Goal: Task Accomplishment & Management: Manage account settings

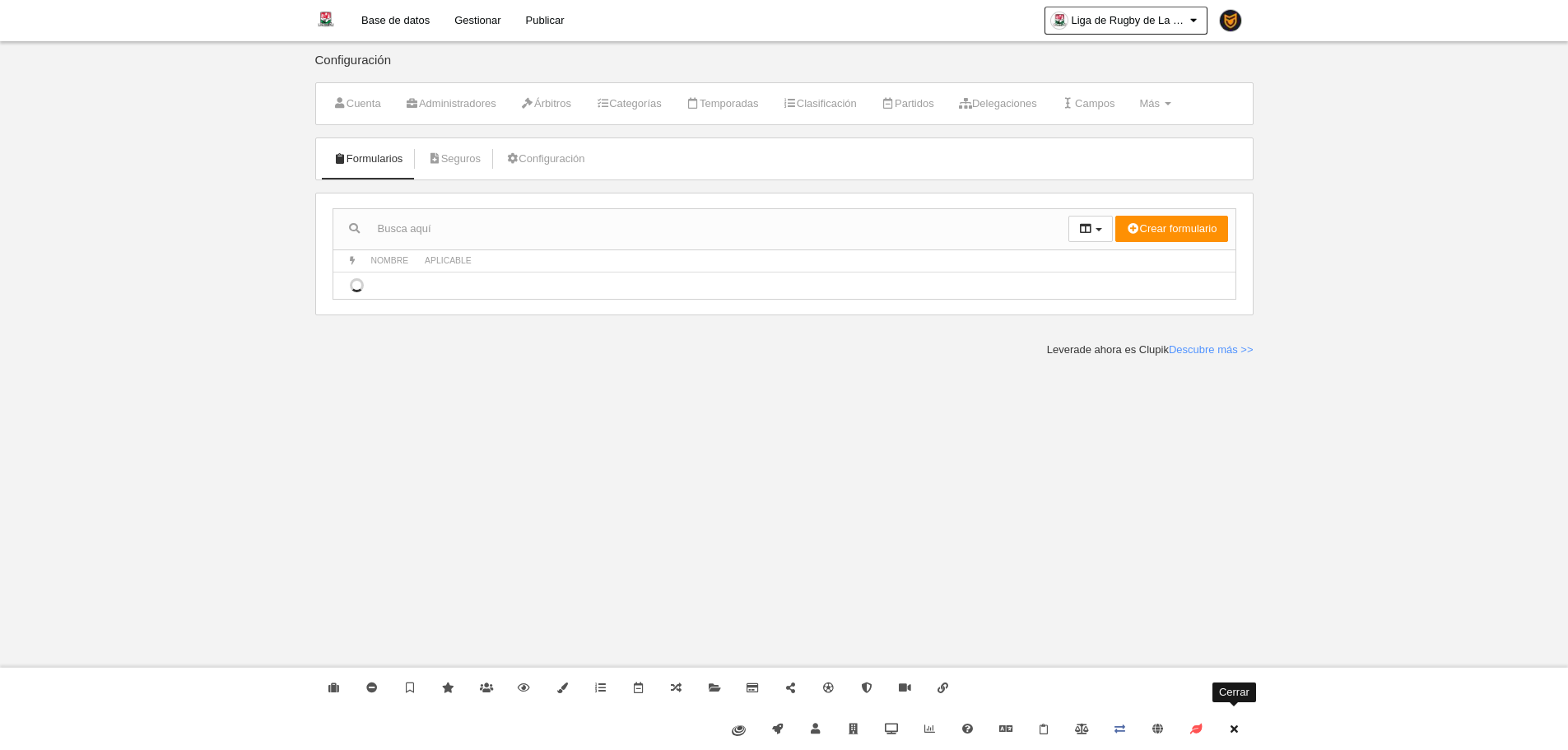
click at [1245, 735] on link "Cerrar" at bounding box center [1234, 729] width 38 height 41
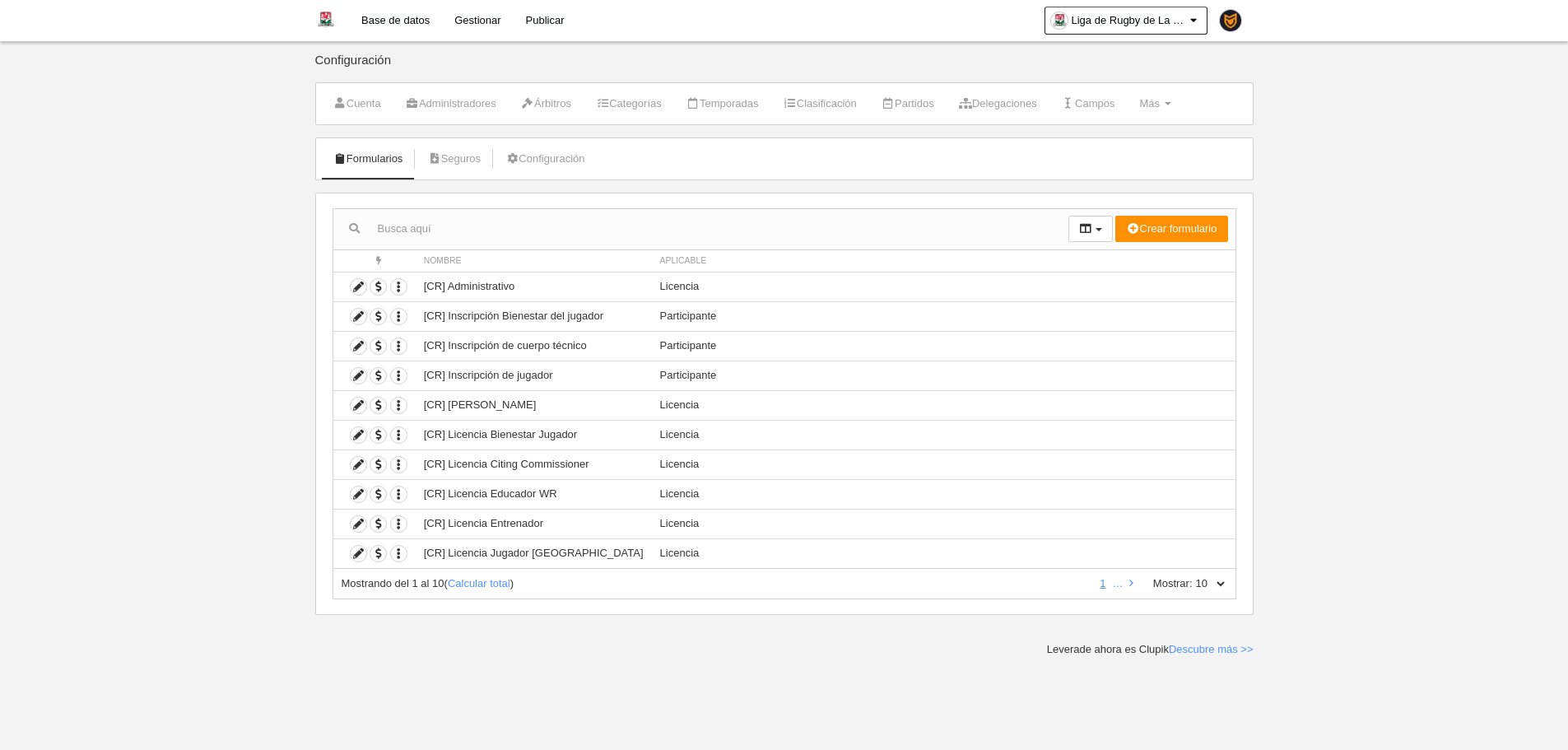
click at [1216, 589] on select "10 25 50 100 500" at bounding box center [1210, 584] width 35 height 15
select select "500"
click at [1193, 577] on select "10 25 50 100 500" at bounding box center [1210, 584] width 35 height 15
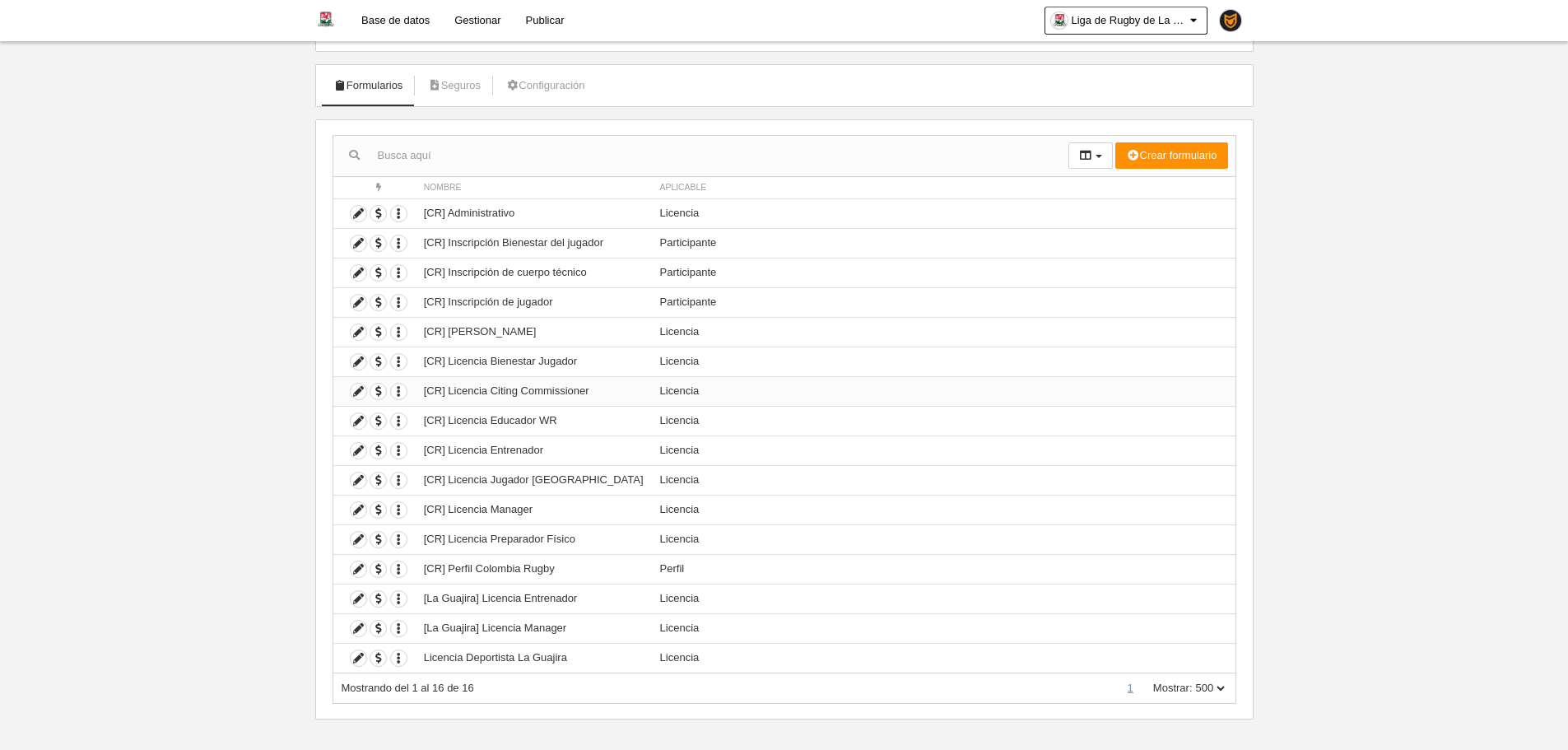
scroll to position [84, 0]
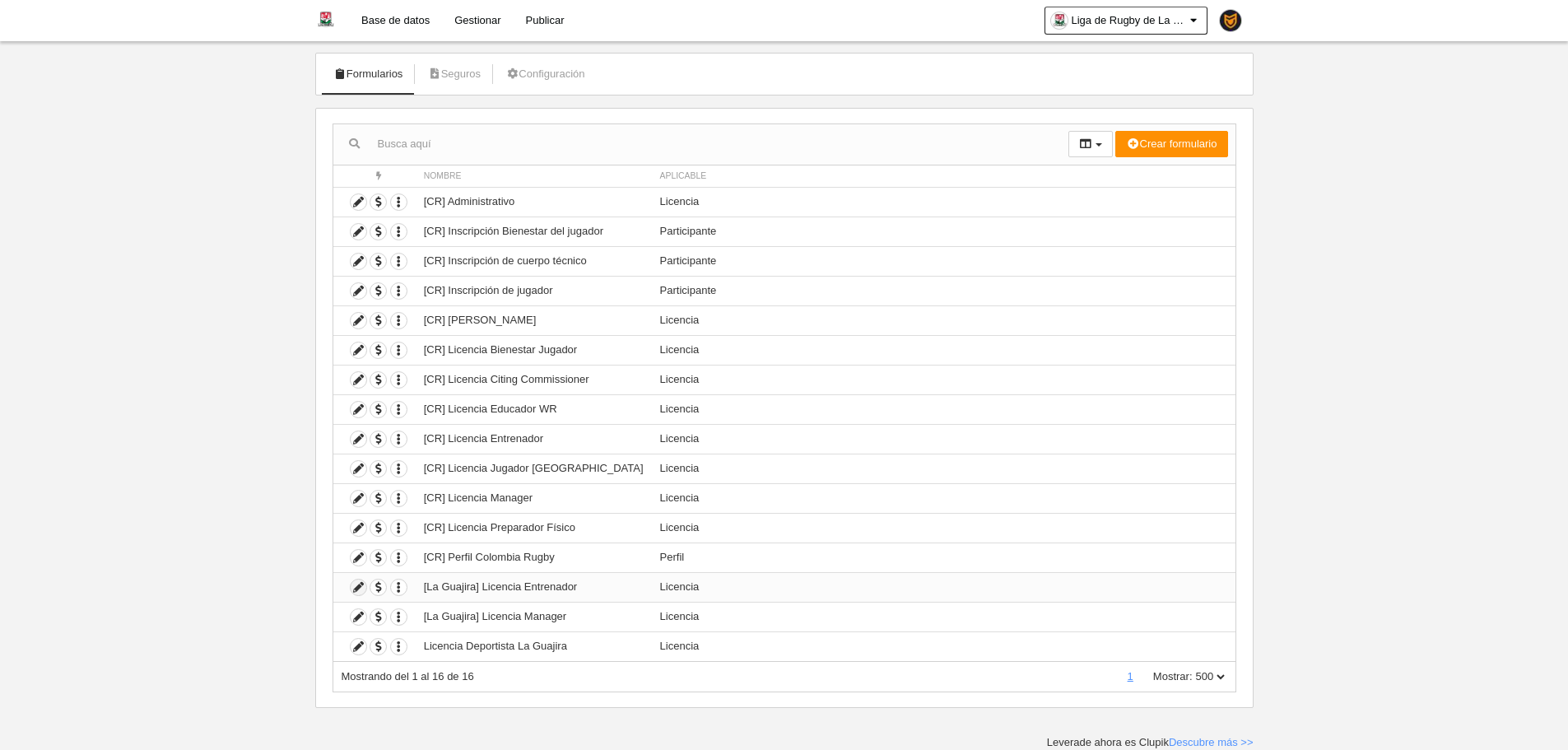
click at [362, 583] on icon at bounding box center [358, 587] width 15 height 15
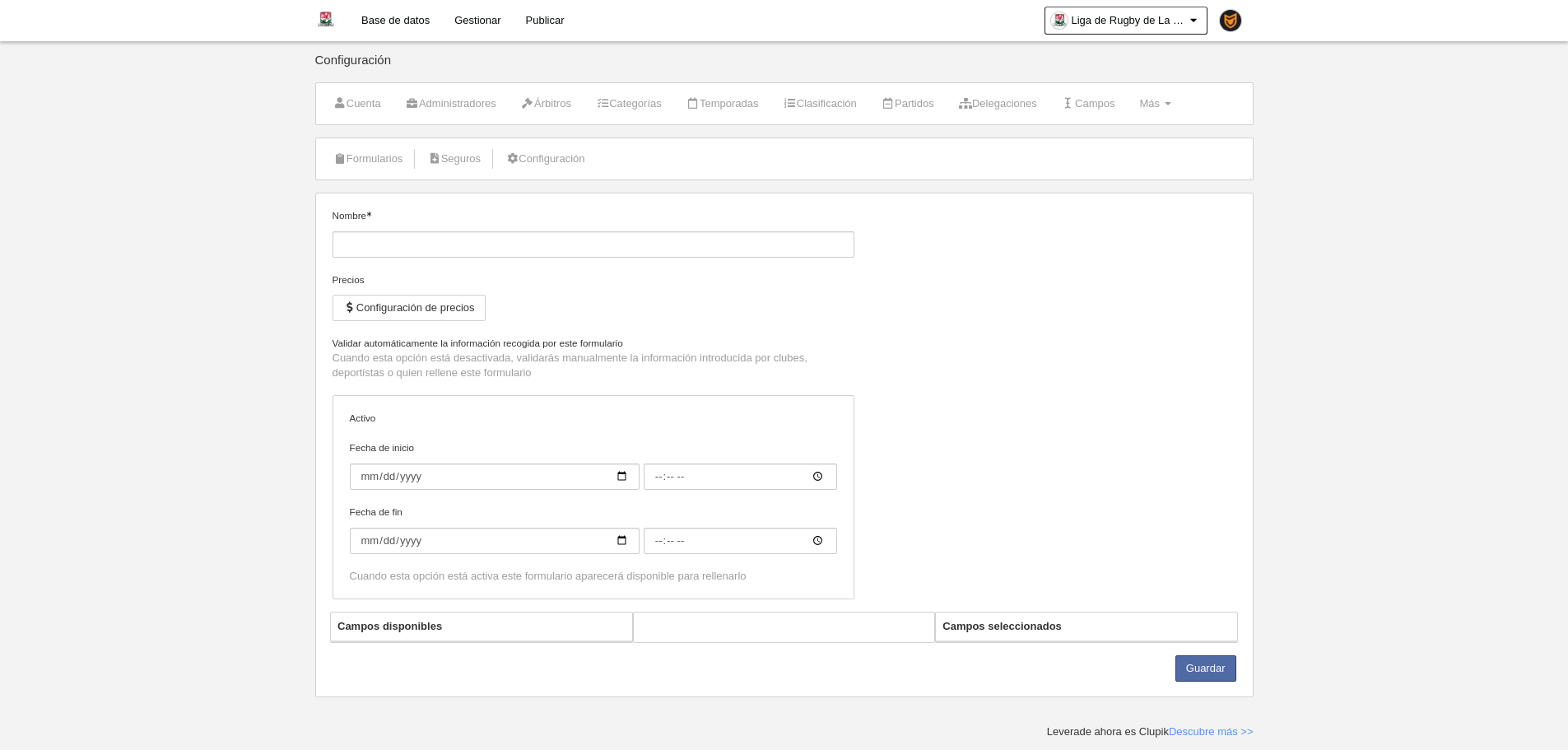
type input "[La Guajira] Licencia Entrenador"
checkbox input "true"
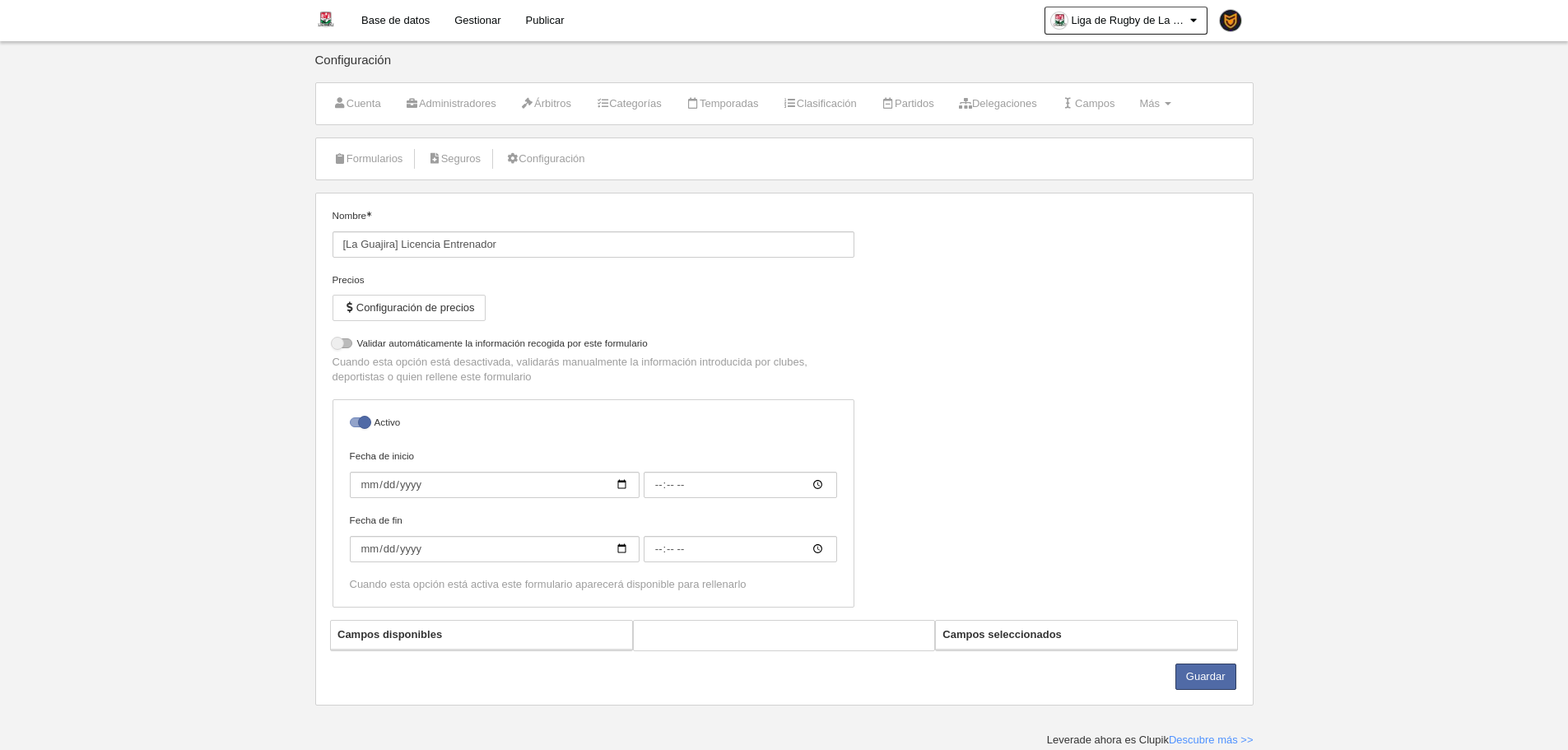
select select "selected"
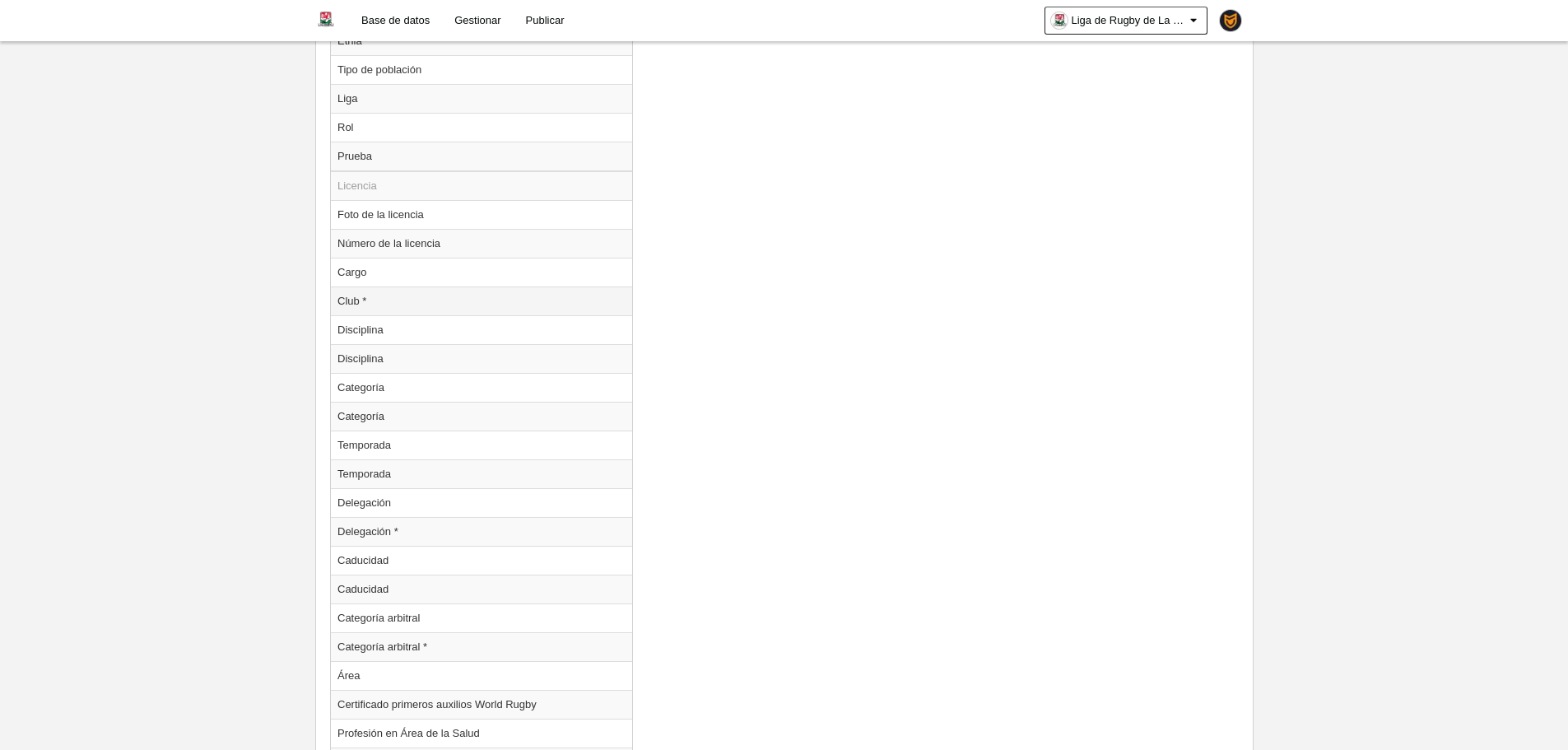
click at [399, 292] on td "Club *" at bounding box center [481, 301] width 301 height 29
radio input "true"
select select
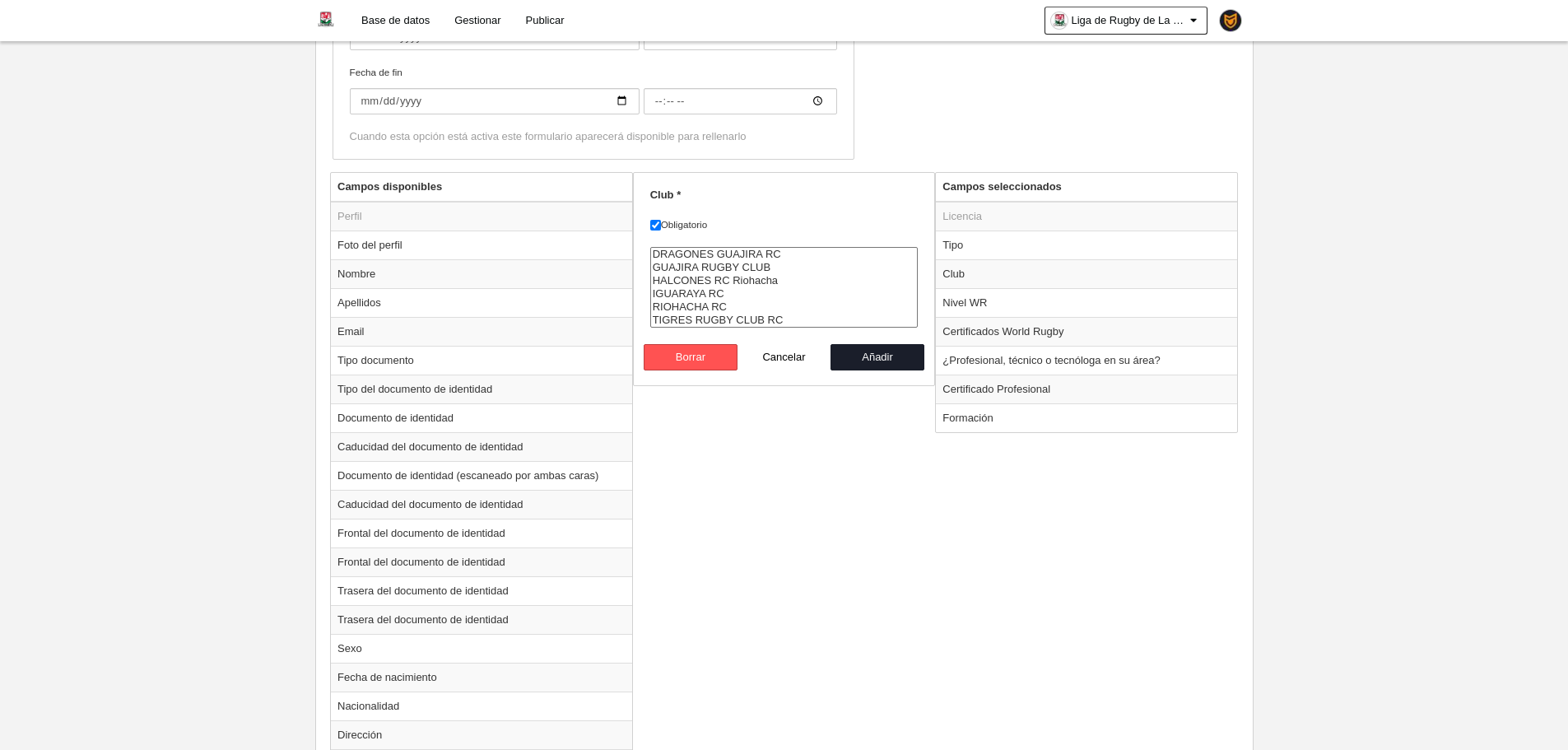
scroll to position [473, 0]
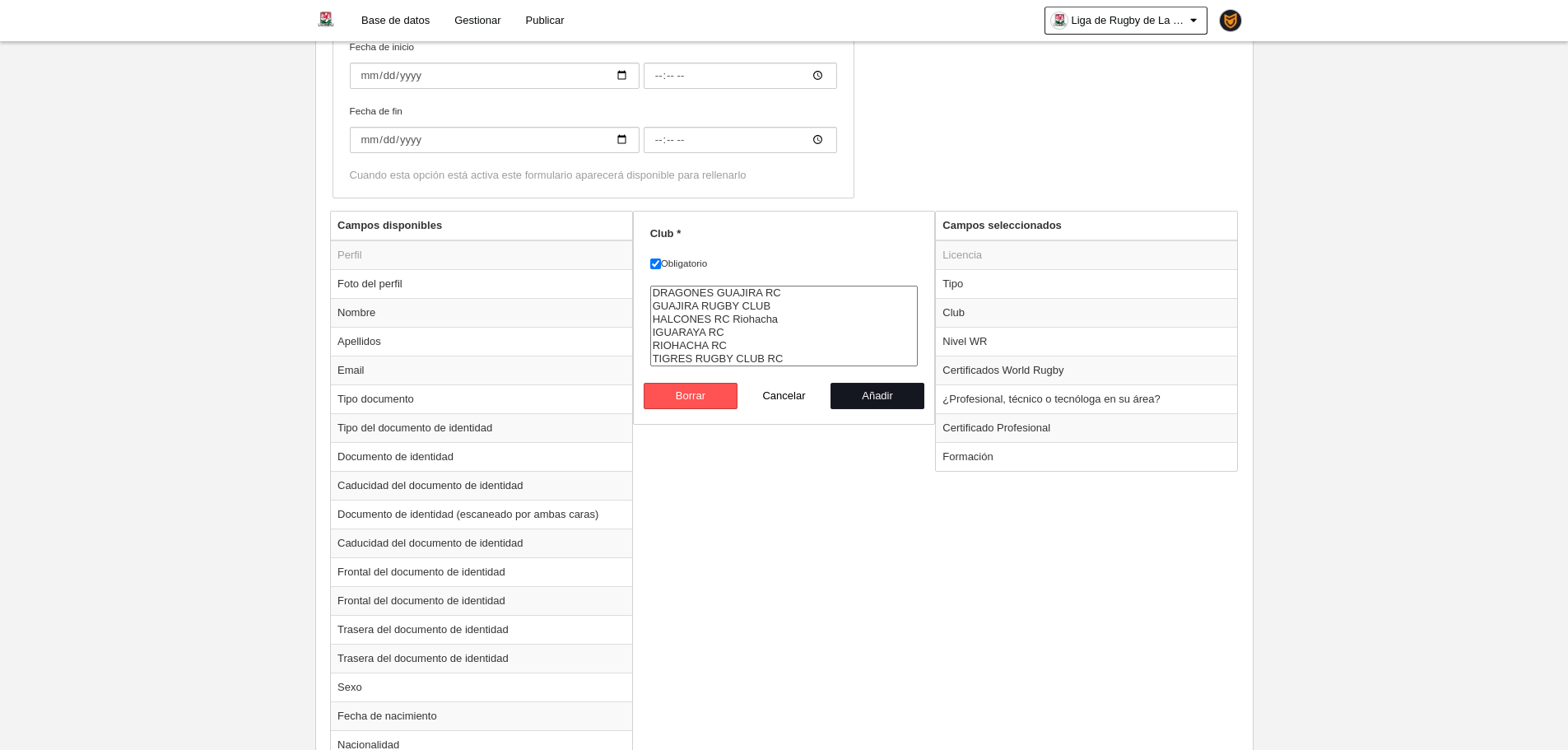
click at [879, 387] on button "Añadir" at bounding box center [877, 396] width 94 height 26
radio input "false"
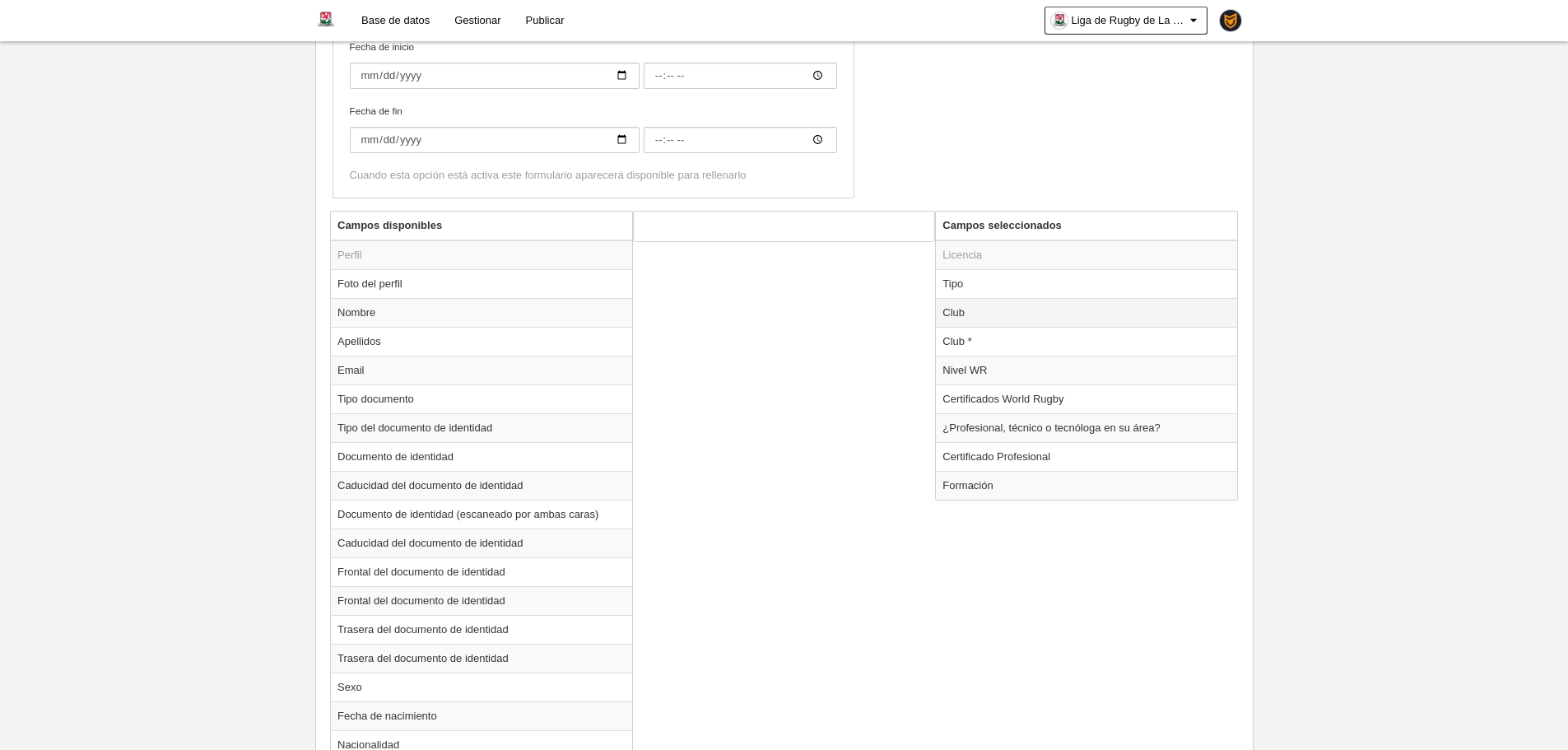
click at [962, 311] on td "Club" at bounding box center [1087, 312] width 301 height 29
radio input "true"
select select
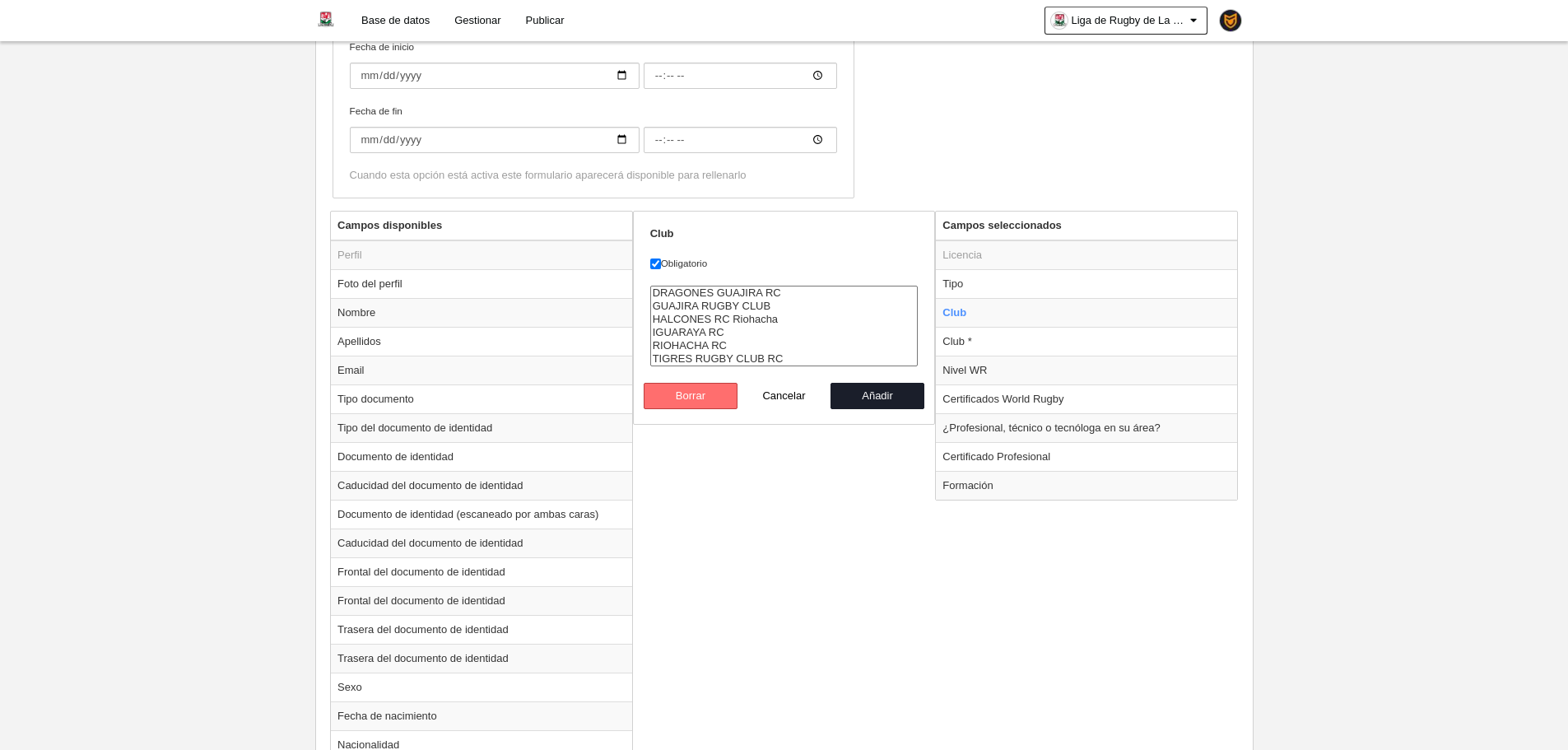
click at [705, 396] on button "Borrar" at bounding box center [690, 396] width 94 height 26
radio input "false"
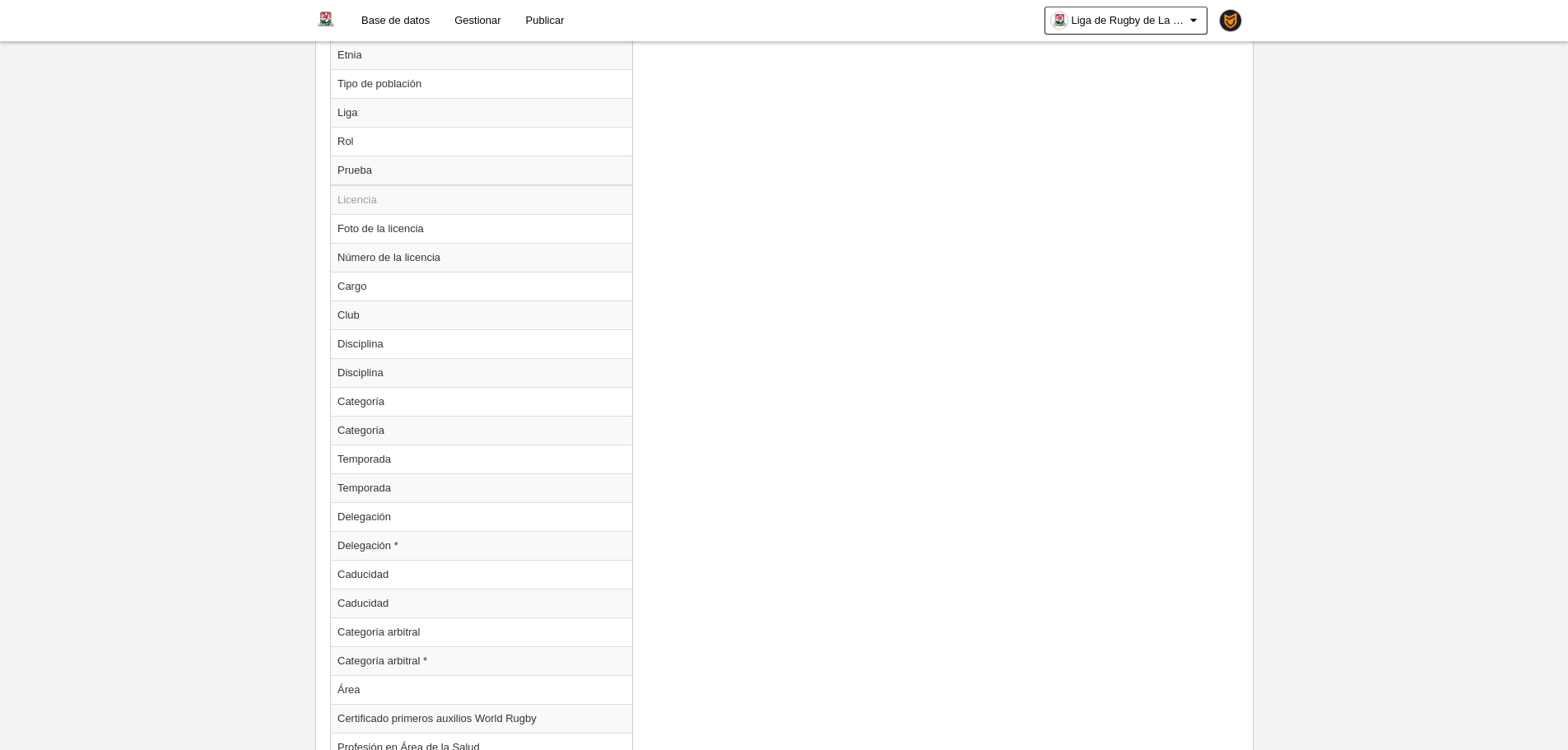
scroll to position [1531, 0]
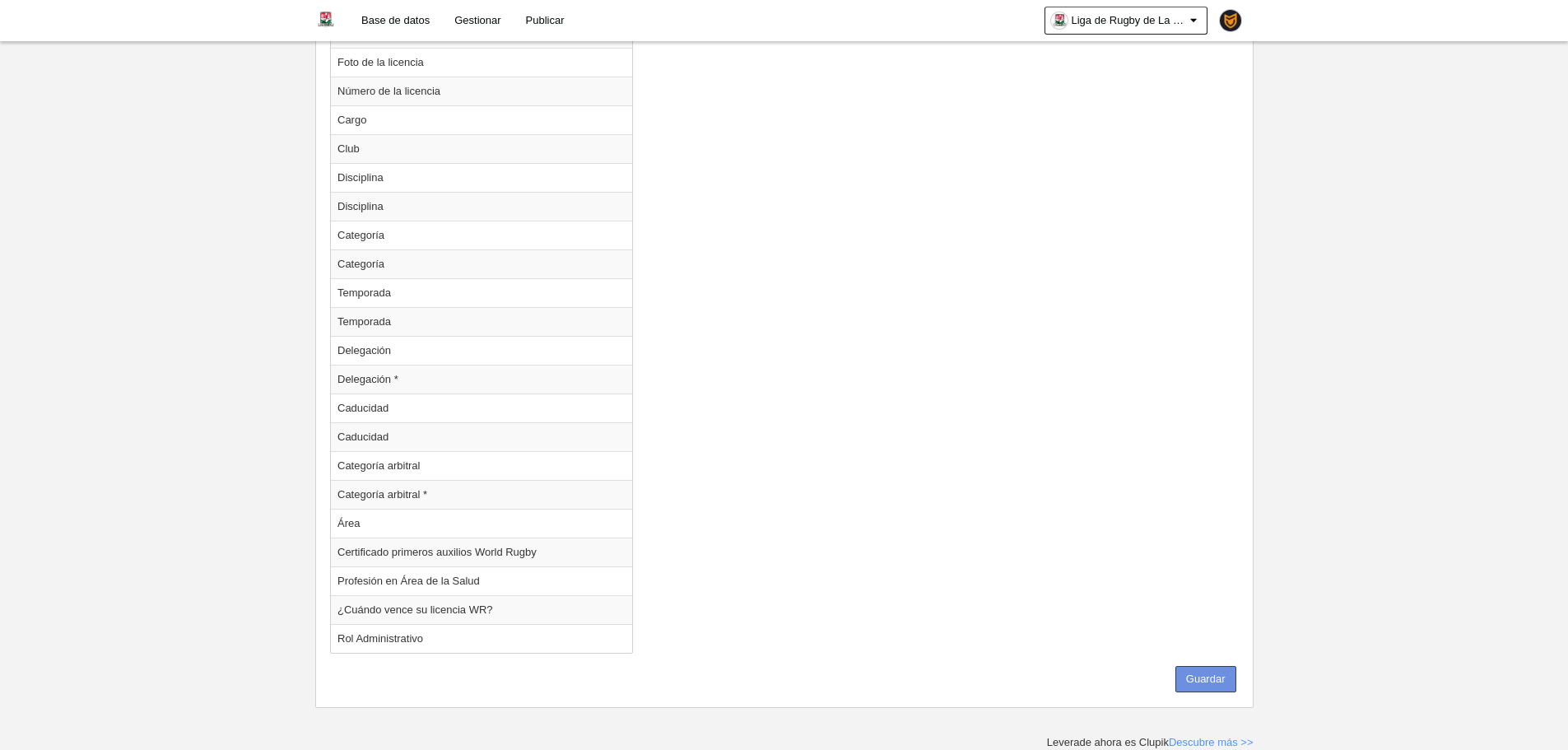
click at [1211, 670] on button "Guardar" at bounding box center [1206, 678] width 61 height 26
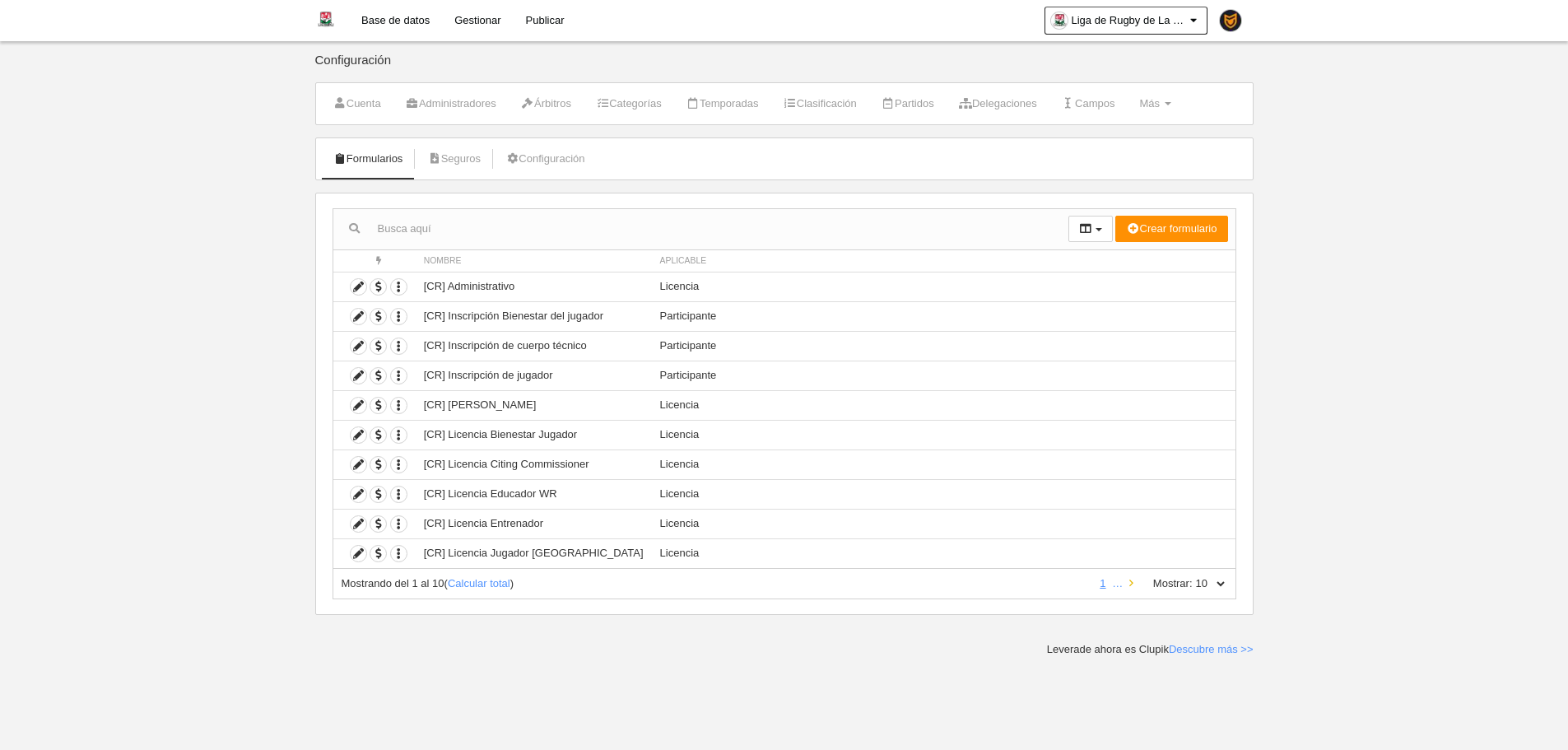
click at [1134, 581] on link at bounding box center [1131, 584] width 11 height 13
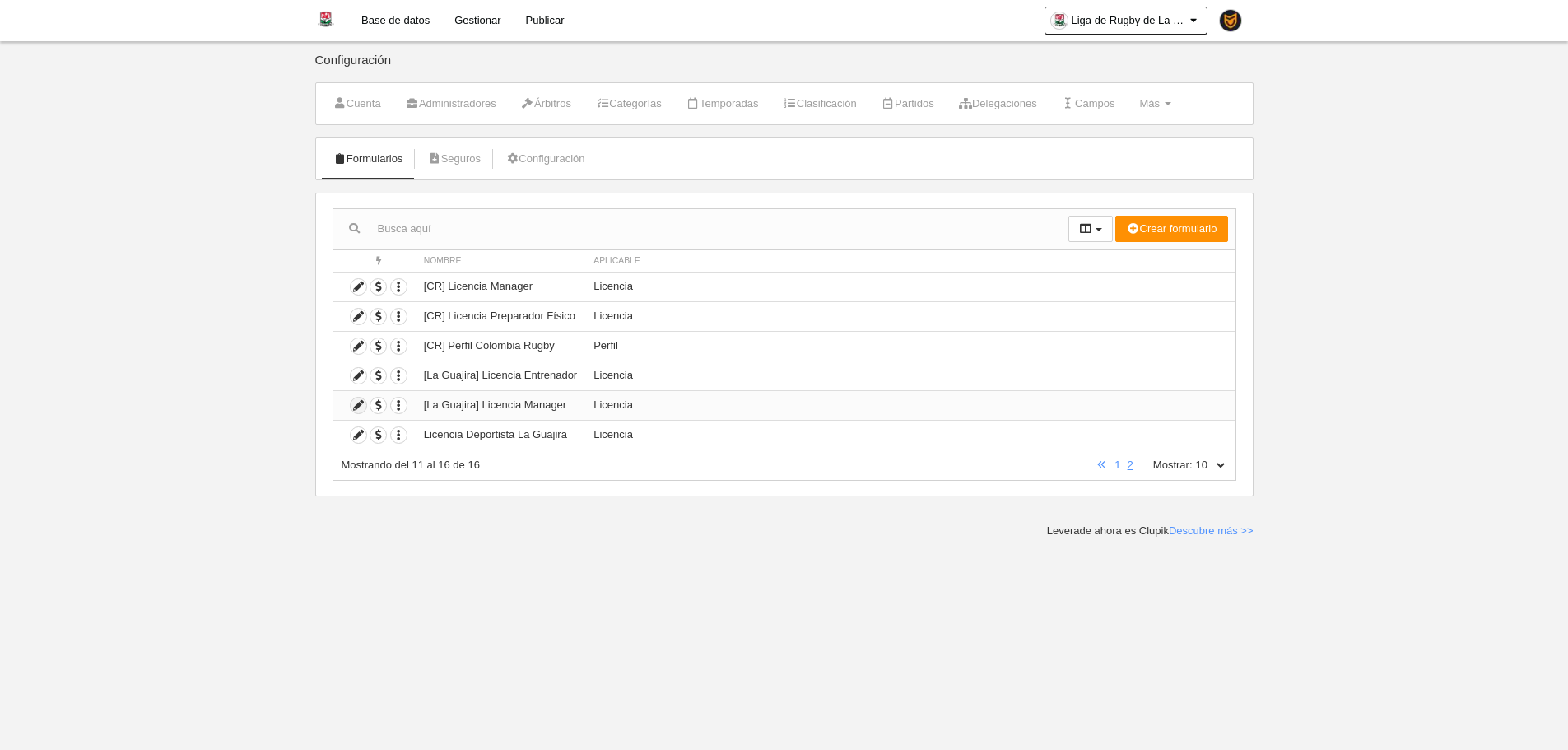
click at [358, 409] on icon at bounding box center [358, 405] width 15 height 15
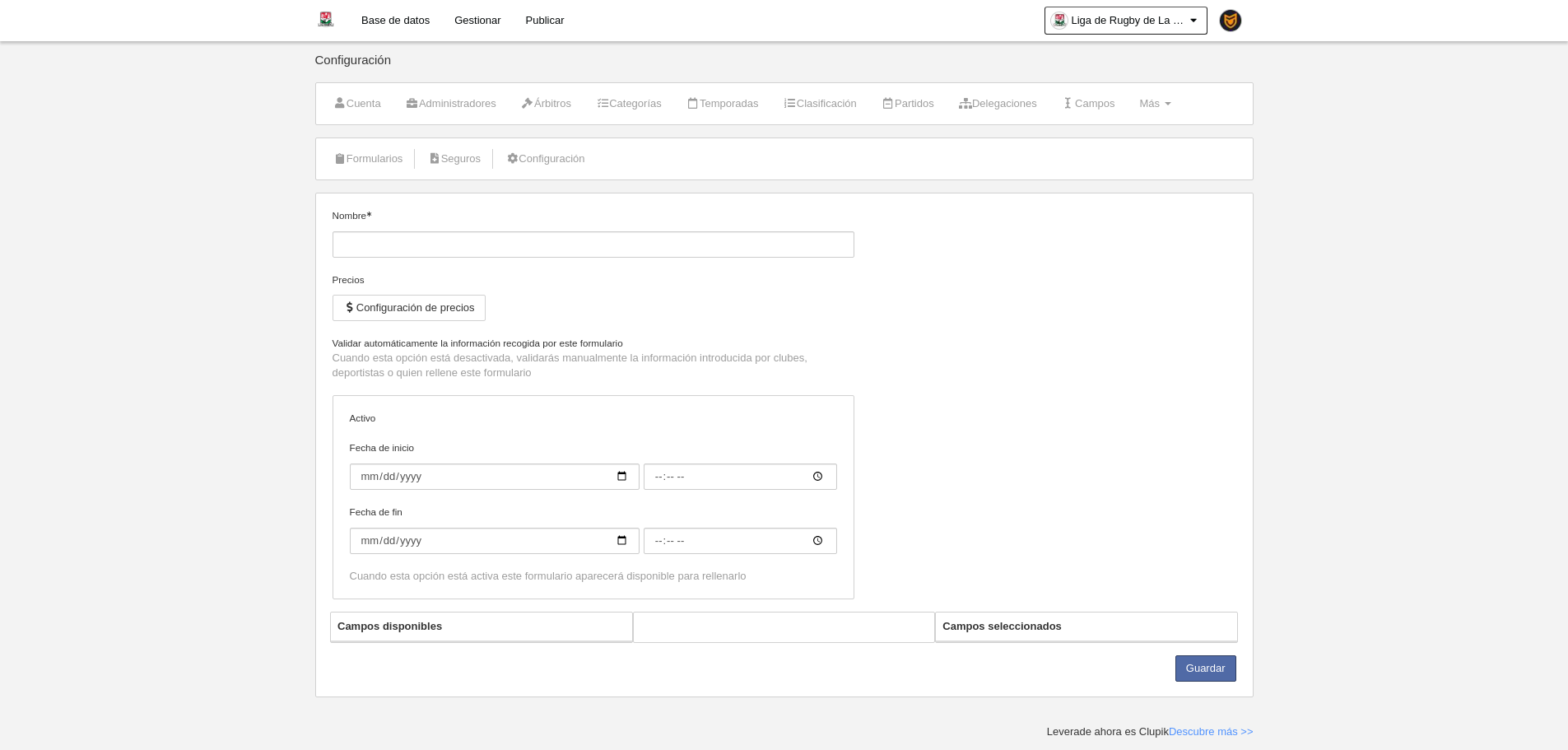
type input "[La Guajira] Licencia Manager"
checkbox input "true"
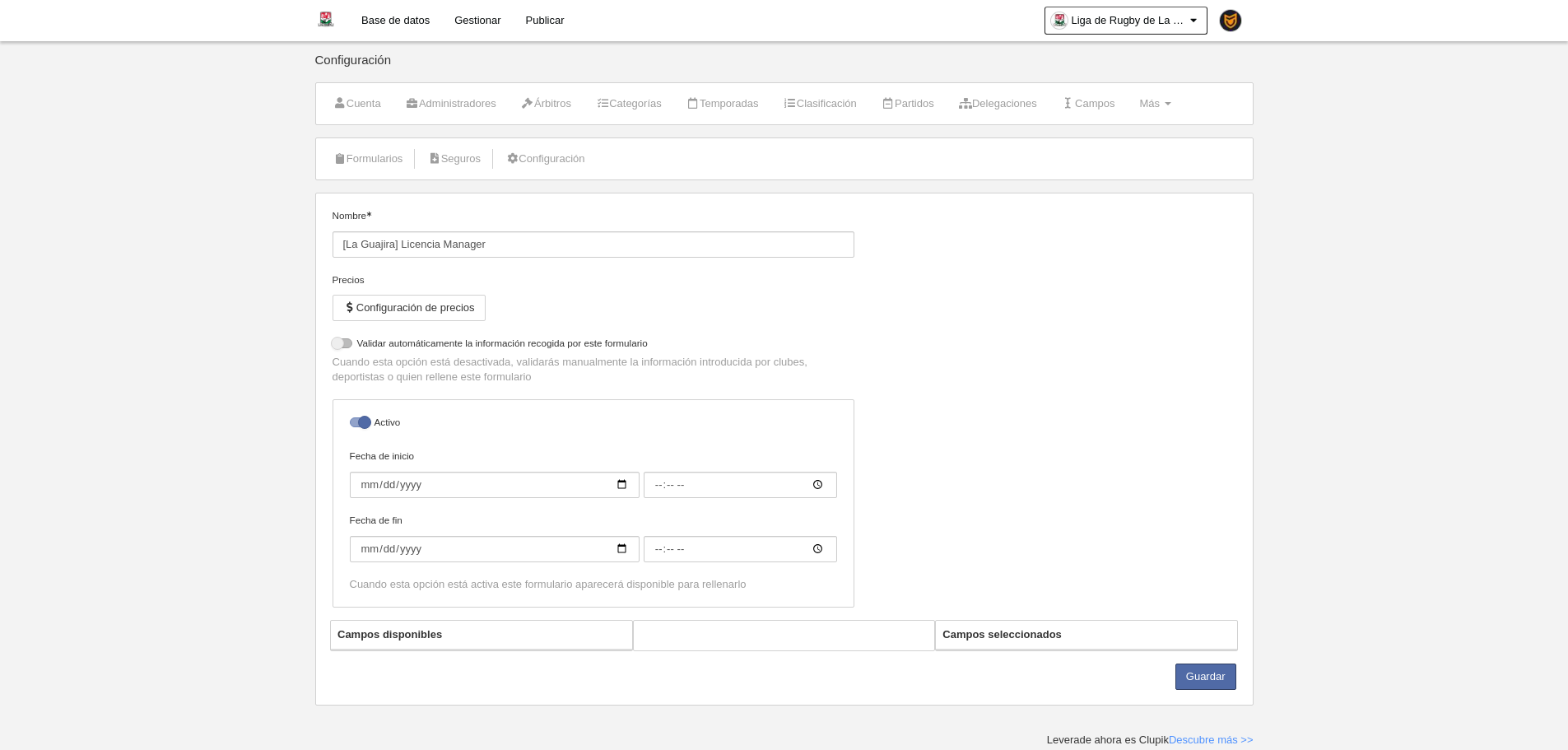
select select "selected"
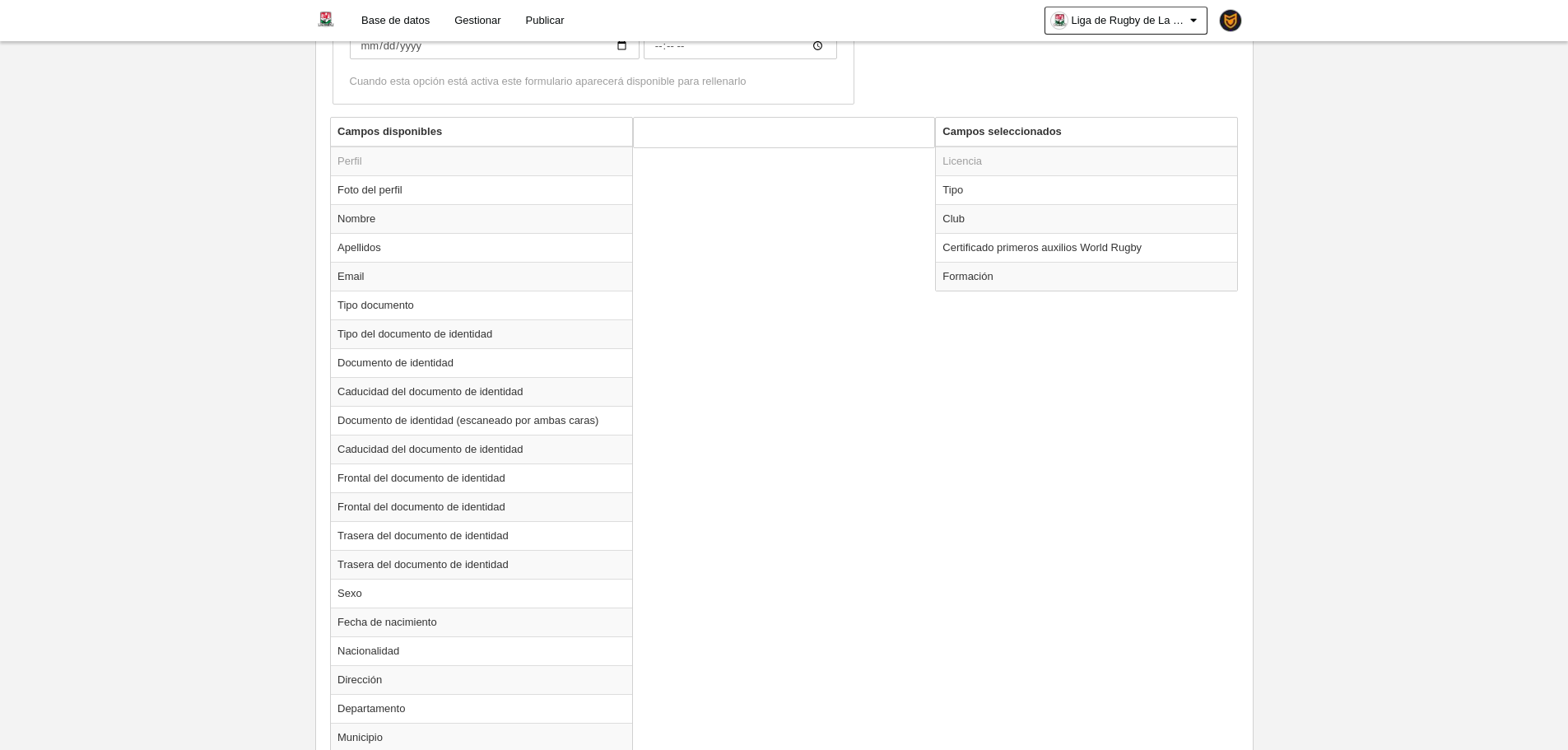
scroll to position [577, 0]
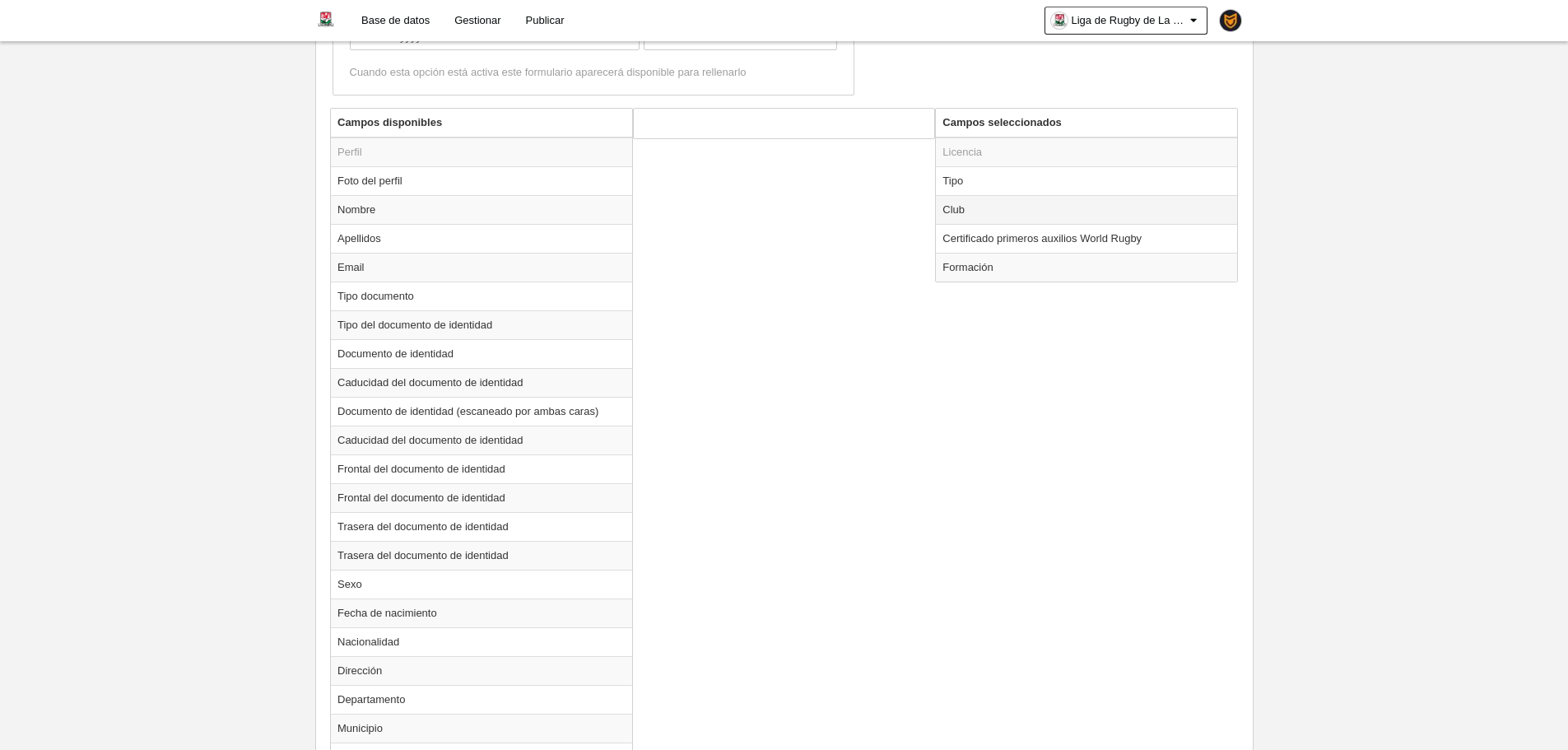
click at [1009, 203] on td "Club" at bounding box center [1087, 210] width 301 height 29
radio input "true"
select select
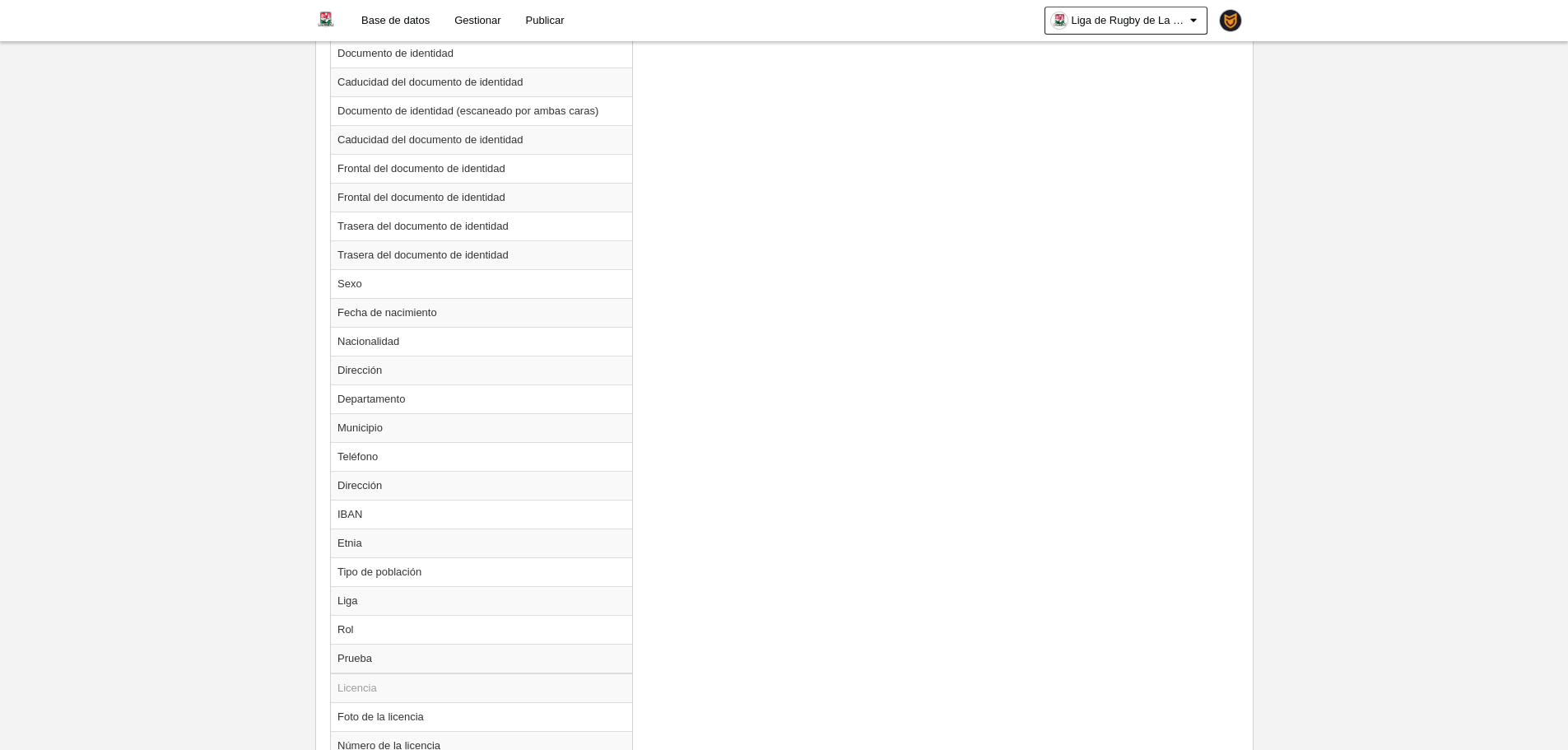
scroll to position [548, 0]
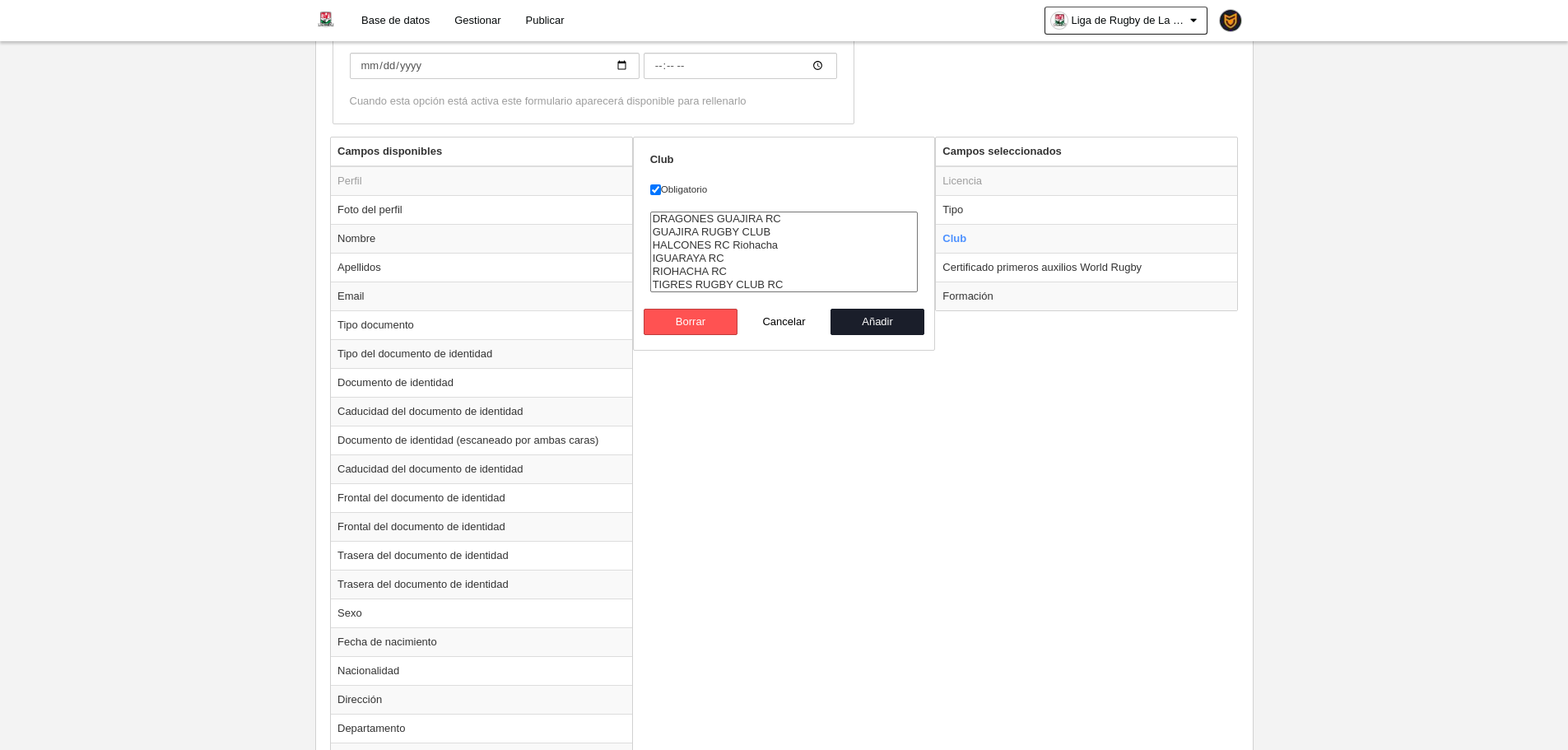
click at [687, 336] on div "Club Obligatorio DRAGONES GUAJIRA RC GUAJIRA RUGBY CLUB HALCONES RC Riohacha IG…" at bounding box center [784, 243] width 303 height 214
click at [680, 331] on button "Borrar" at bounding box center [690, 321] width 94 height 26
radio input "false"
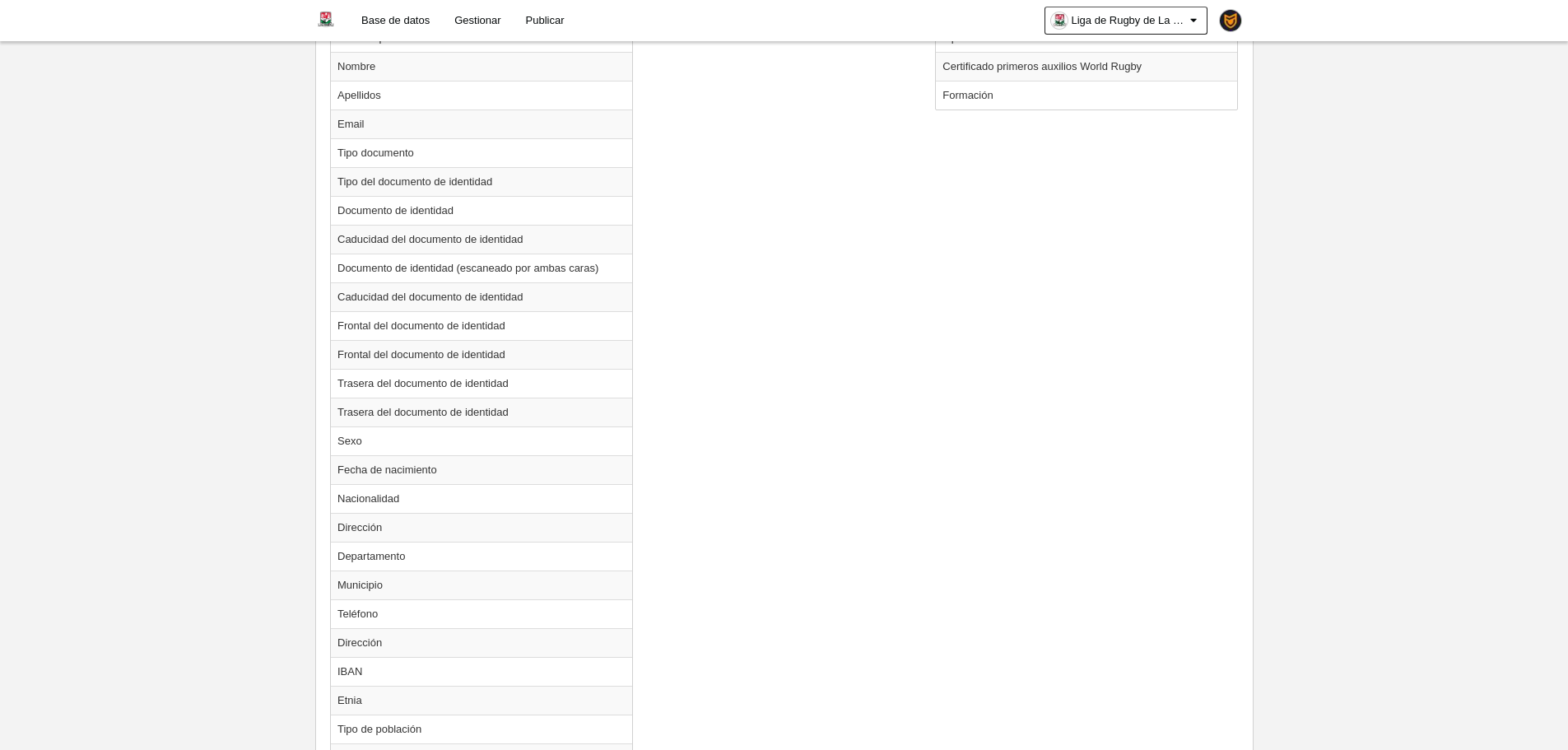
scroll to position [1041, 0]
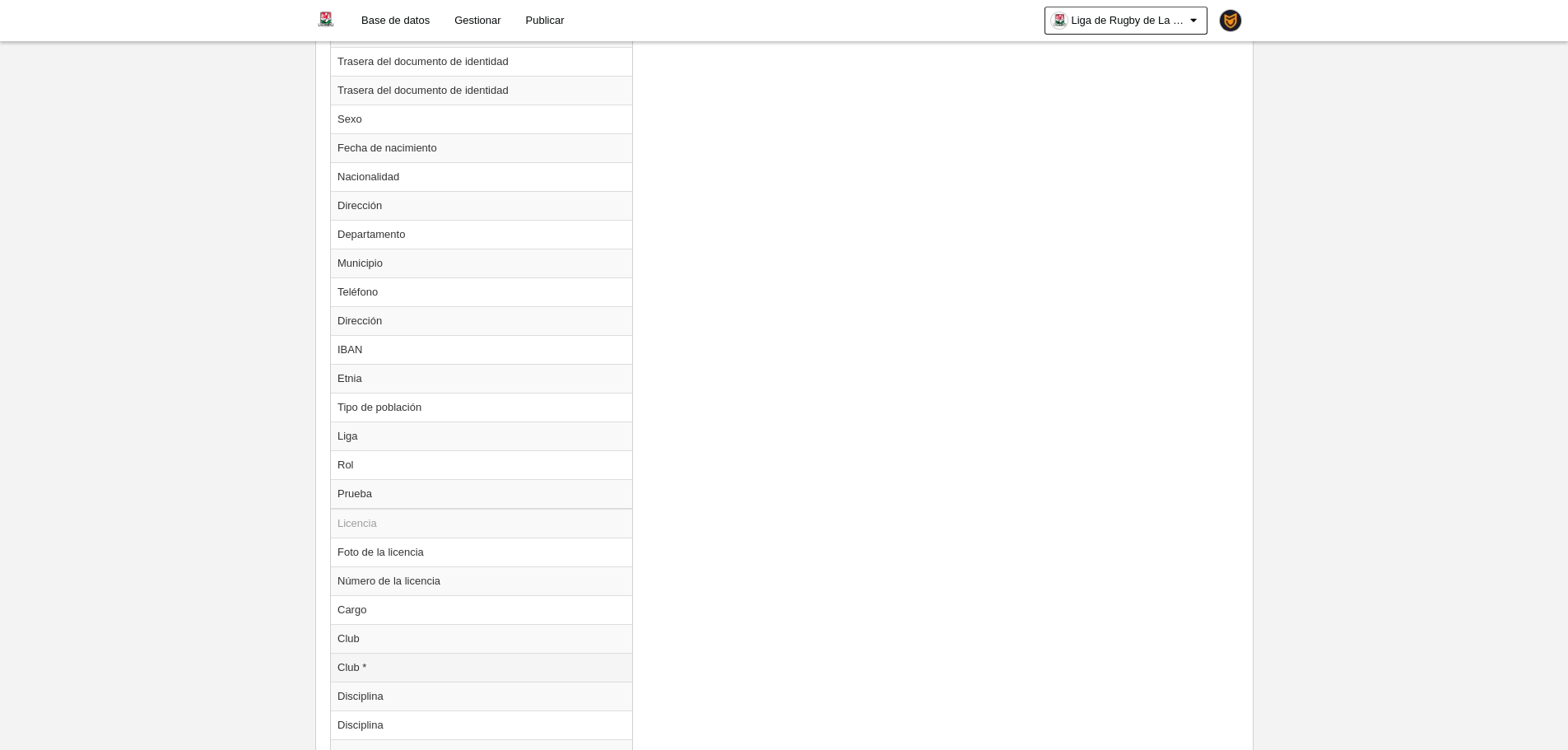
click at [421, 666] on td "Club *" at bounding box center [481, 667] width 301 height 29
radio input "true"
select select
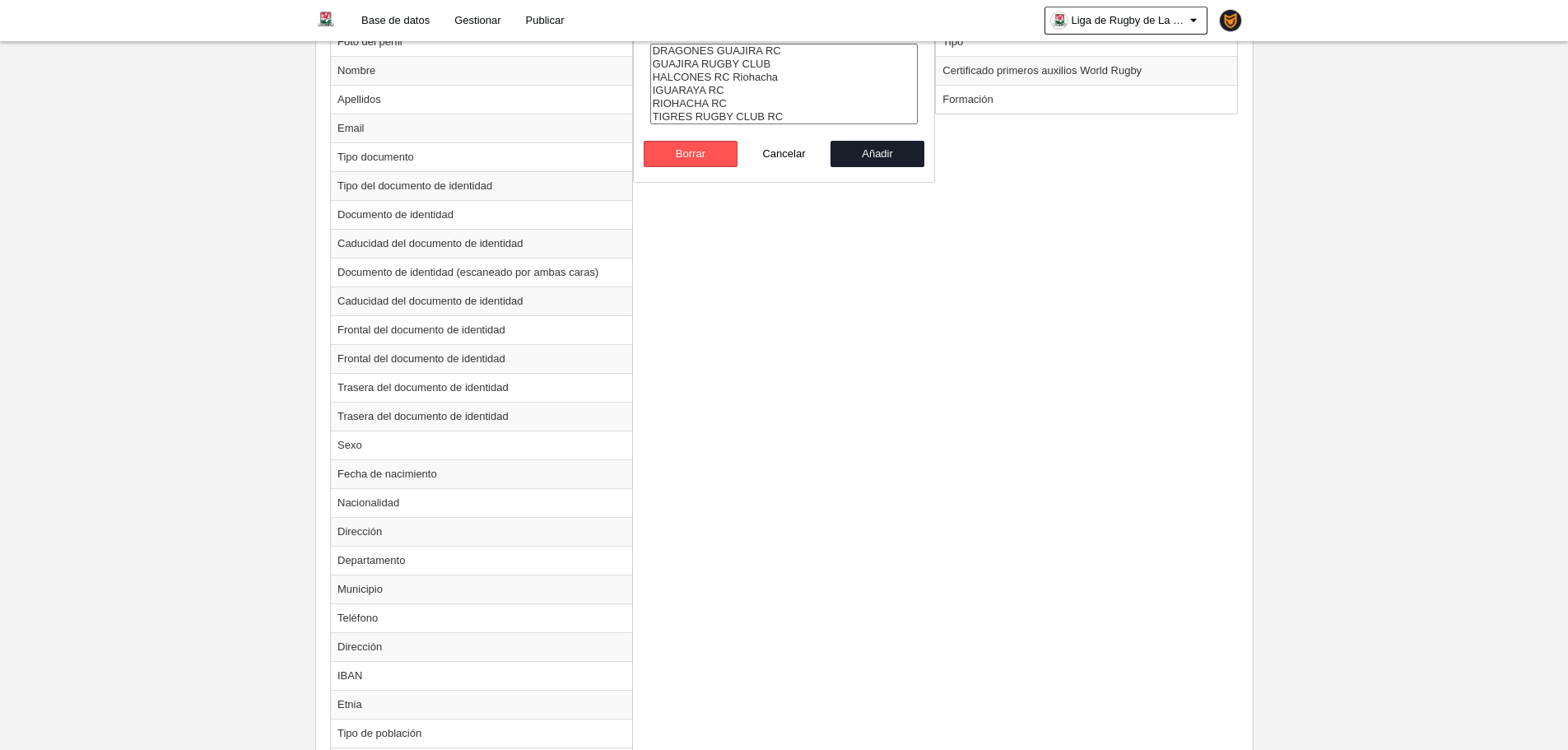
scroll to position [712, 0]
click at [899, 163] on button "Añadir" at bounding box center [877, 157] width 94 height 26
radio input "false"
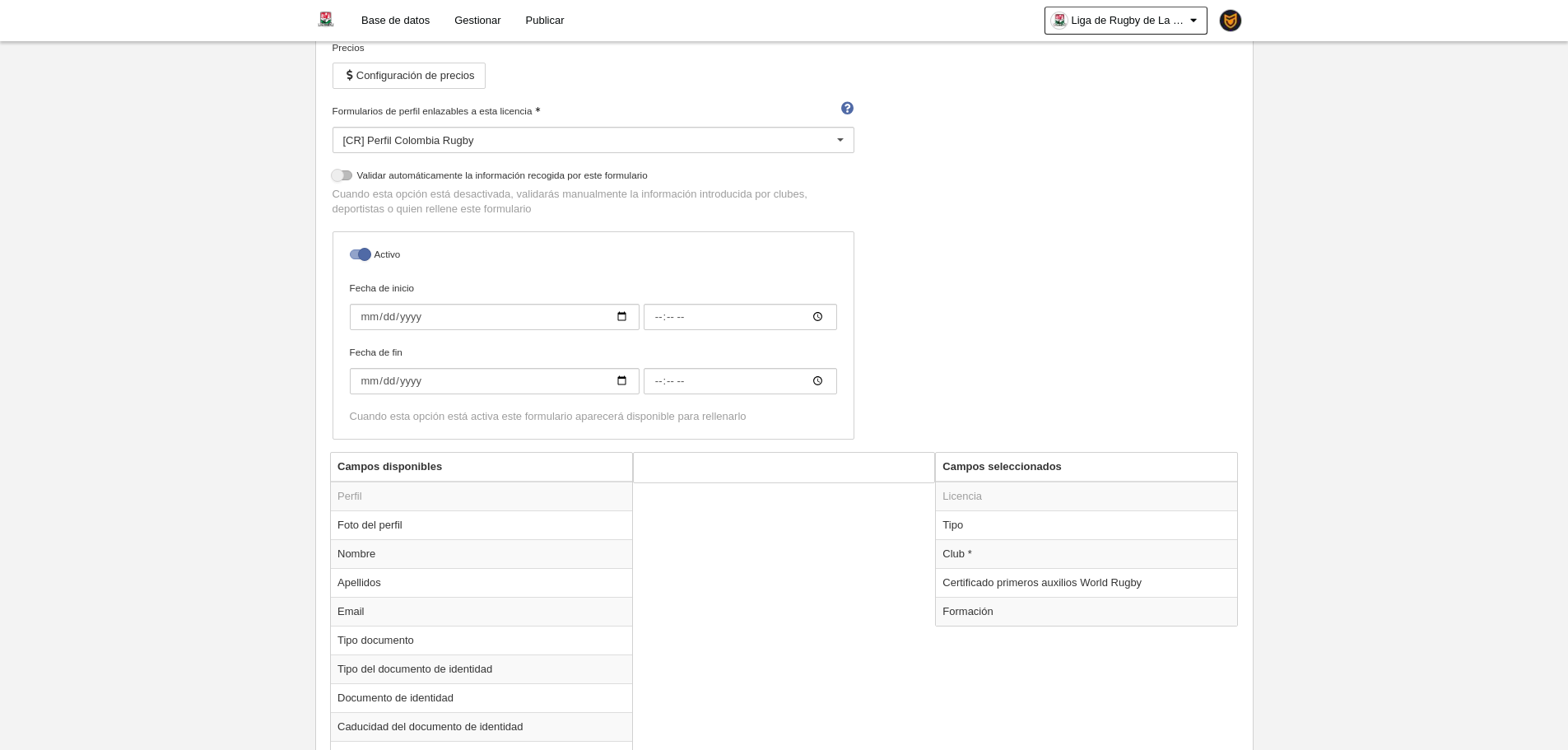
scroll to position [0, 0]
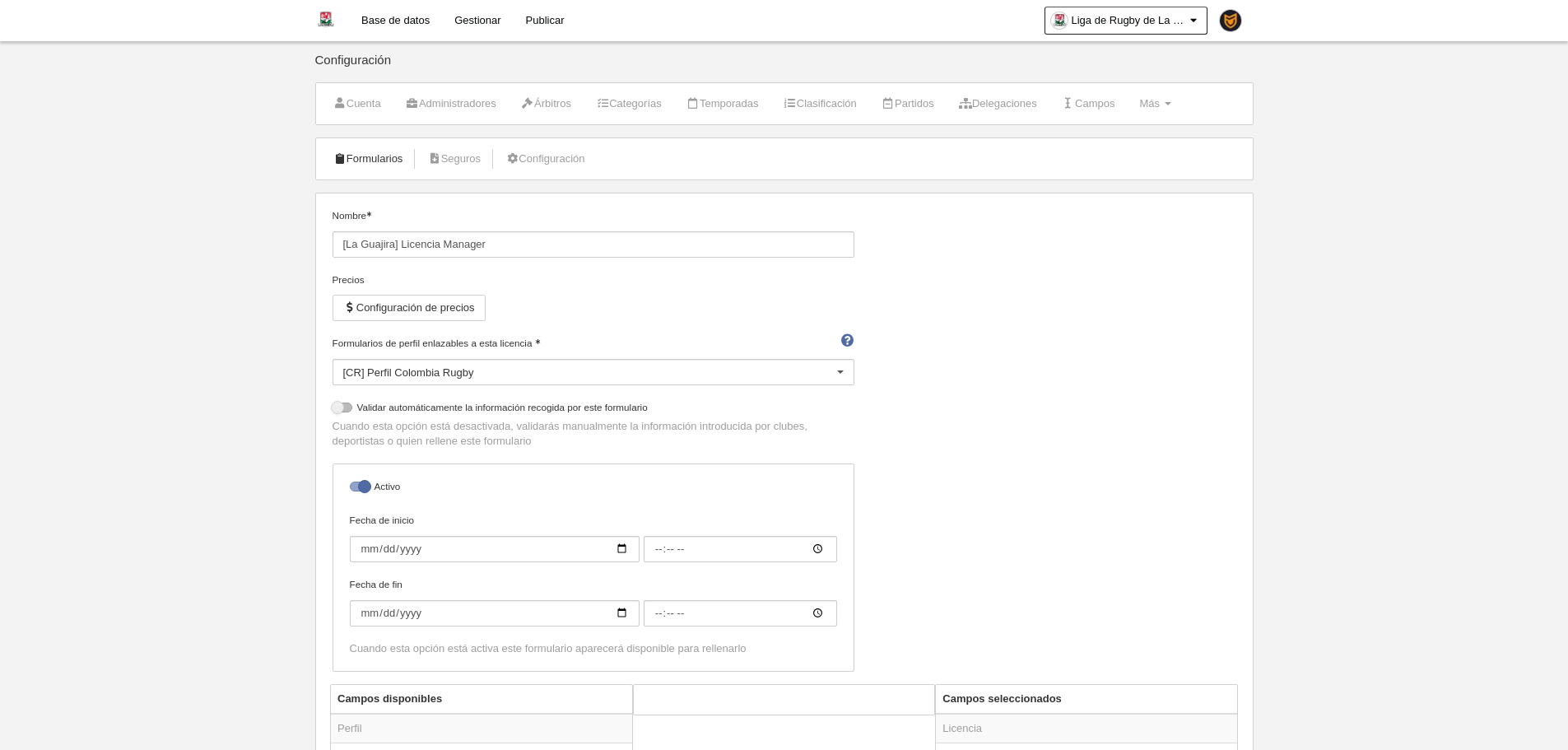
click at [376, 166] on link "Formularios" at bounding box center [368, 158] width 88 height 25
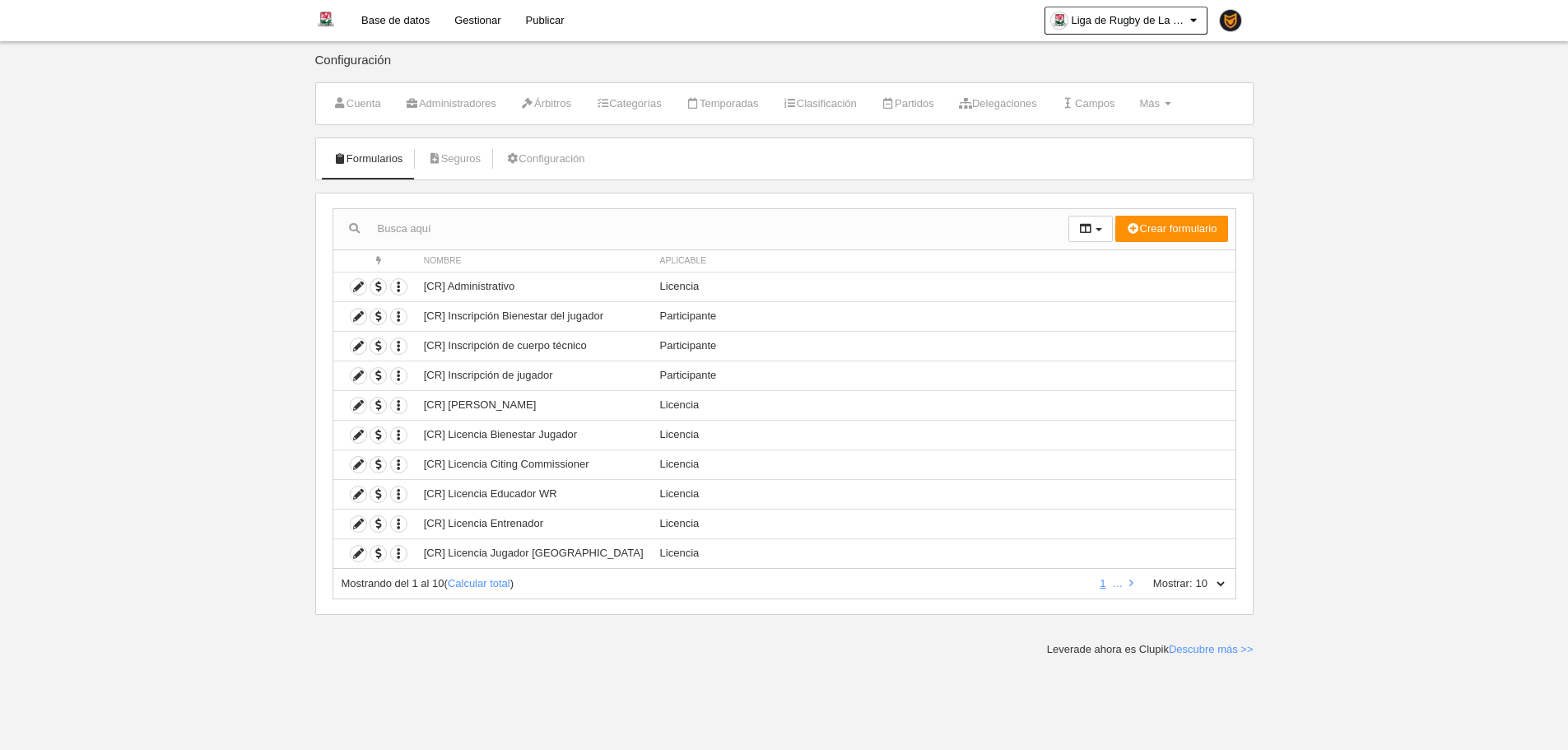
click at [1215, 582] on select "10 25 50 100 500" at bounding box center [1210, 584] width 35 height 15
select select "500"
click at [1193, 577] on select "10 25 50 100 500" at bounding box center [1210, 584] width 35 height 15
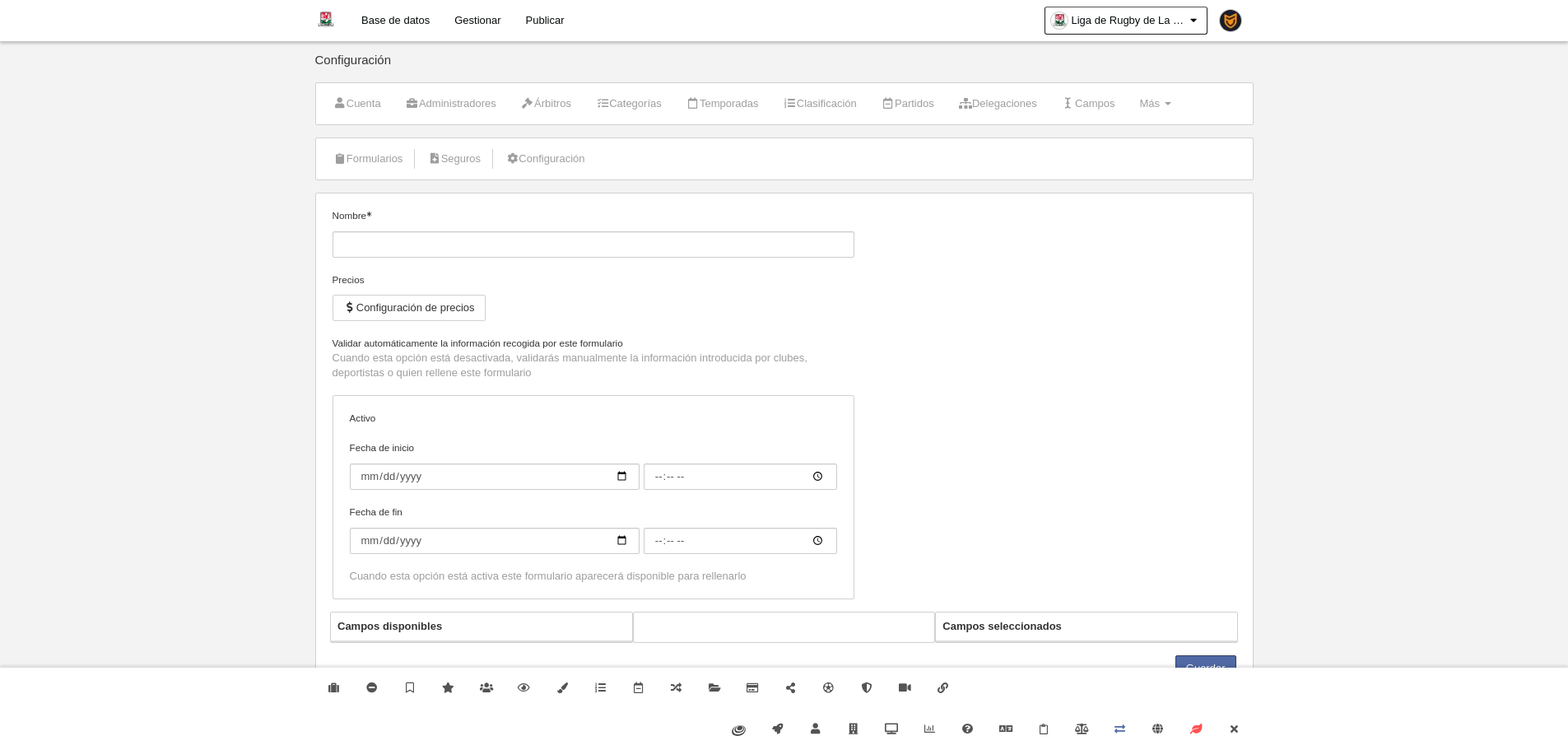
type input "[La Guajira] Licencia Entrenador"
checkbox input "true"
select select "selected"
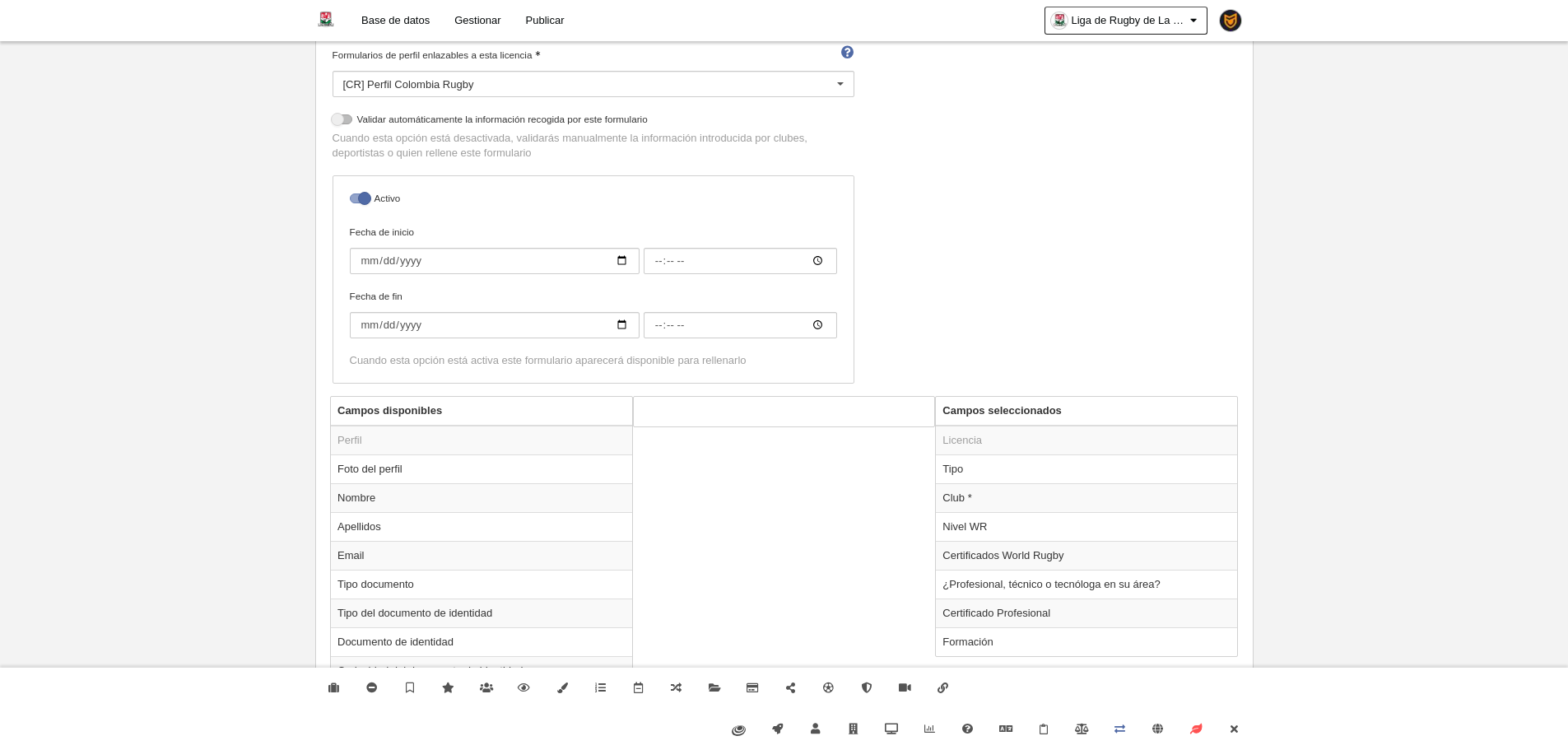
scroll to position [330, 0]
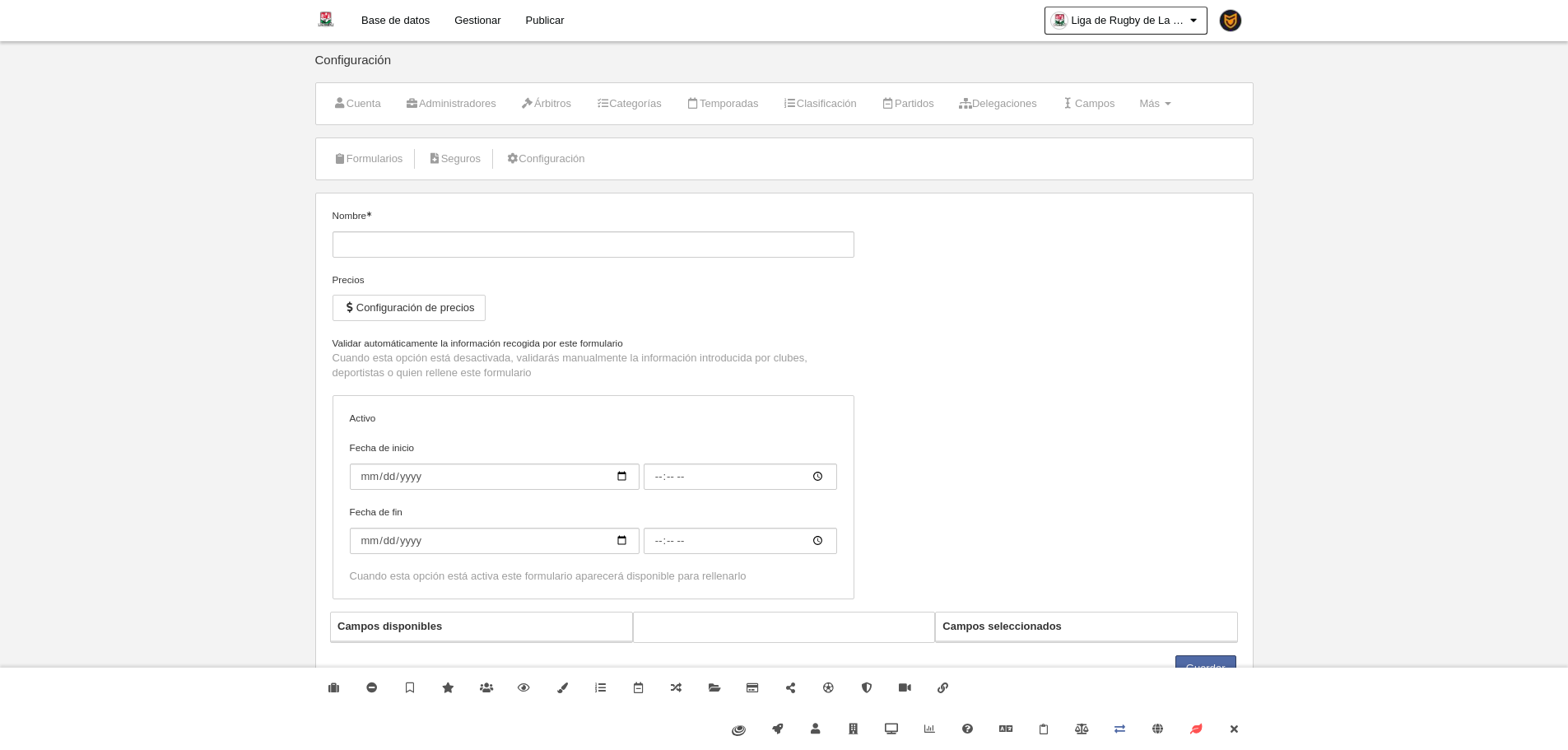
type input "Licencia Deportista La Guajira"
checkbox input "true"
select select "selected"
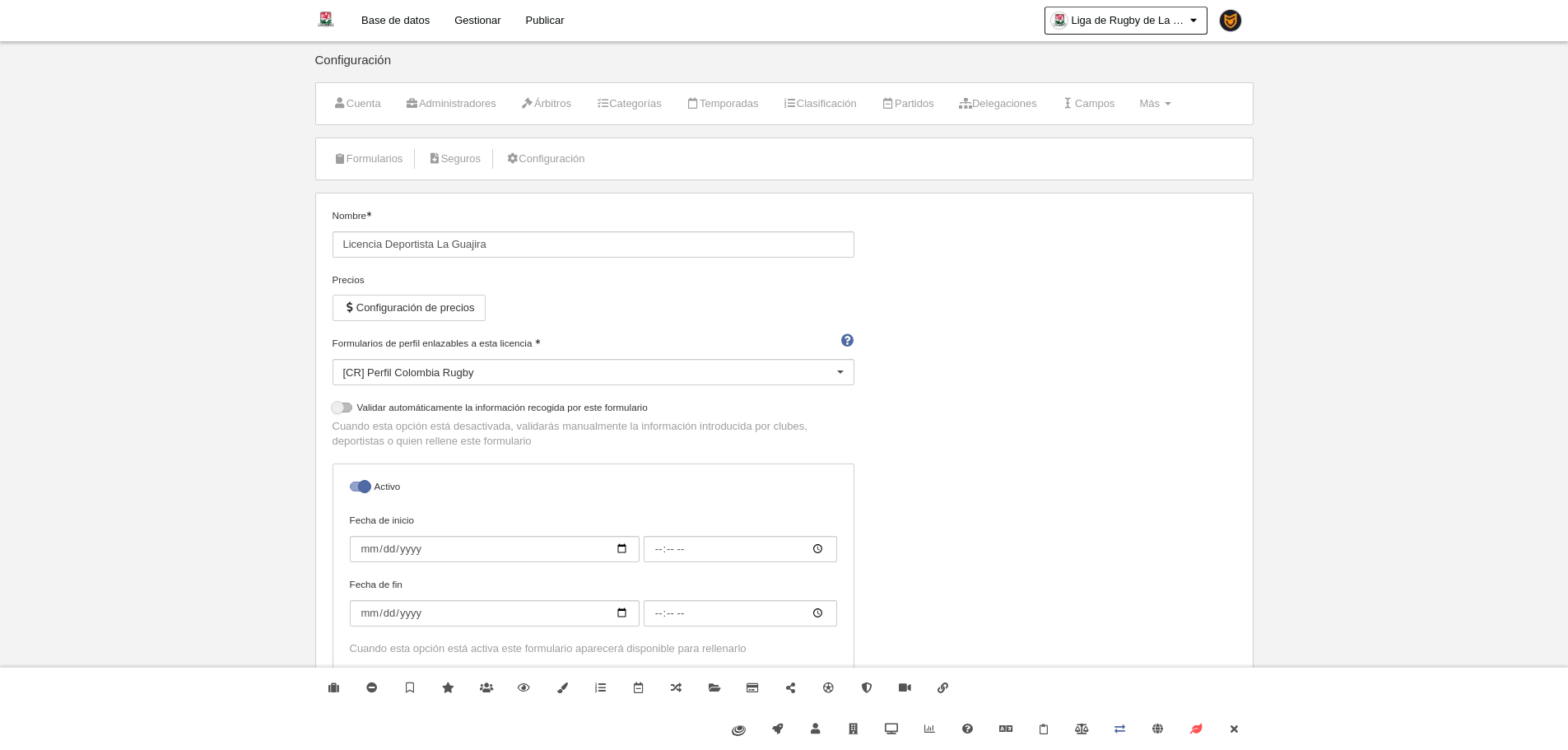
click at [1092, 260] on div "Nombre Licencia Deportista La Guajira Precios Configuración de precios Formular…" at bounding box center [784, 446] width 916 height 476
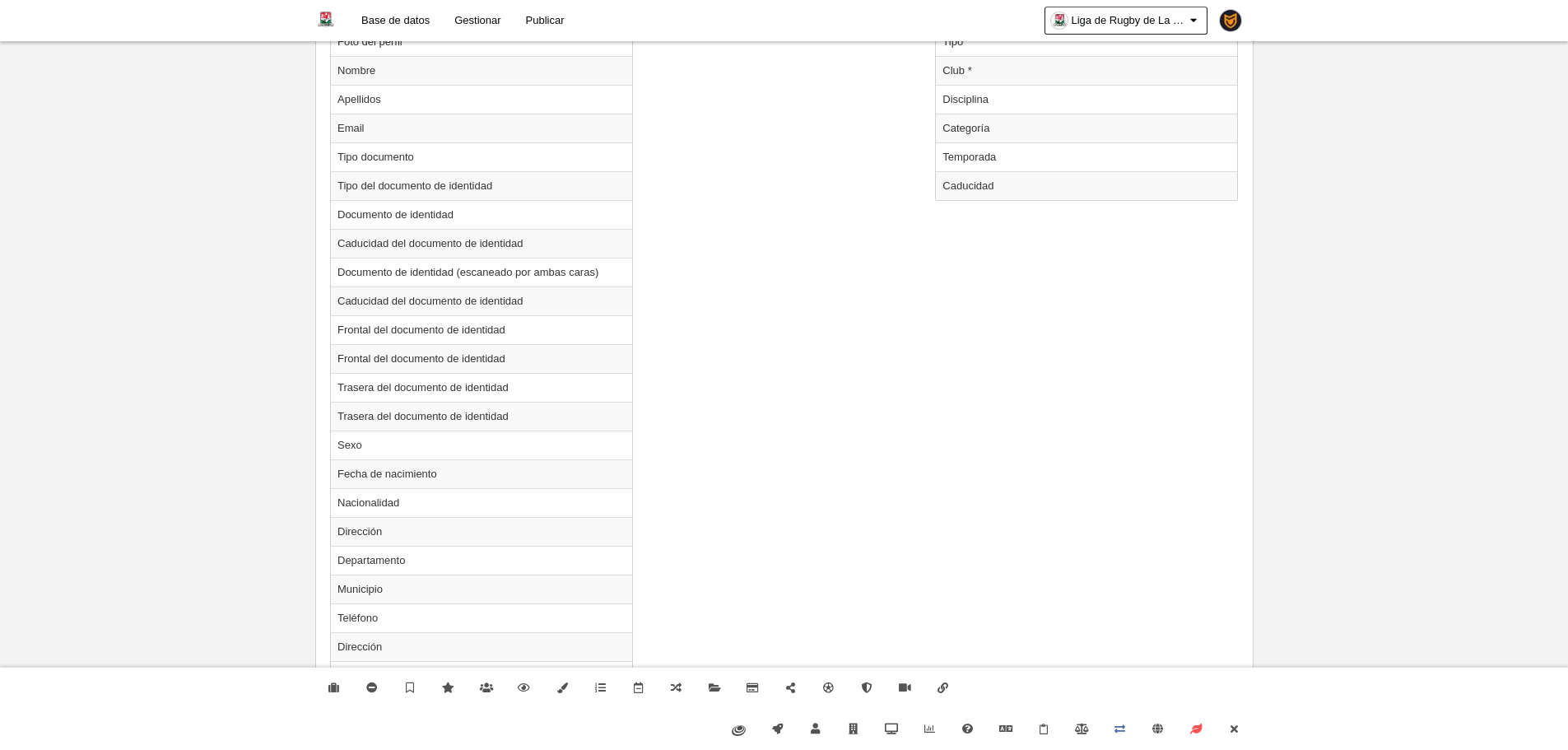
scroll to position [741, 0]
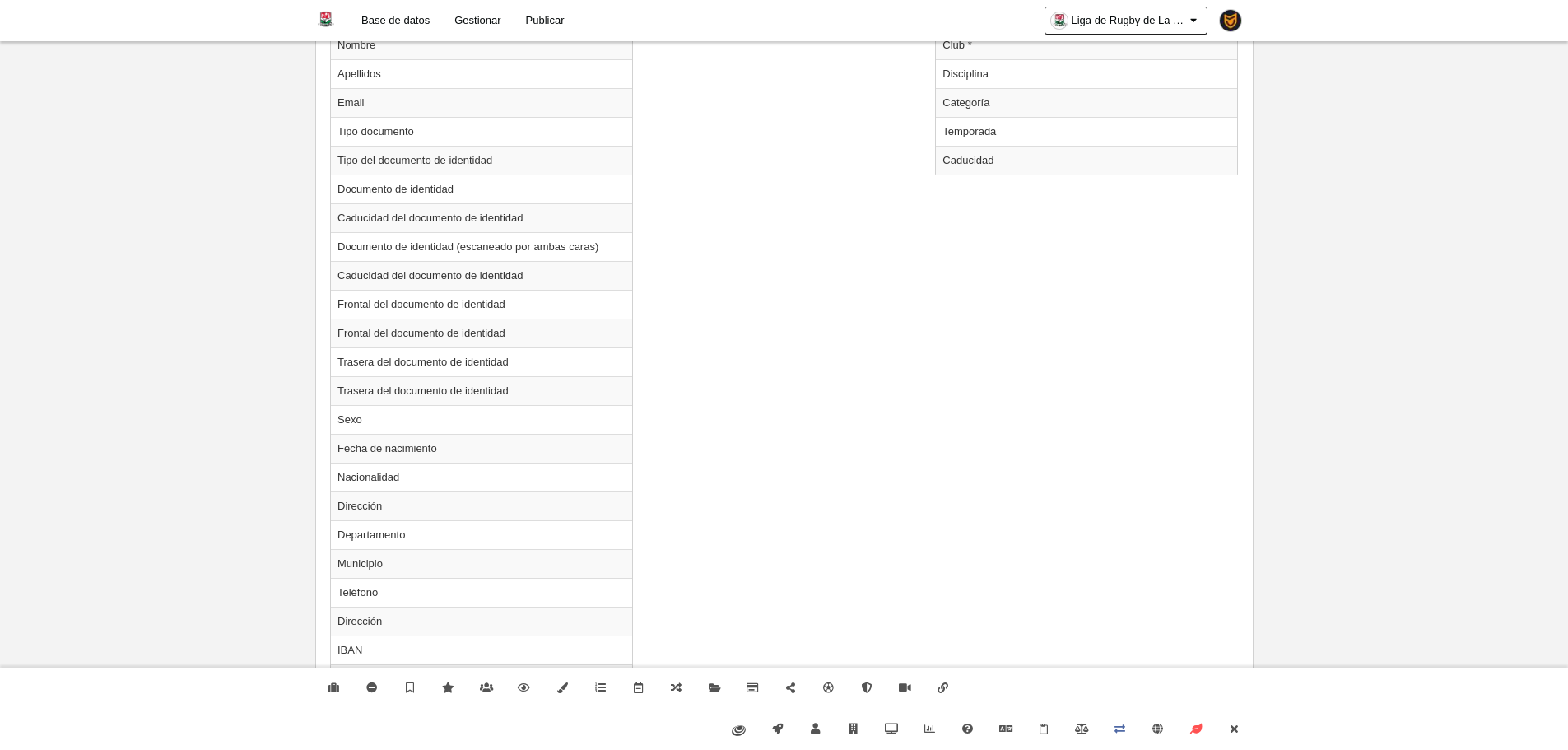
click at [1232, 233] on div "Campos disponibles Perfil Foto del perfil Nombre Apellidos Email Tipo documento…" at bounding box center [784, 714] width 916 height 1542
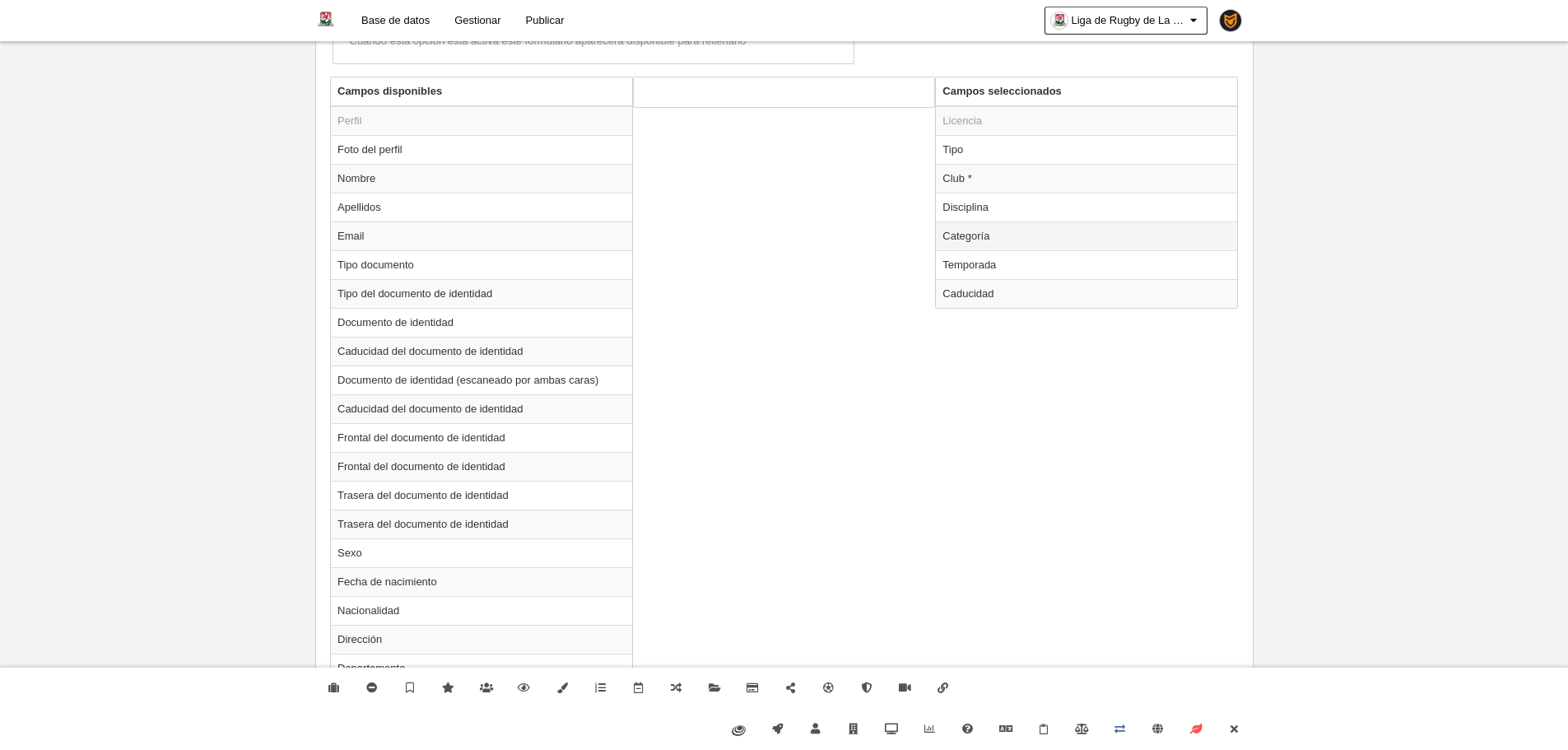
scroll to position [577, 0]
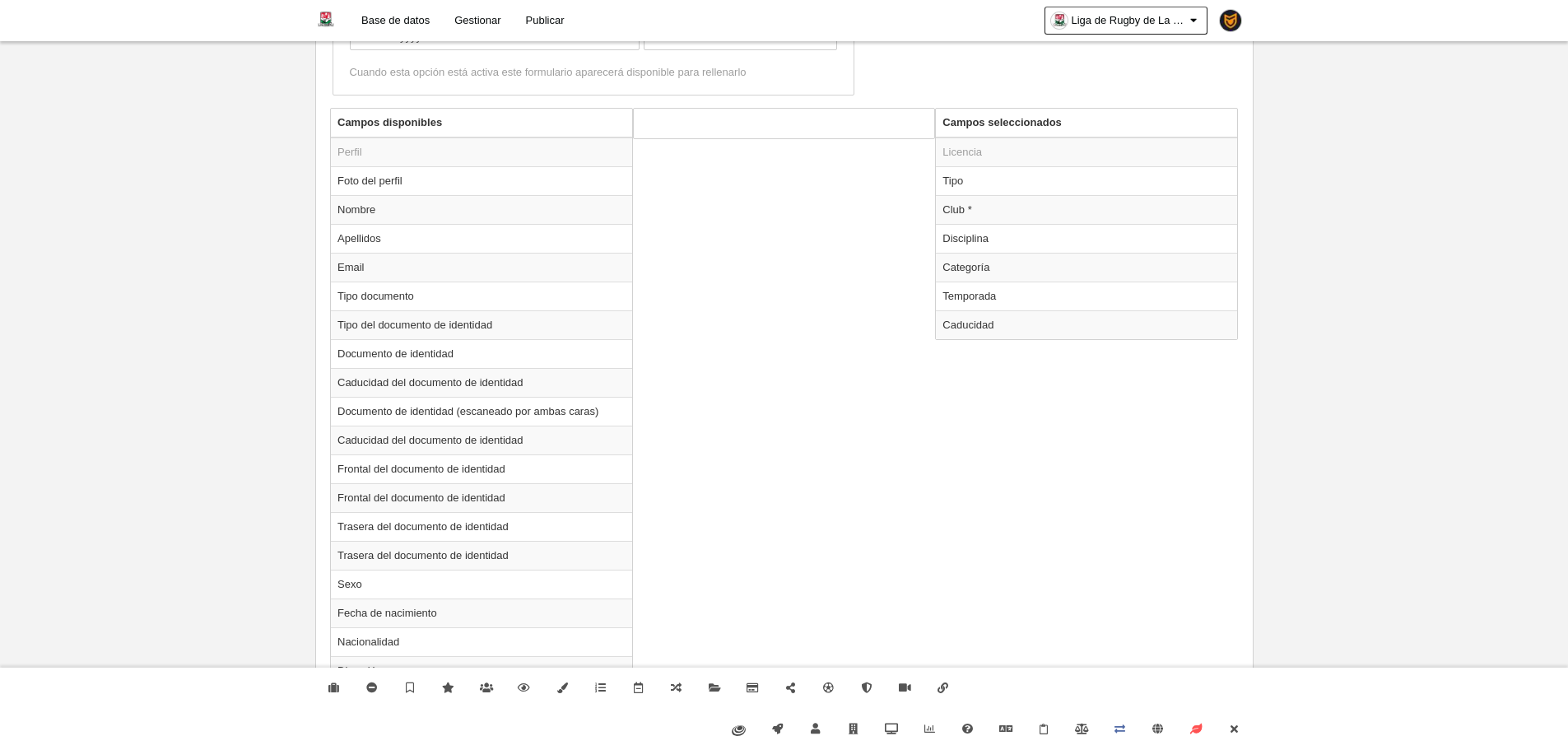
drag, startPoint x: 65, startPoint y: 321, endPoint x: 100, endPoint y: 314, distance: 35.7
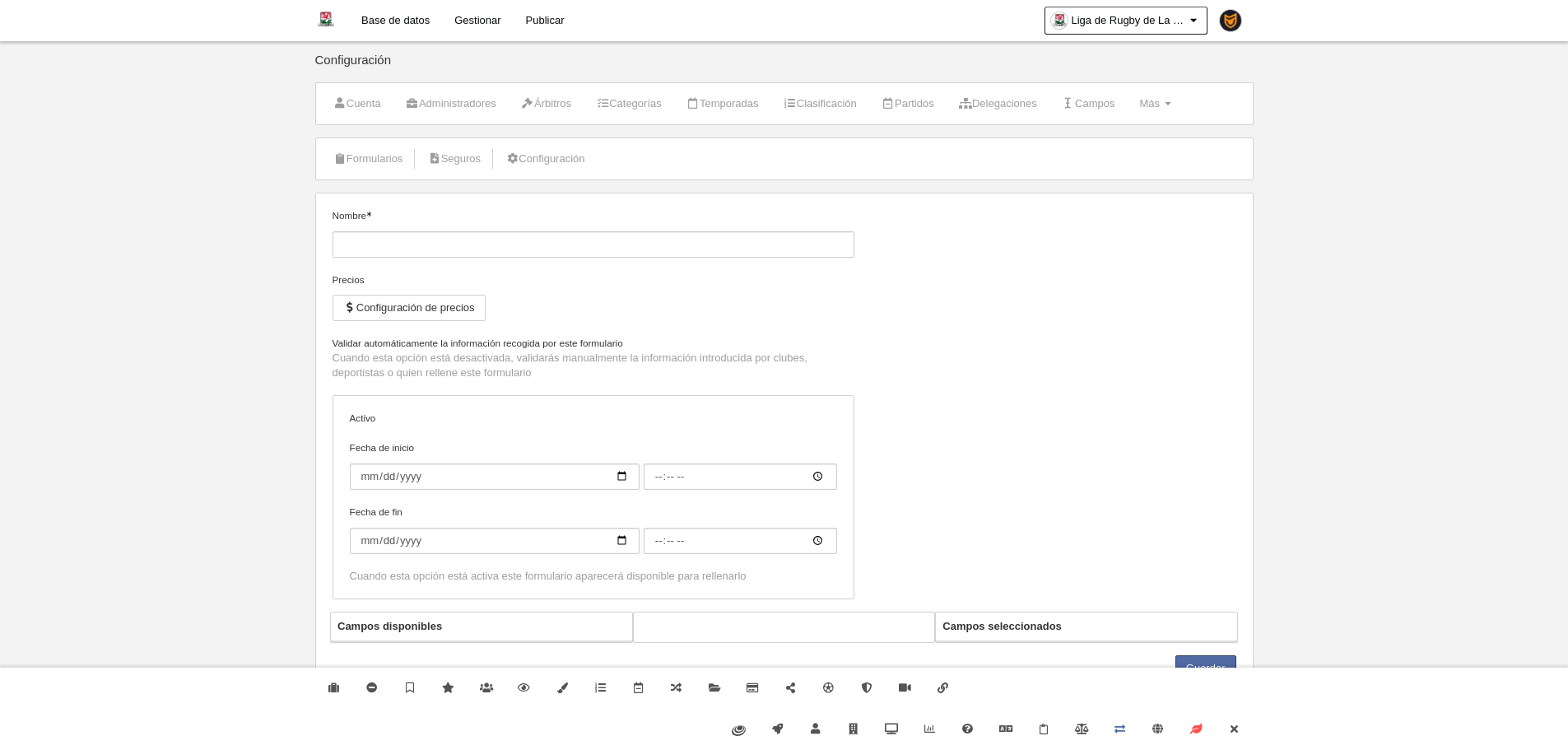
type input "[La Guajira] Licencia Manager"
checkbox input "true"
select select "selected"
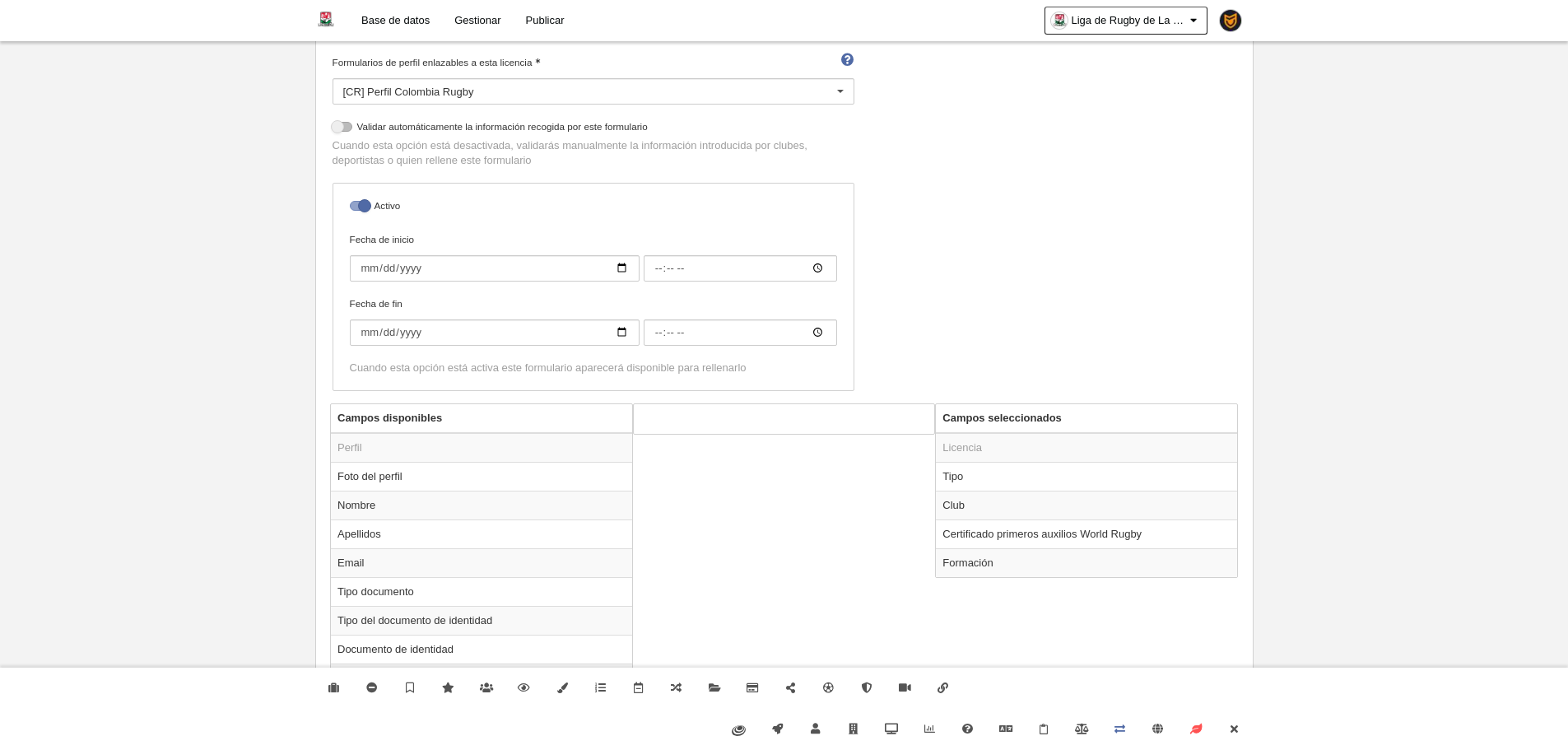
scroll to position [330, 0]
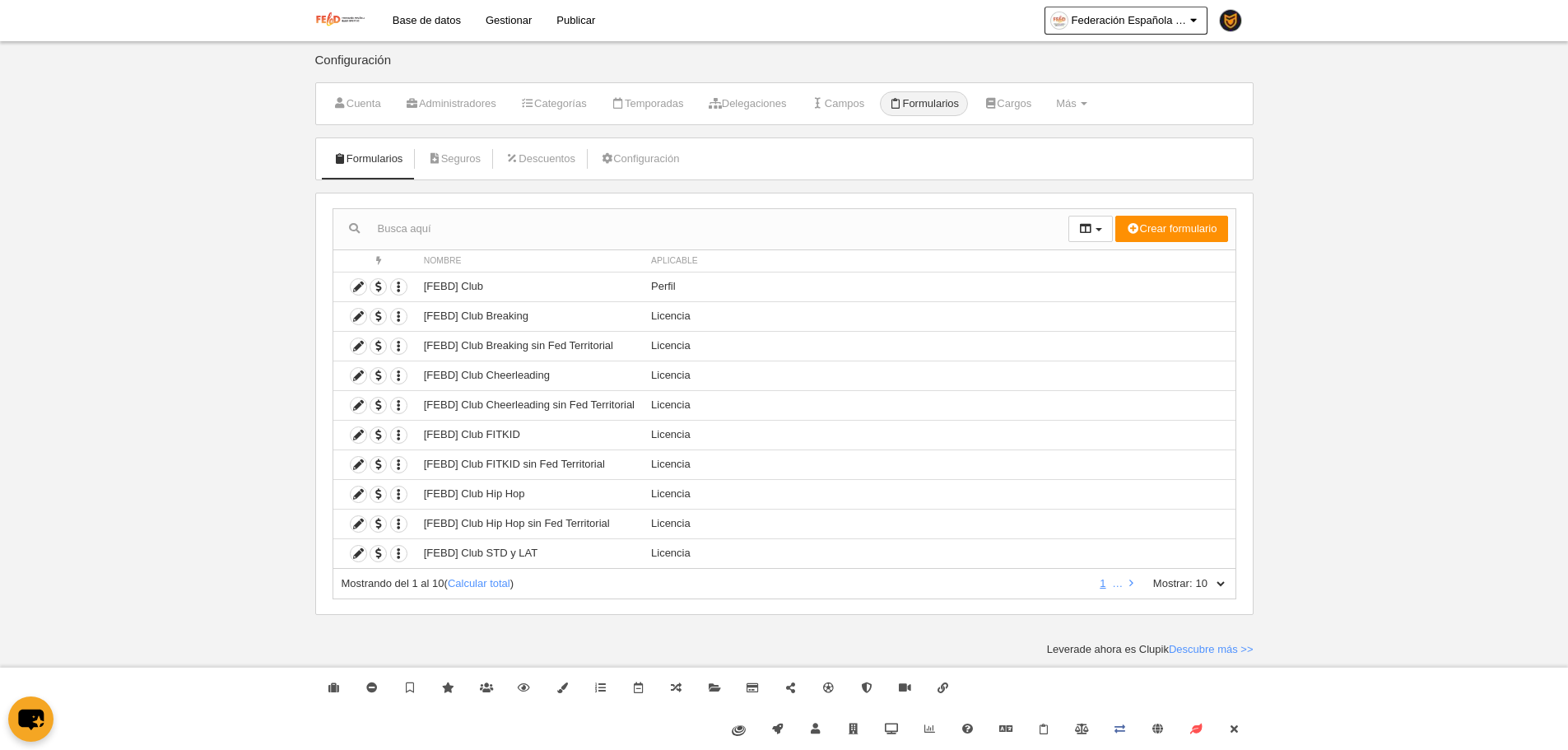
click at [1210, 577] on select "10 25 50 100 500" at bounding box center [1210, 584] width 35 height 15
select select "500"
click at [1193, 577] on select "10 25 50 100 500" at bounding box center [1210, 584] width 35 height 15
click at [1247, 734] on link "Cerrar" at bounding box center [1234, 729] width 38 height 41
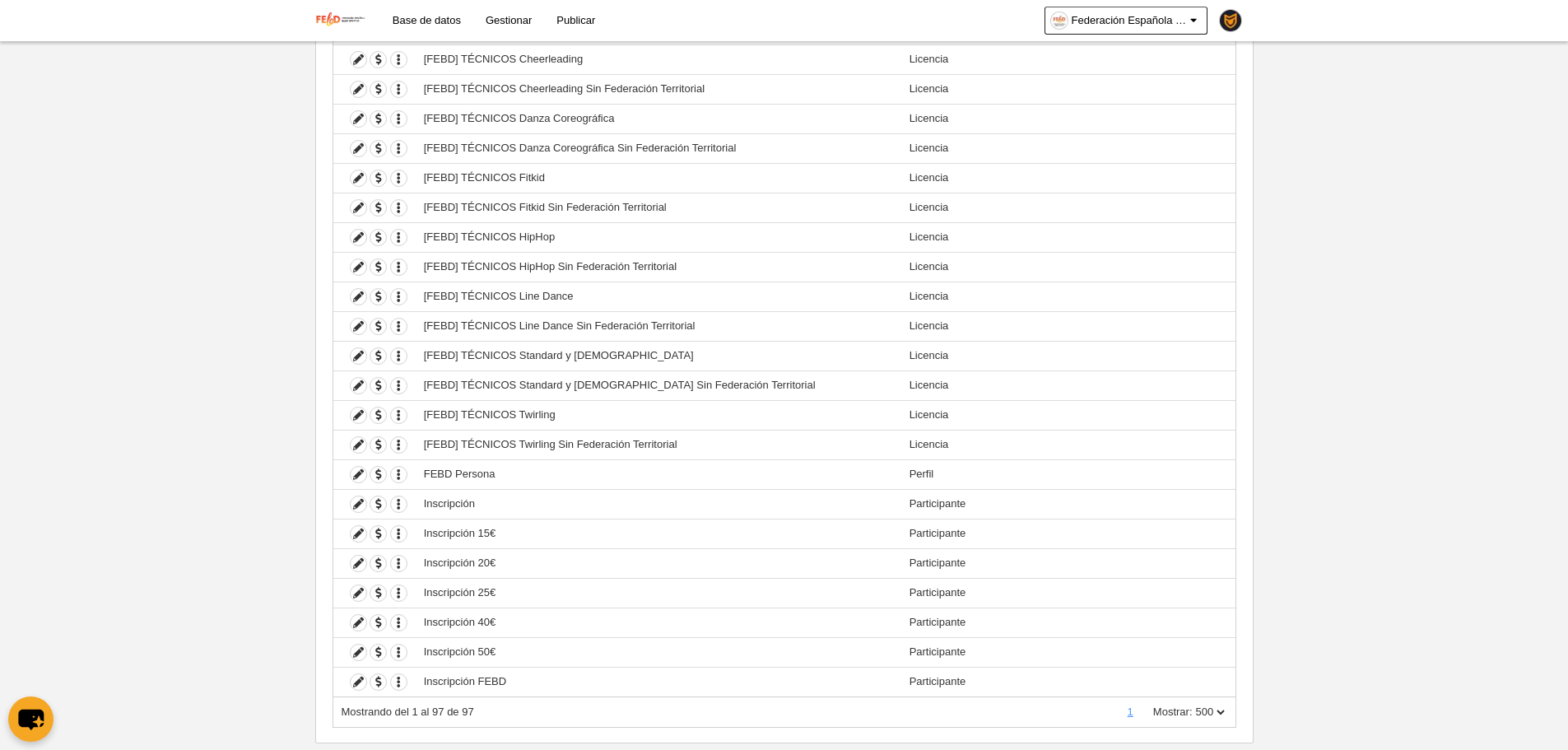
scroll to position [2485, 0]
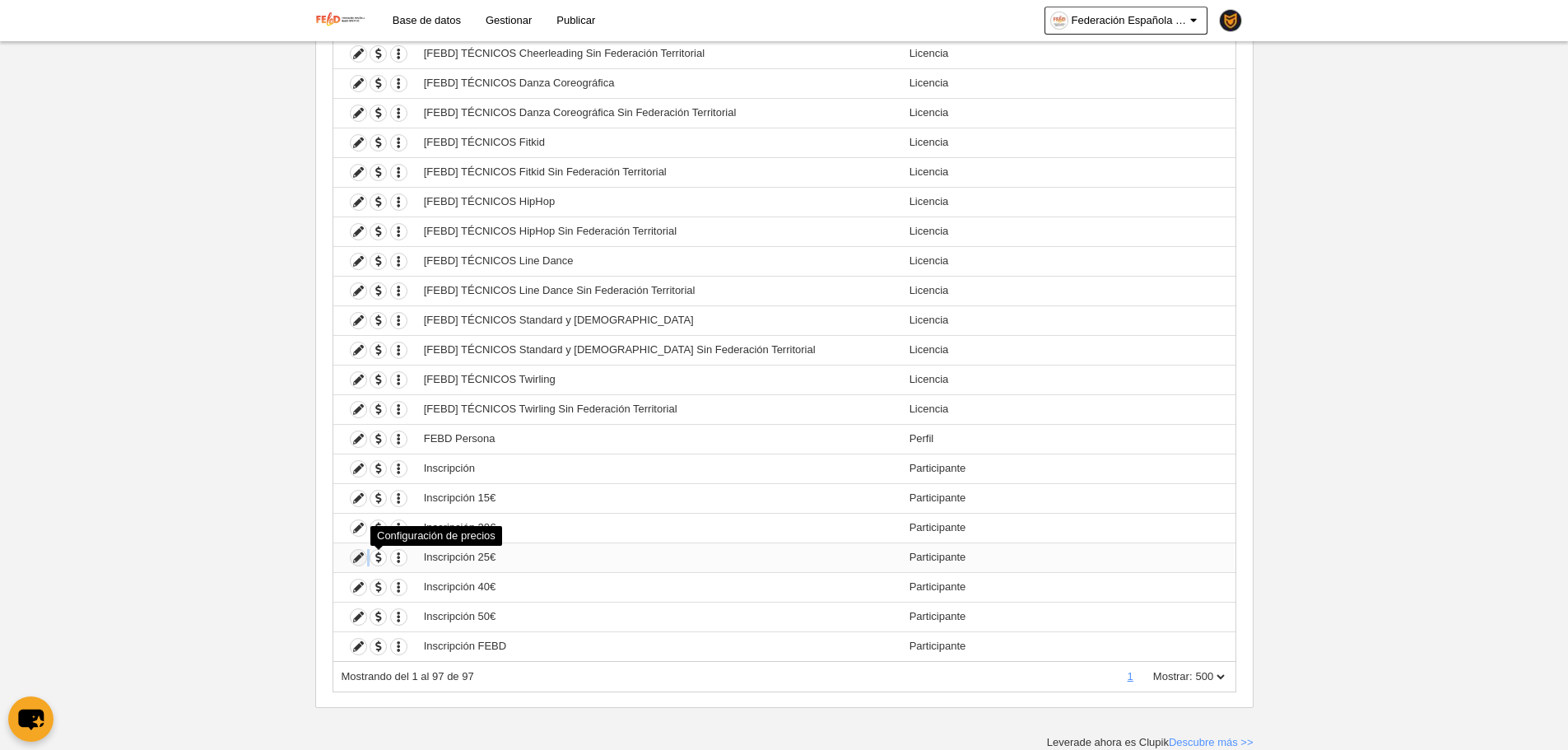
click at [366, 556] on td "Duplicar formulario Borrar formulario" at bounding box center [374, 557] width 83 height 30
click at [364, 557] on icon at bounding box center [358, 558] width 15 height 15
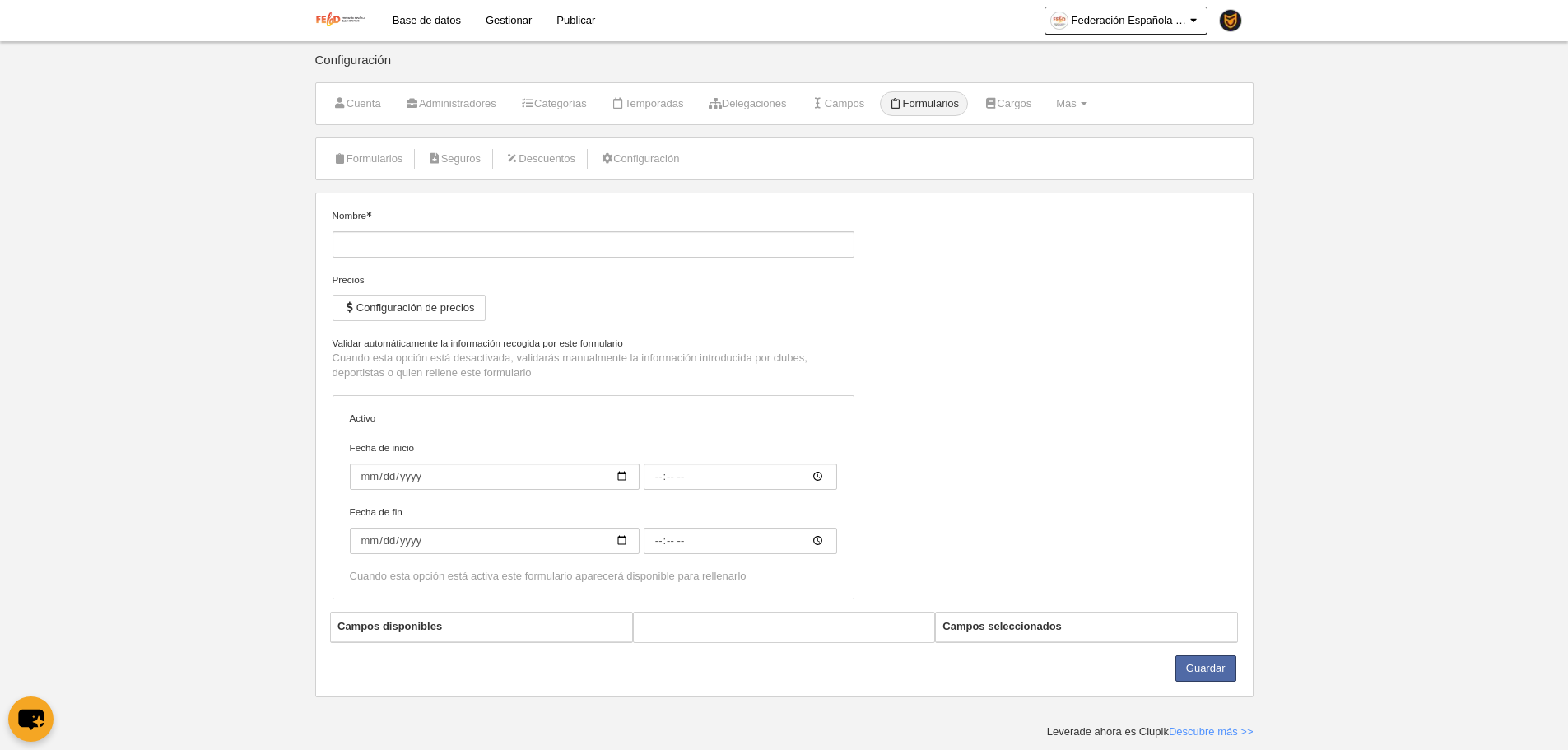
type input "Inscripción 25€"
checkbox input "true"
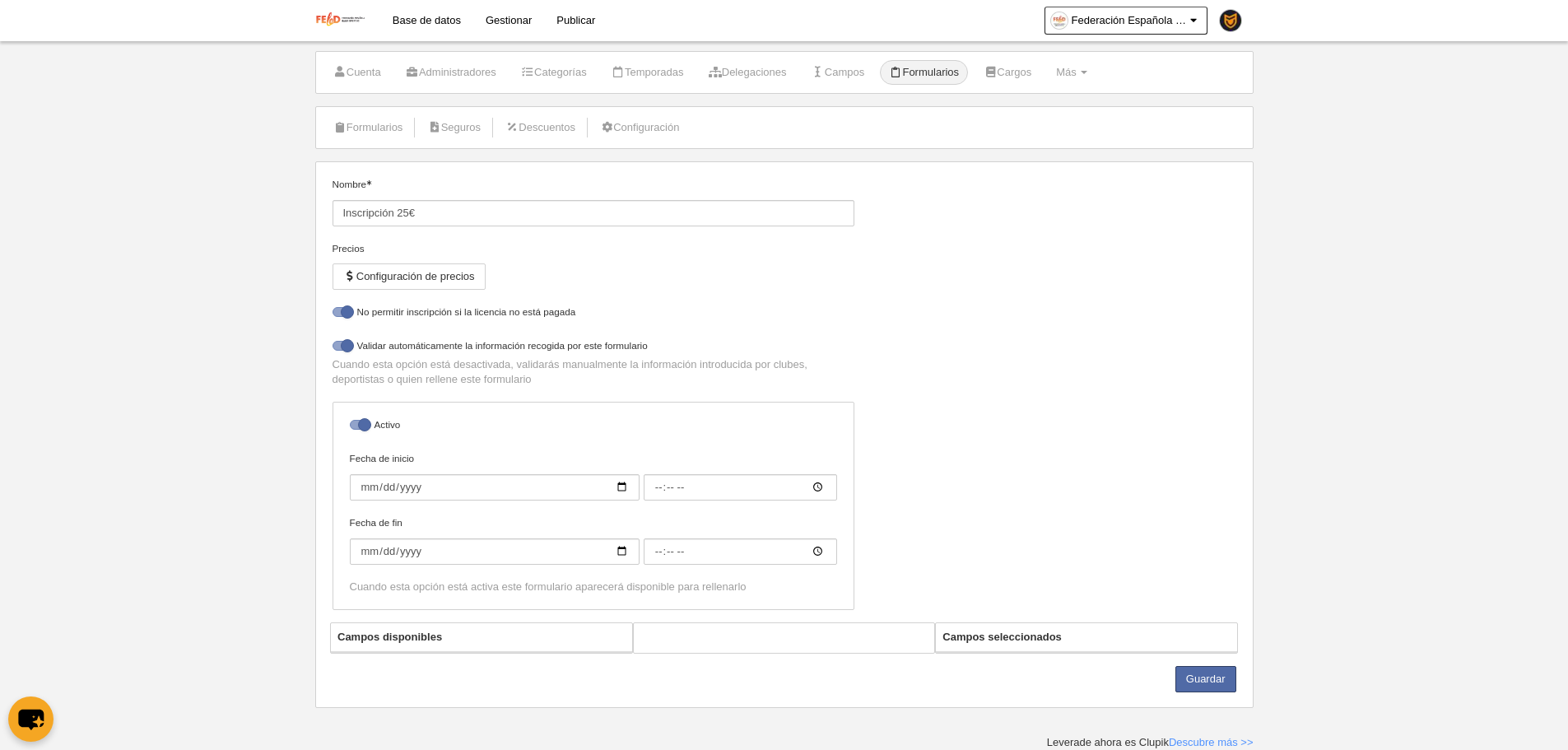
select select "selected"
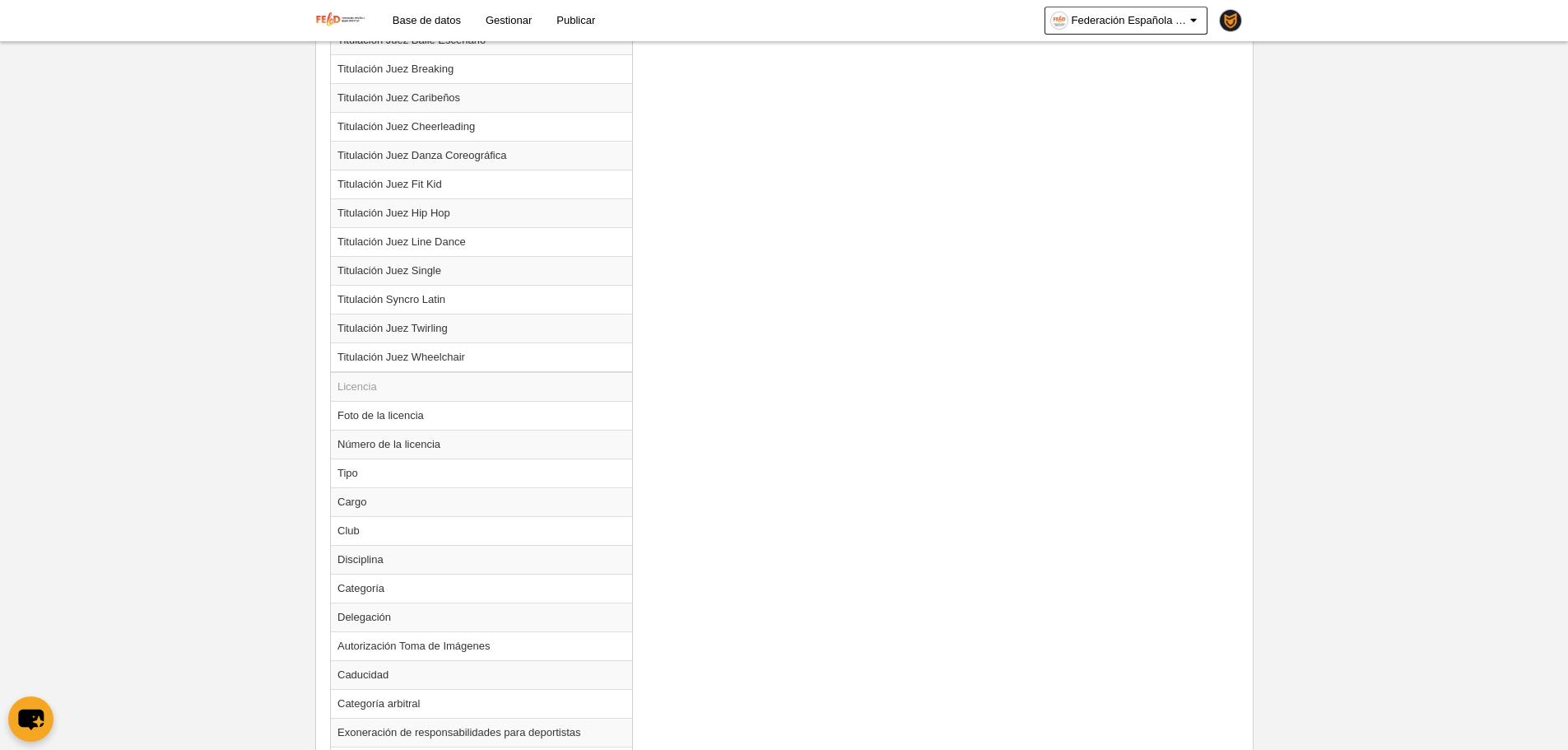
scroll to position [1969, 0]
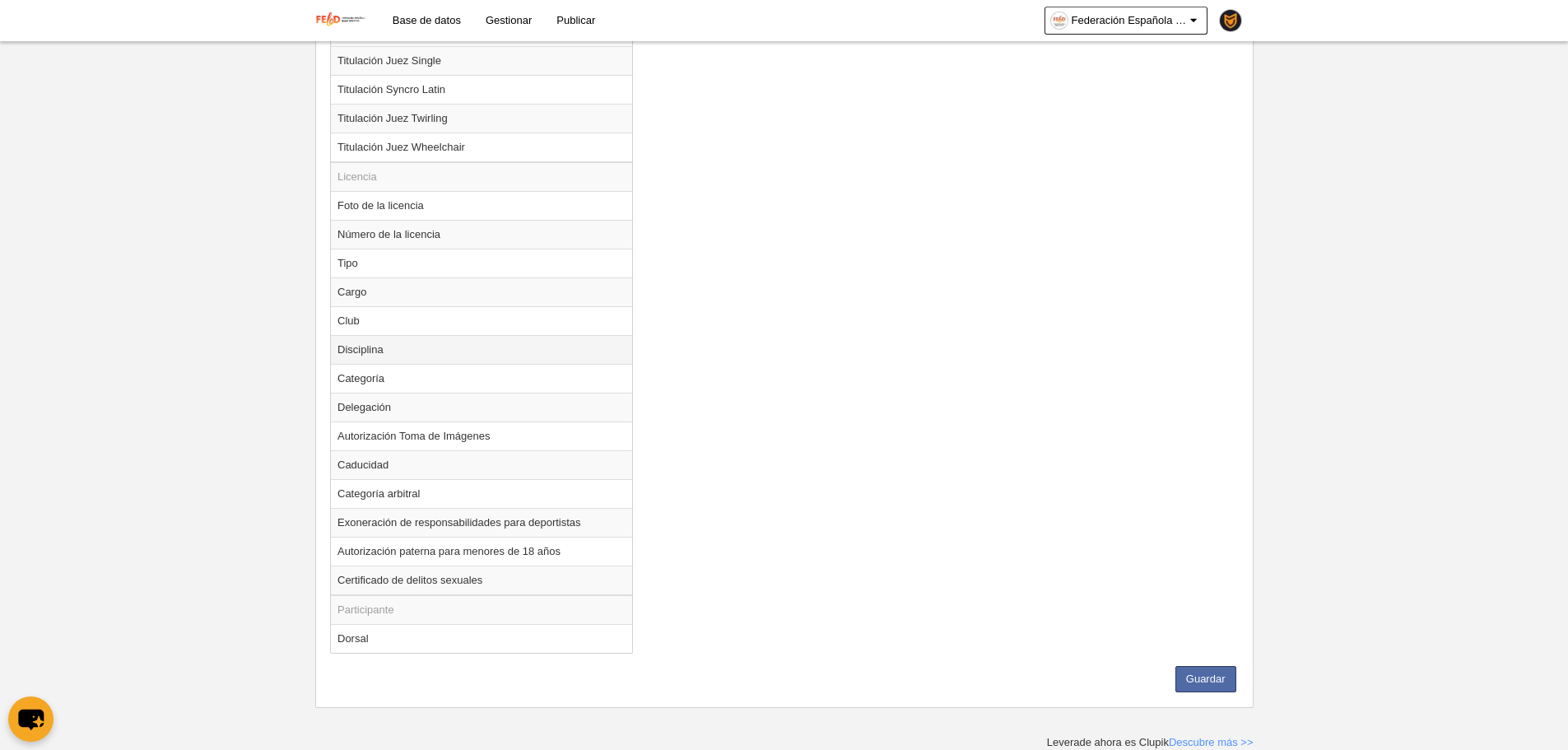
click at [451, 351] on td "Disciplina" at bounding box center [481, 350] width 301 height 29
radio input "true"
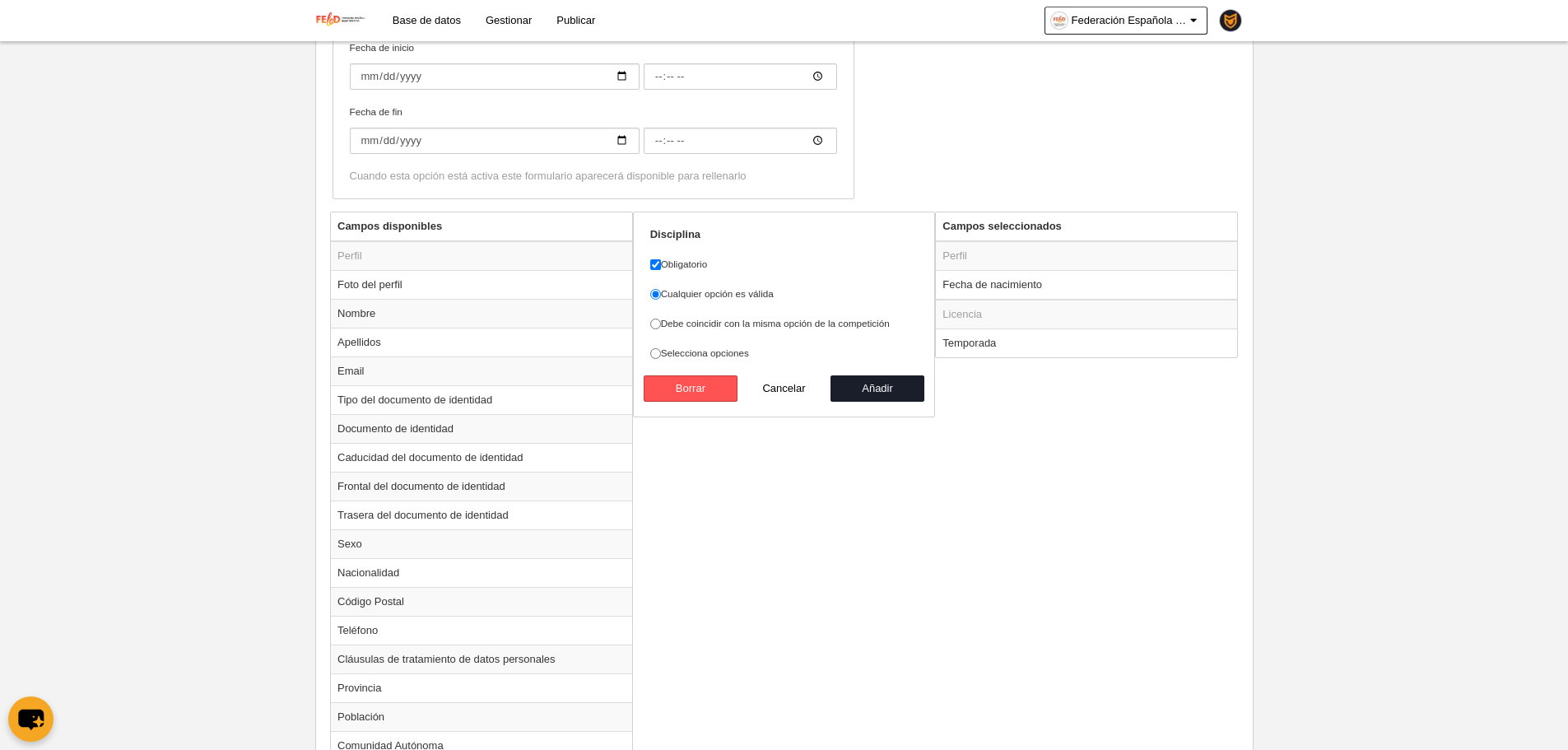
scroll to position [488, 0]
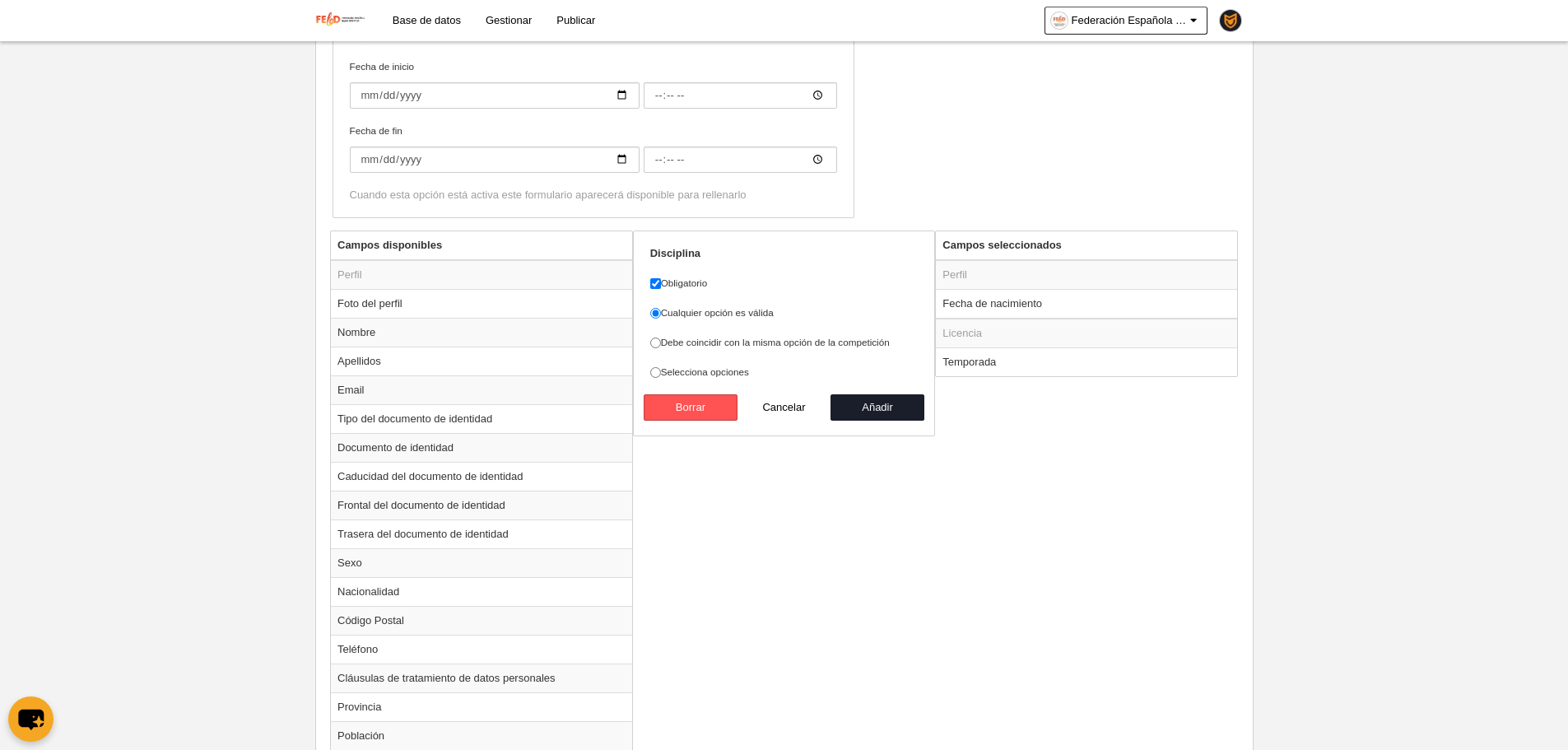
click at [797, 343] on label "Debe coincidir con la misma opción de la competición" at bounding box center [784, 342] width 269 height 15
click at [661, 343] on input "Debe coincidir con la misma opción de la competición" at bounding box center [656, 343] width 11 height 11
radio input "true"
click at [883, 404] on button "Añadir" at bounding box center [877, 407] width 94 height 26
radio input "false"
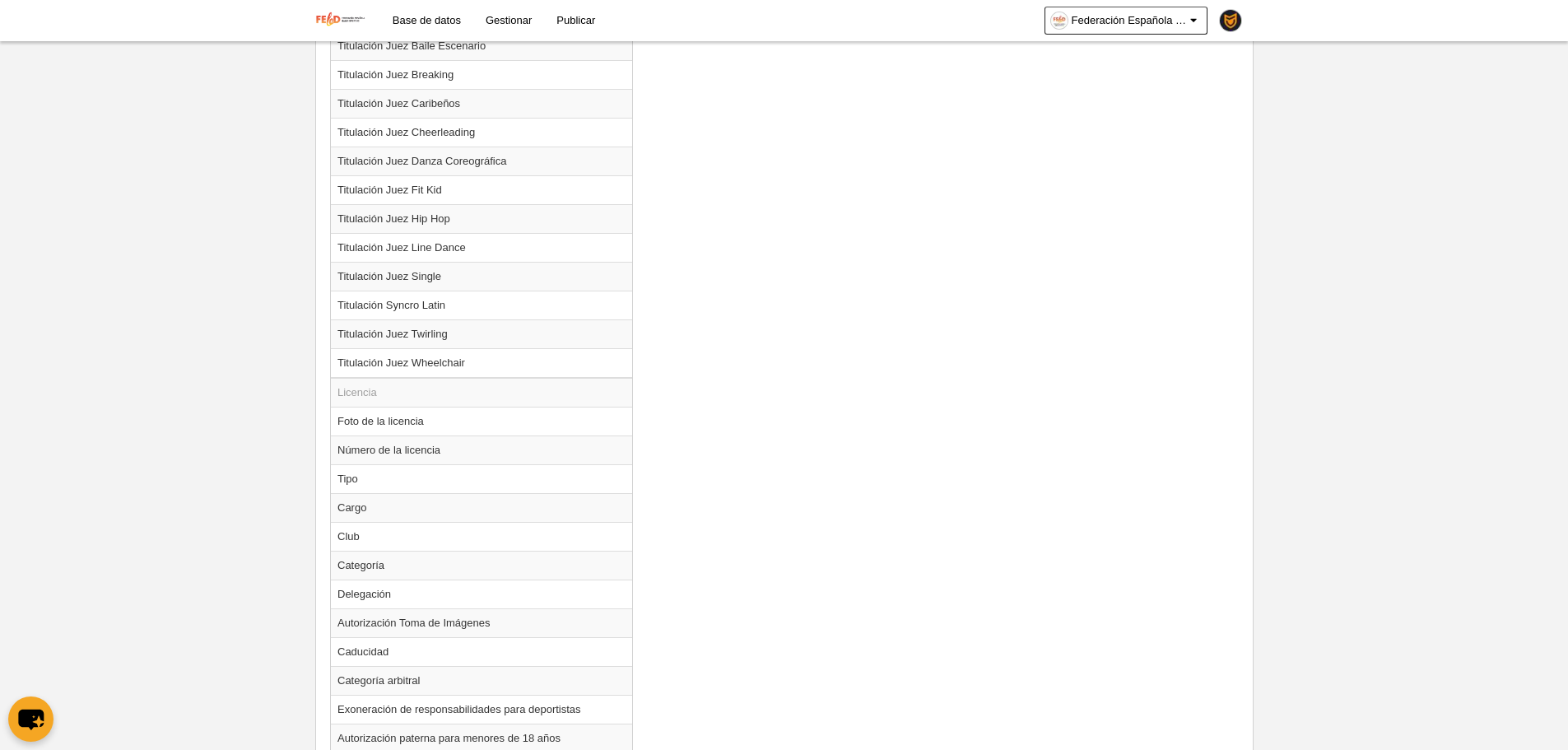
scroll to position [1940, 0]
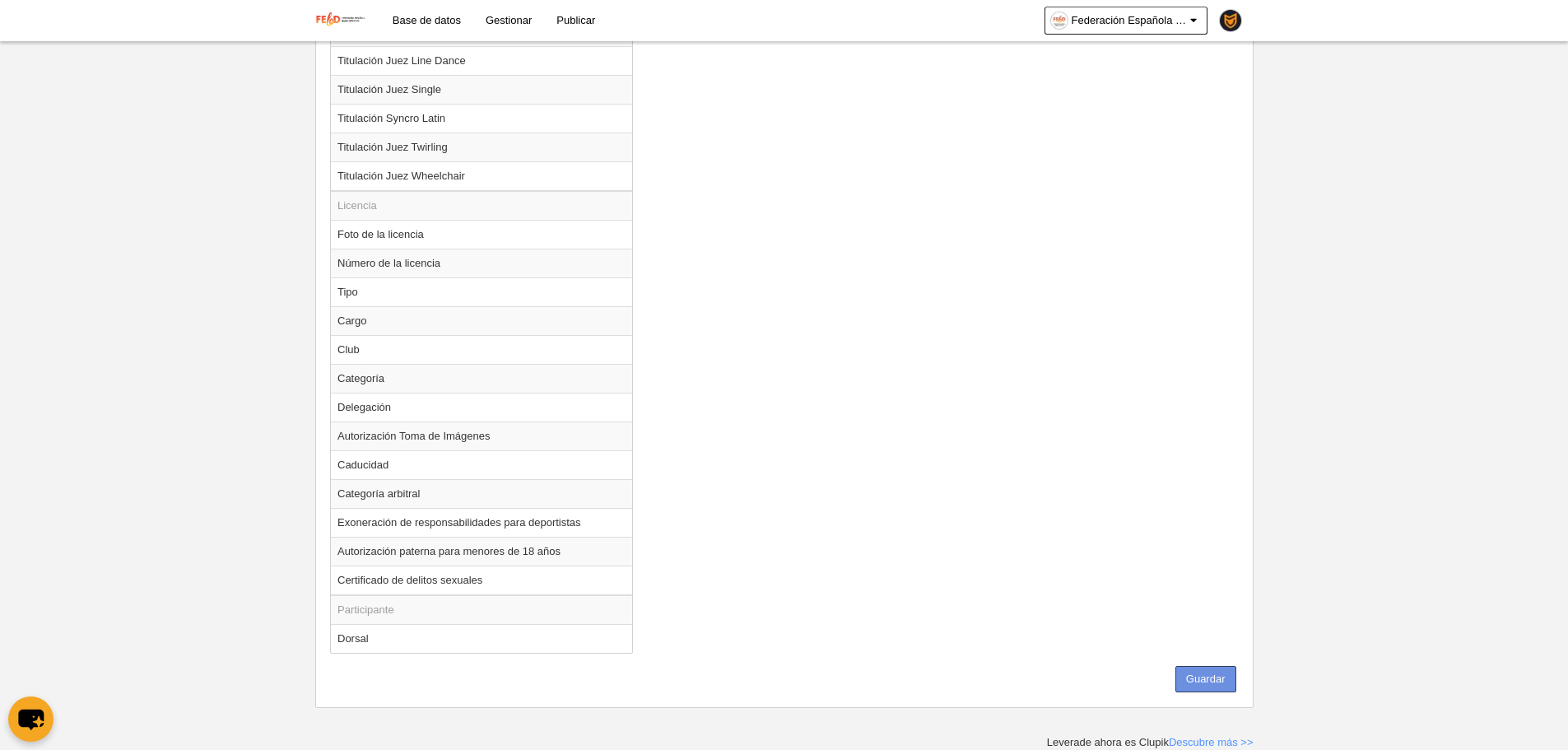
click at [1203, 678] on button "Guardar" at bounding box center [1206, 678] width 61 height 26
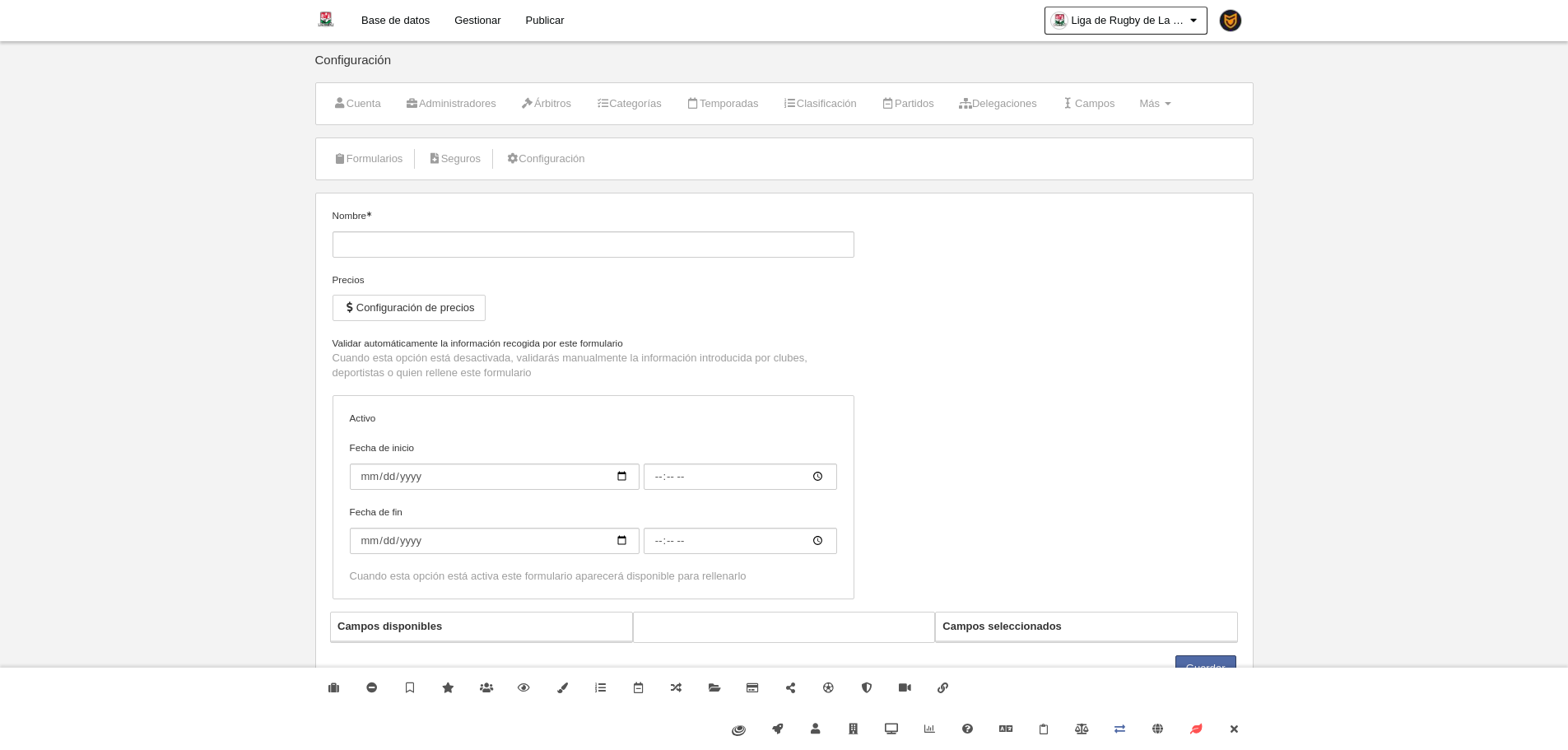
type input "Licencia Deportista La Guajira"
checkbox input "true"
select select "selected"
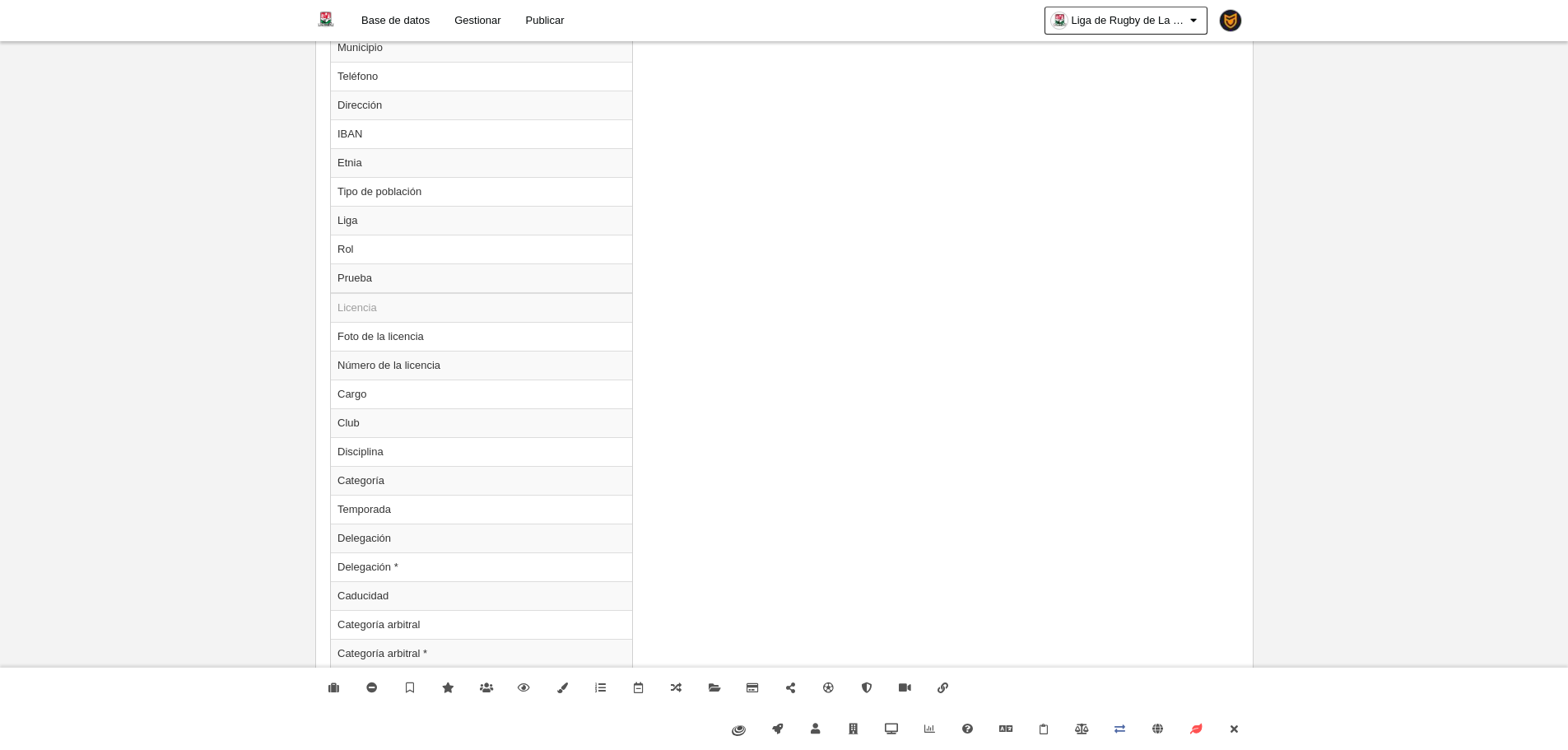
scroll to position [1560, 0]
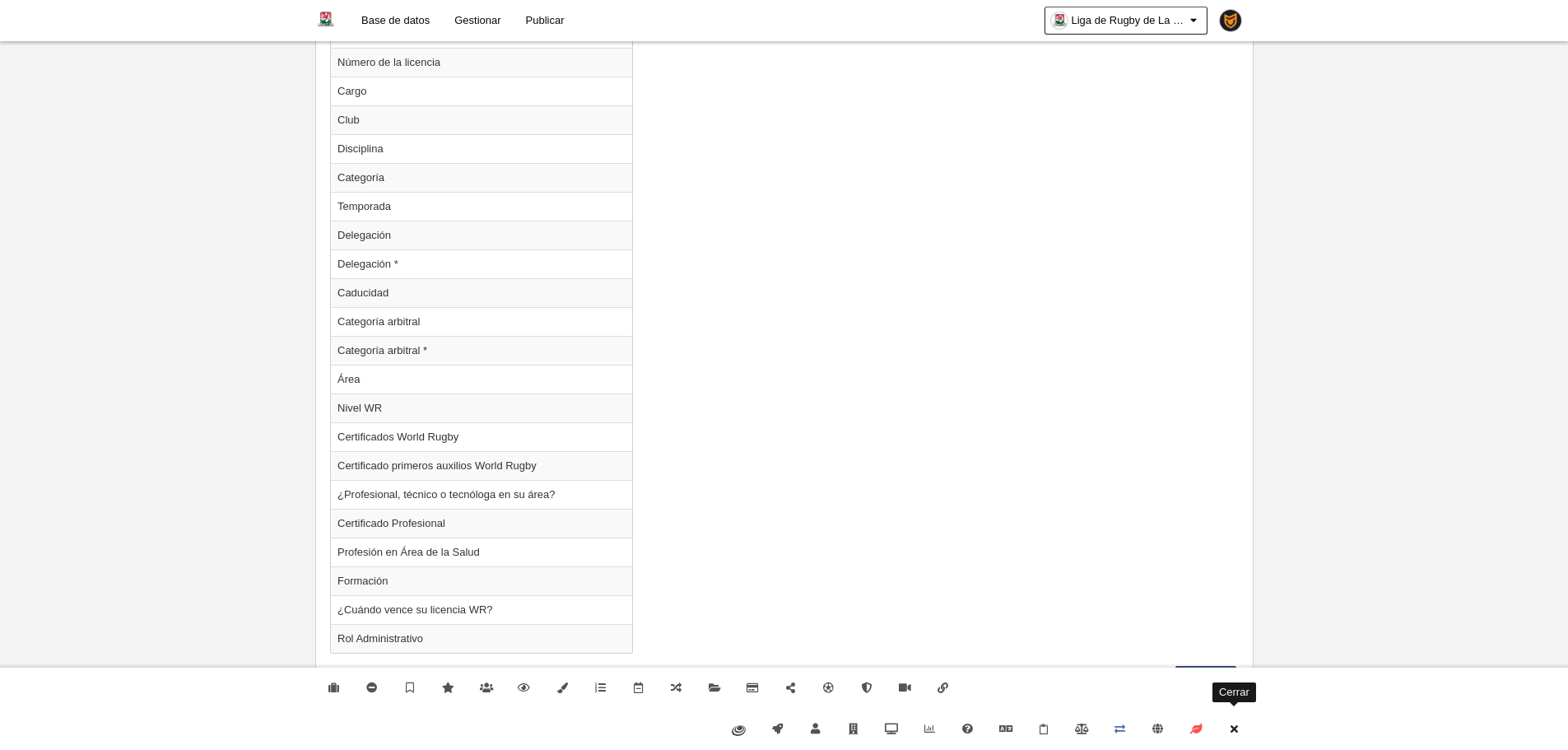
click at [1233, 730] on icon at bounding box center [1234, 729] width 14 height 11
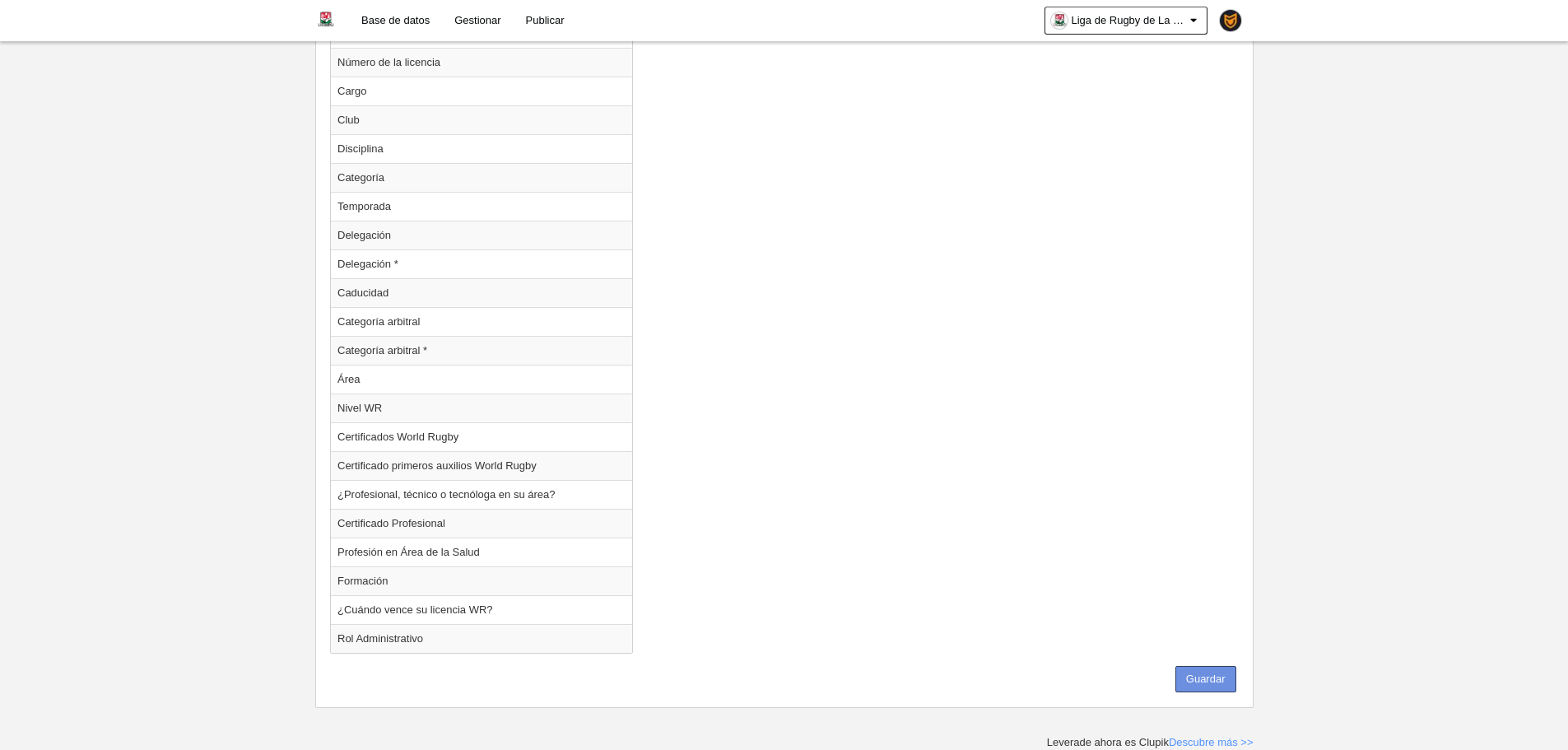
click at [1211, 684] on button "Guardar" at bounding box center [1206, 678] width 61 height 26
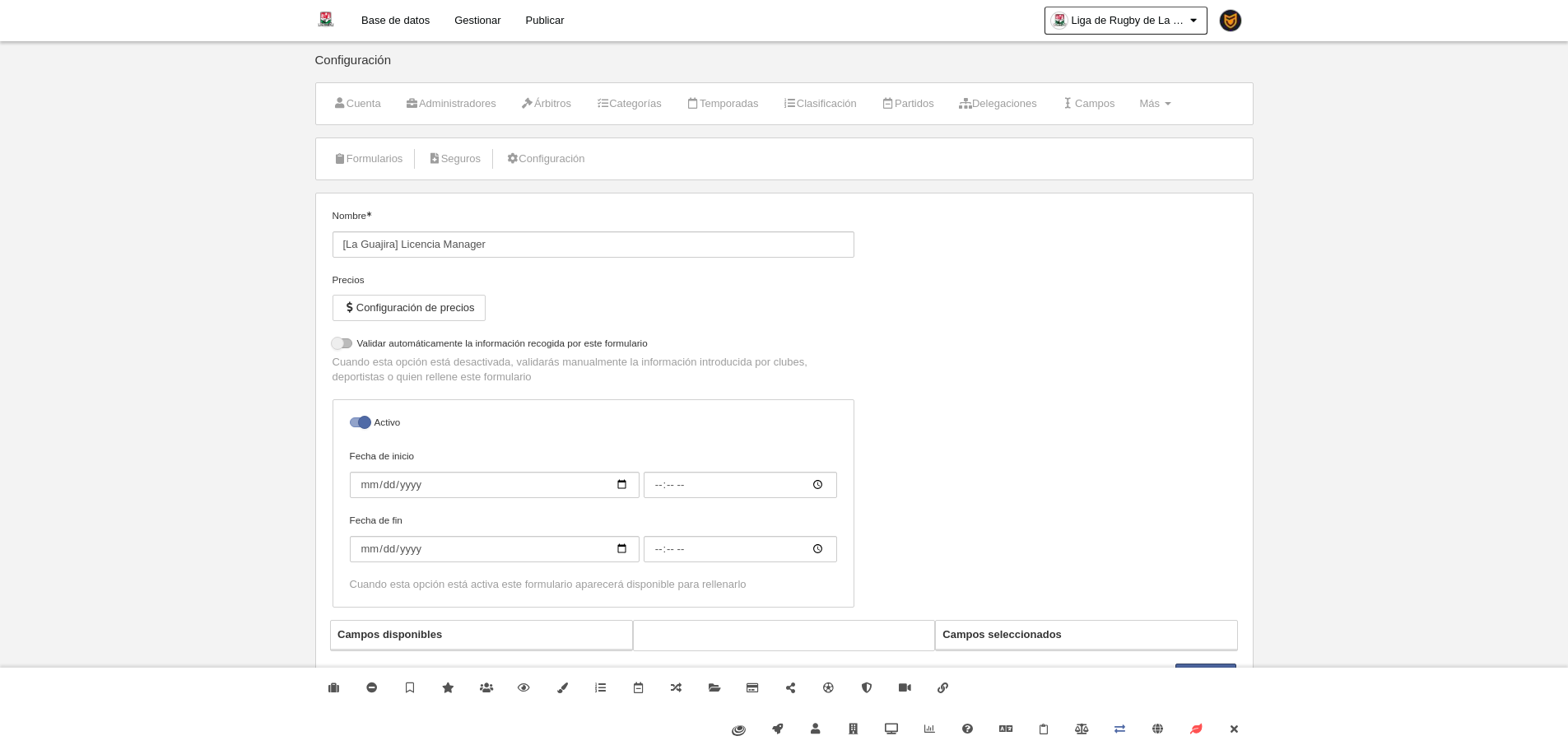
select select "selected"
type input "[La Guajira] Licencia Entrenador"
checkbox input "true"
select select "selected"
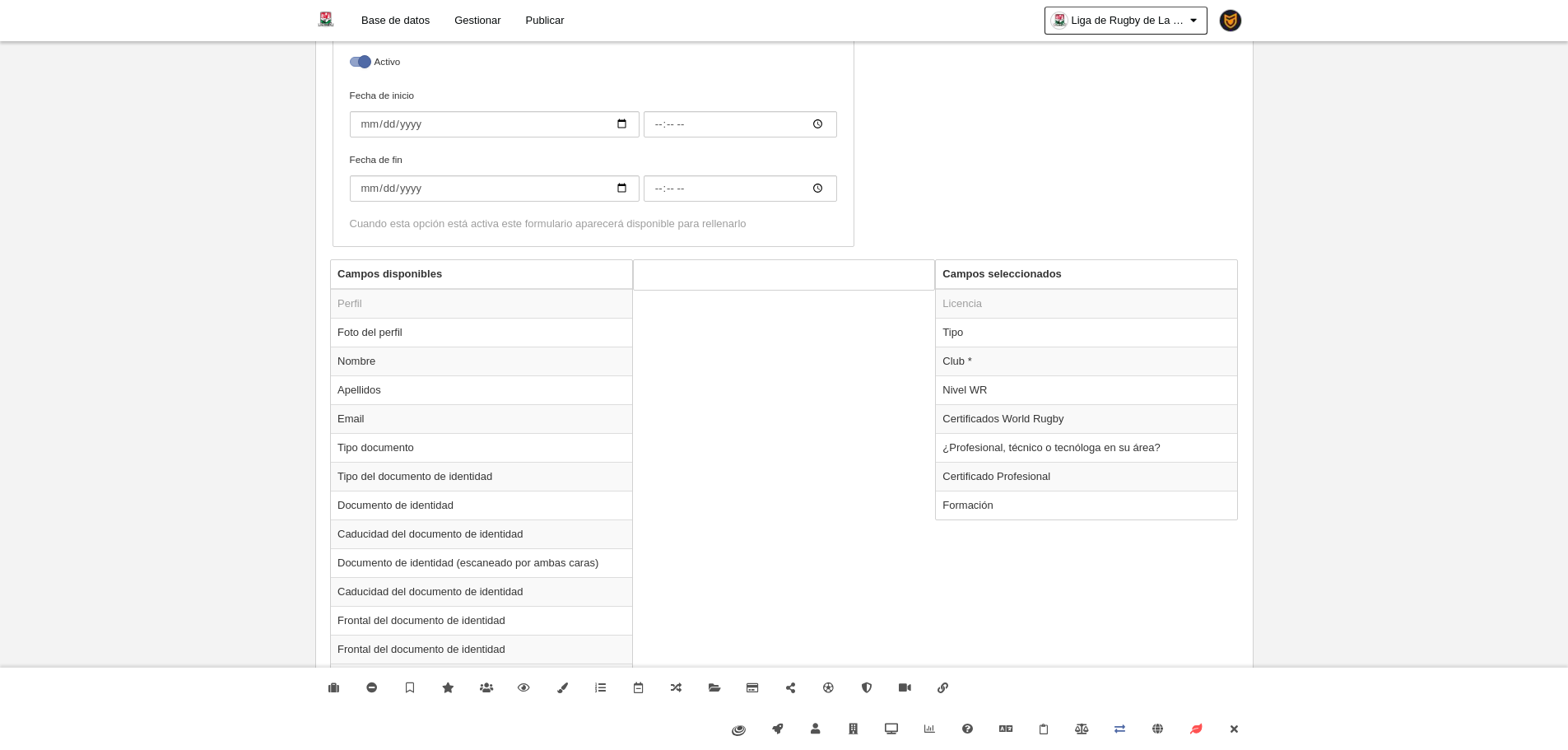
scroll to position [411, 0]
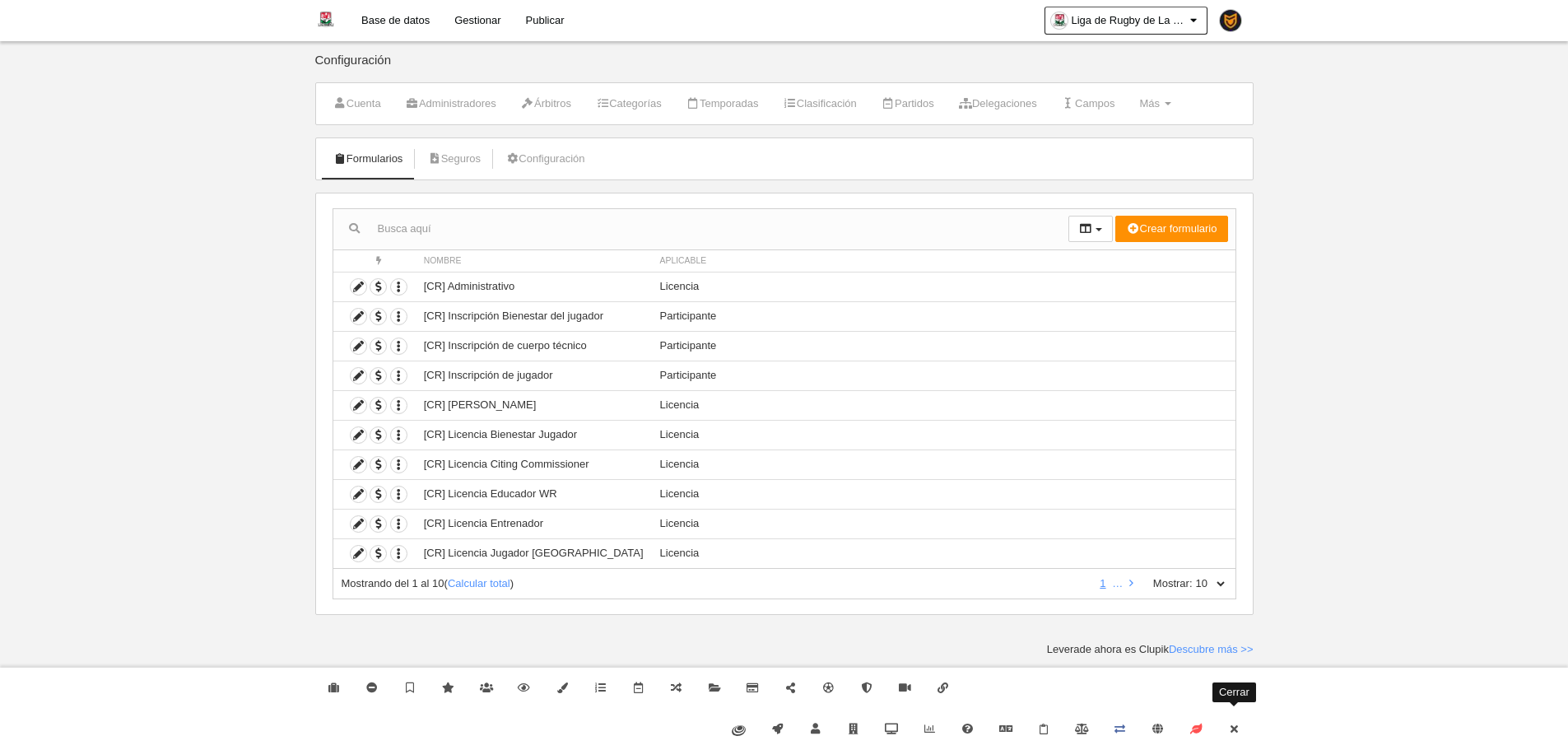
click at [1228, 734] on icon at bounding box center [1234, 729] width 14 height 11
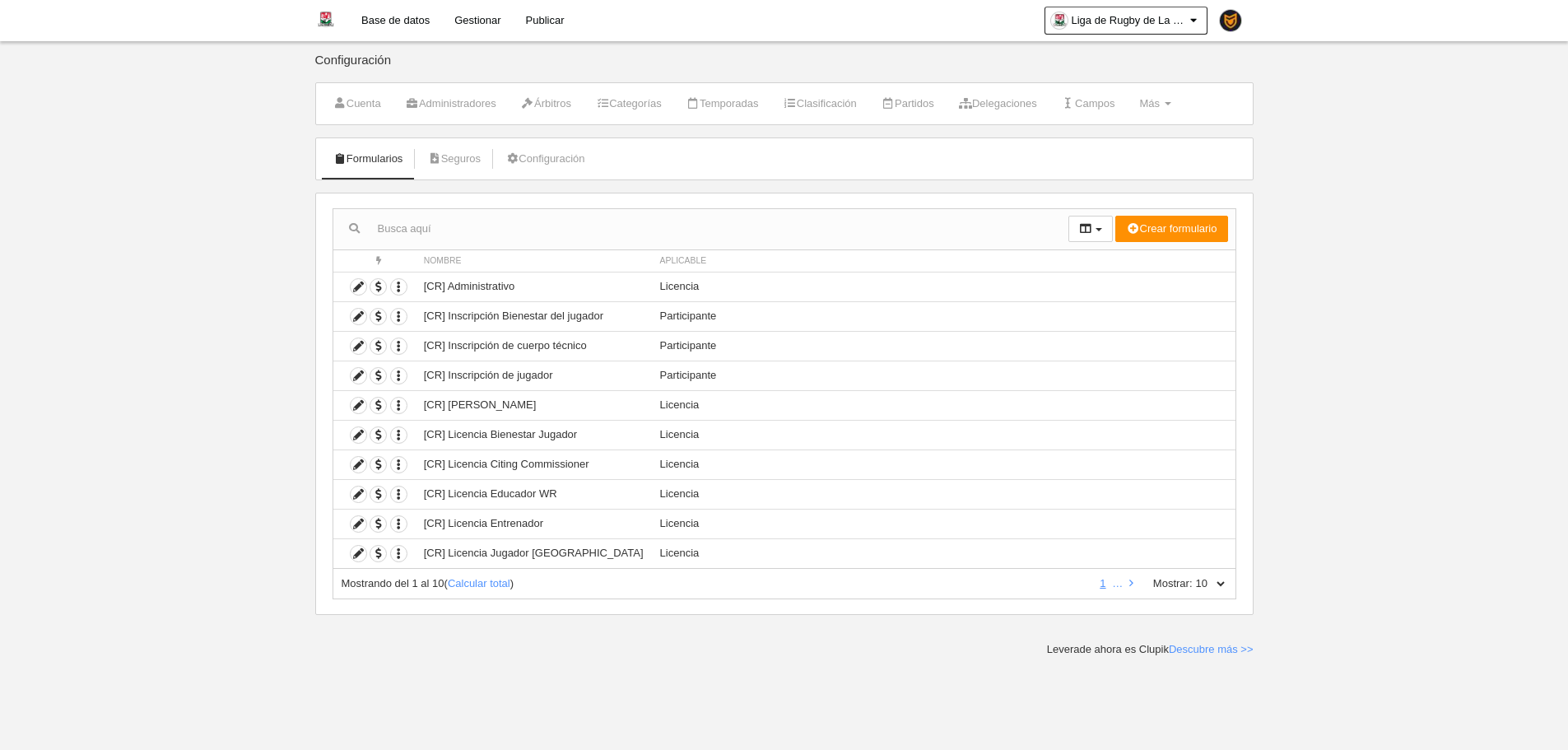
click at [1218, 582] on select "10 25 50 100 500" at bounding box center [1210, 584] width 35 height 15
select select "500"
click at [1193, 577] on select "10 25 50 100 500" at bounding box center [1210, 584] width 35 height 15
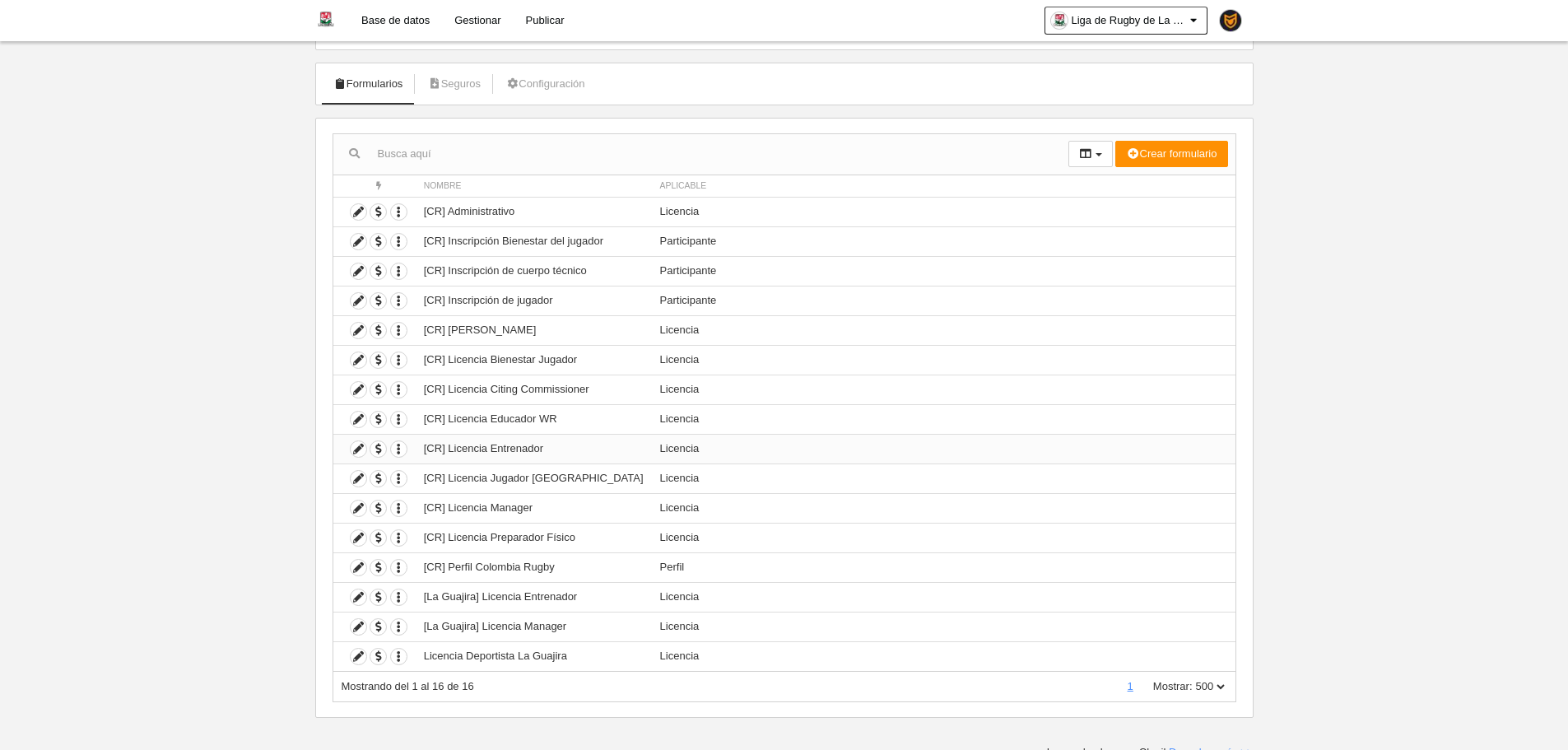
scroll to position [84, 0]
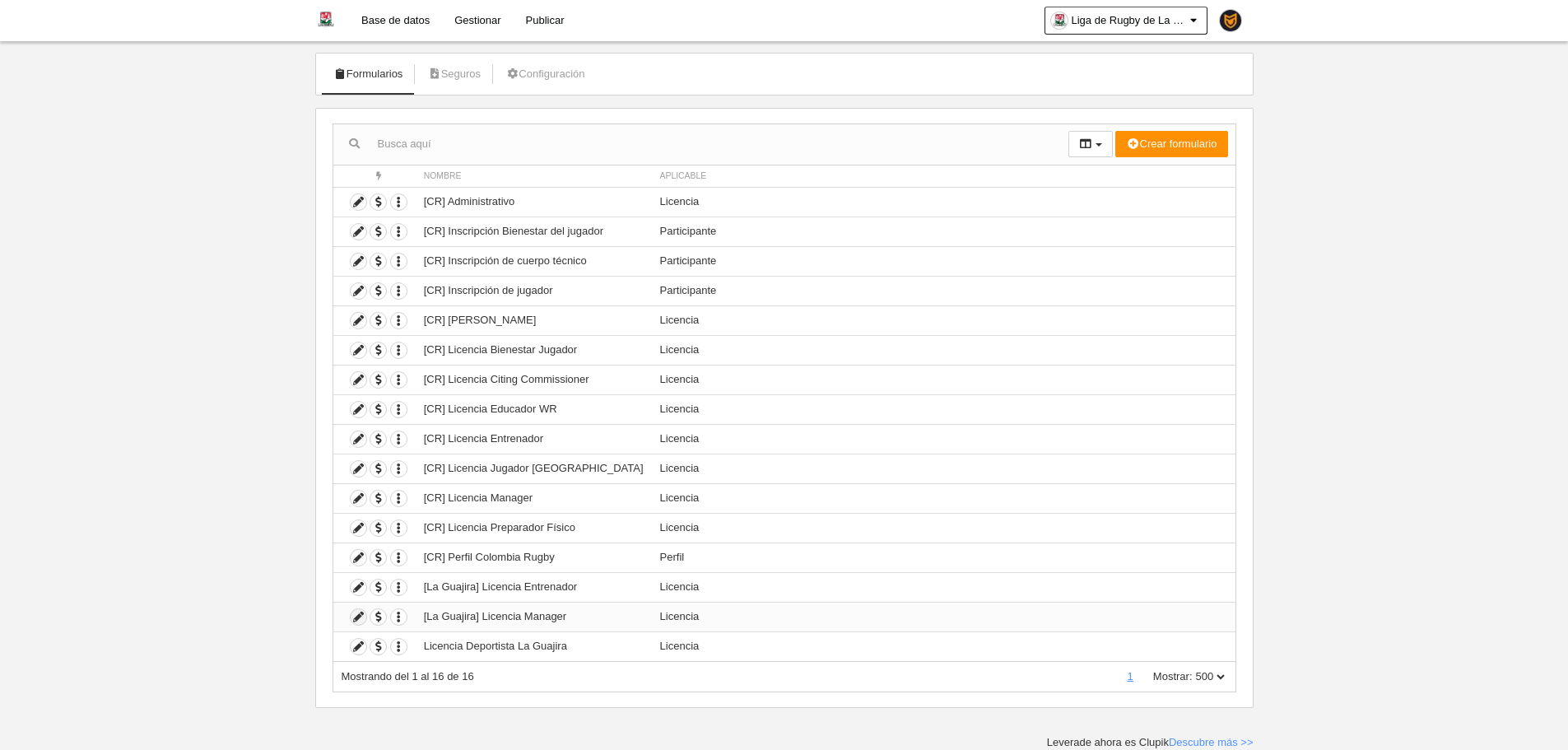
click at [362, 617] on icon at bounding box center [358, 617] width 15 height 15
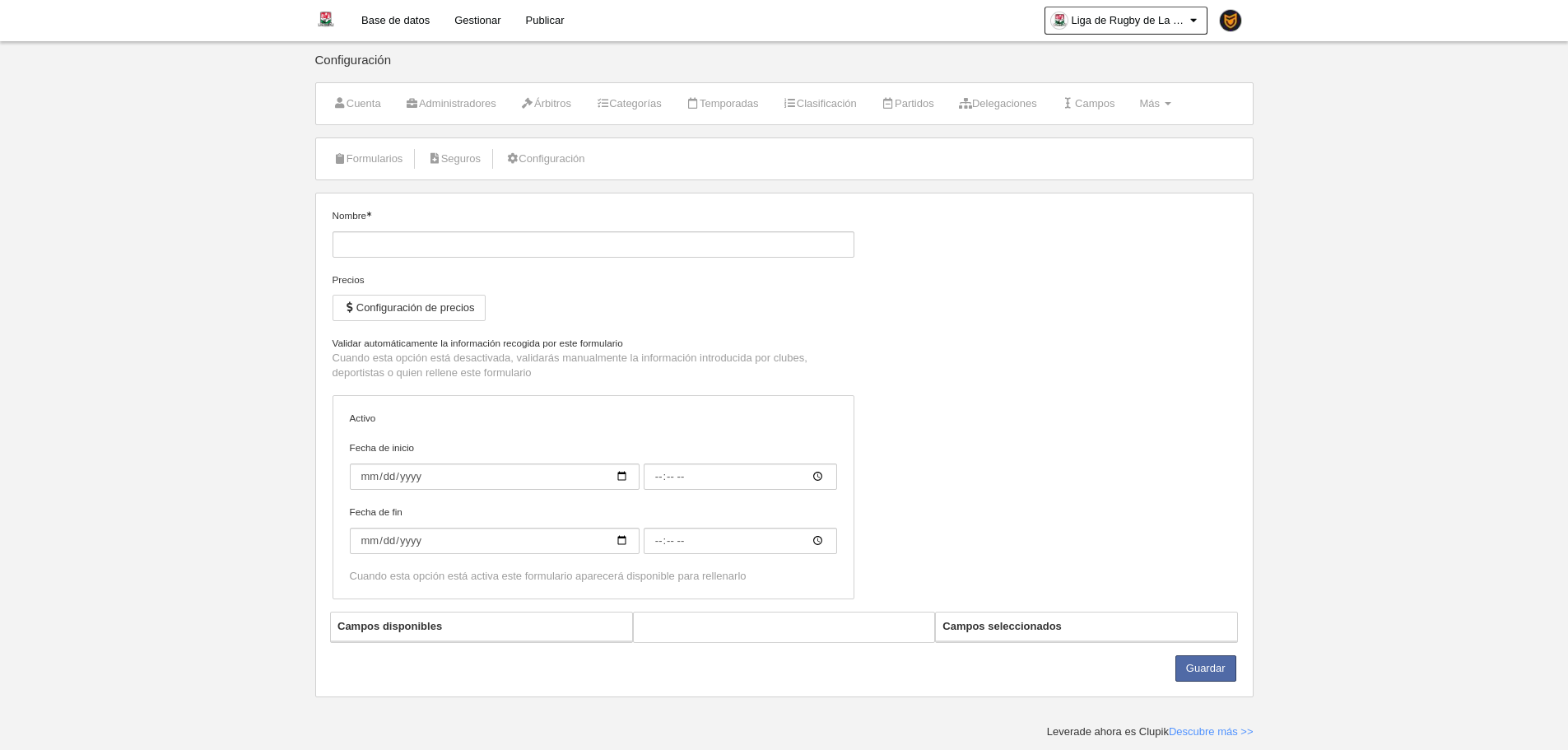
type input "[La Guajira] Licencia Manager"
checkbox input "true"
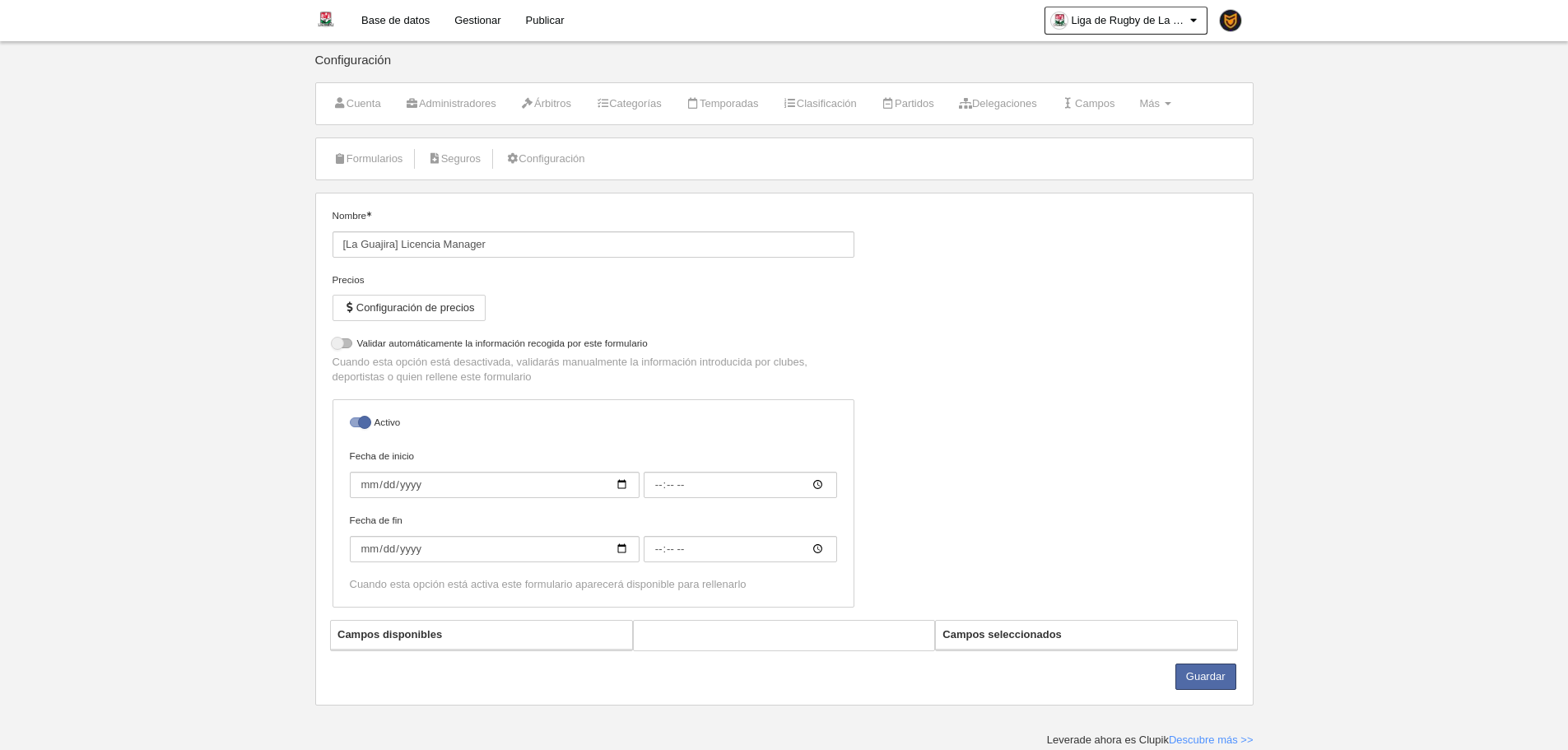
select select "selected"
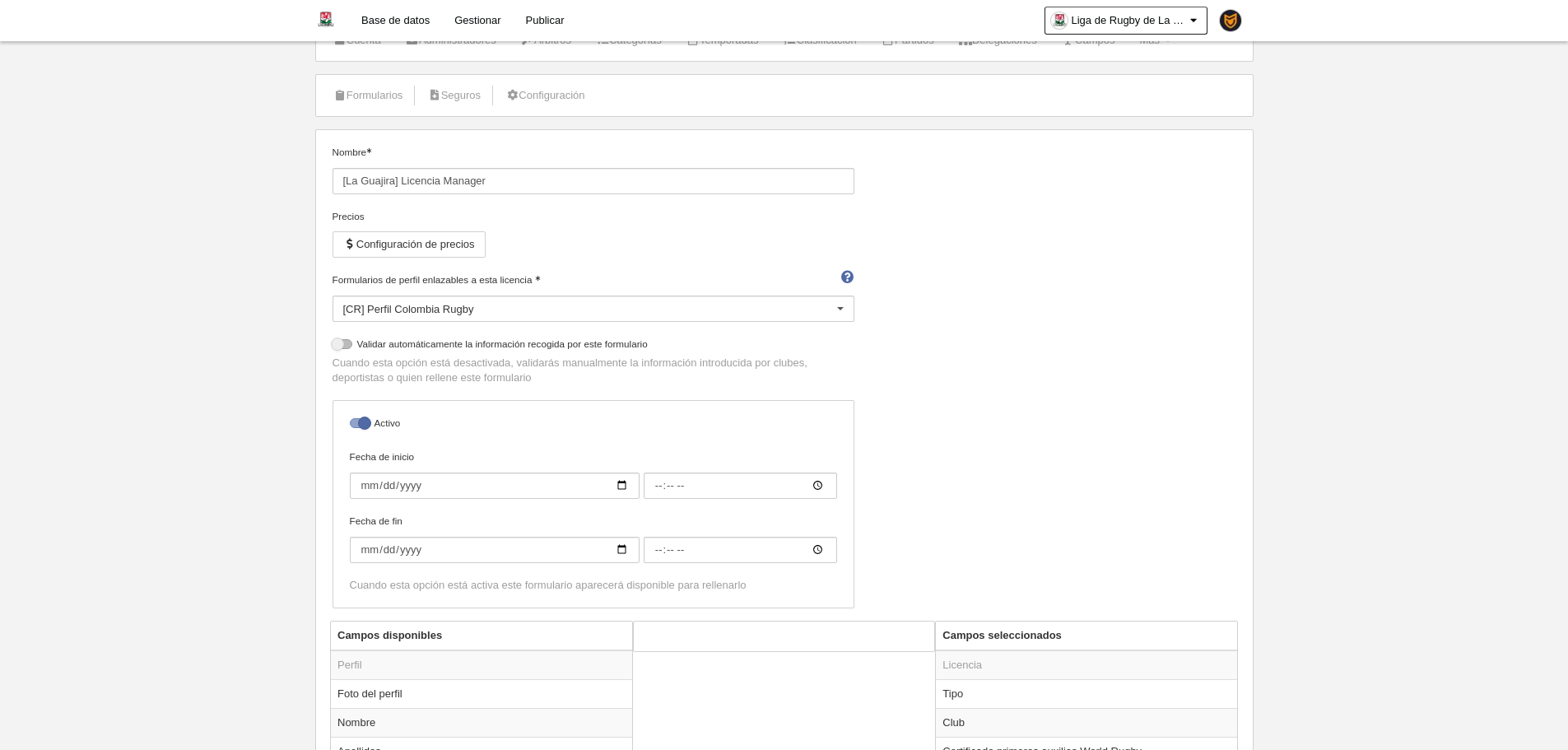
scroll to position [473, 0]
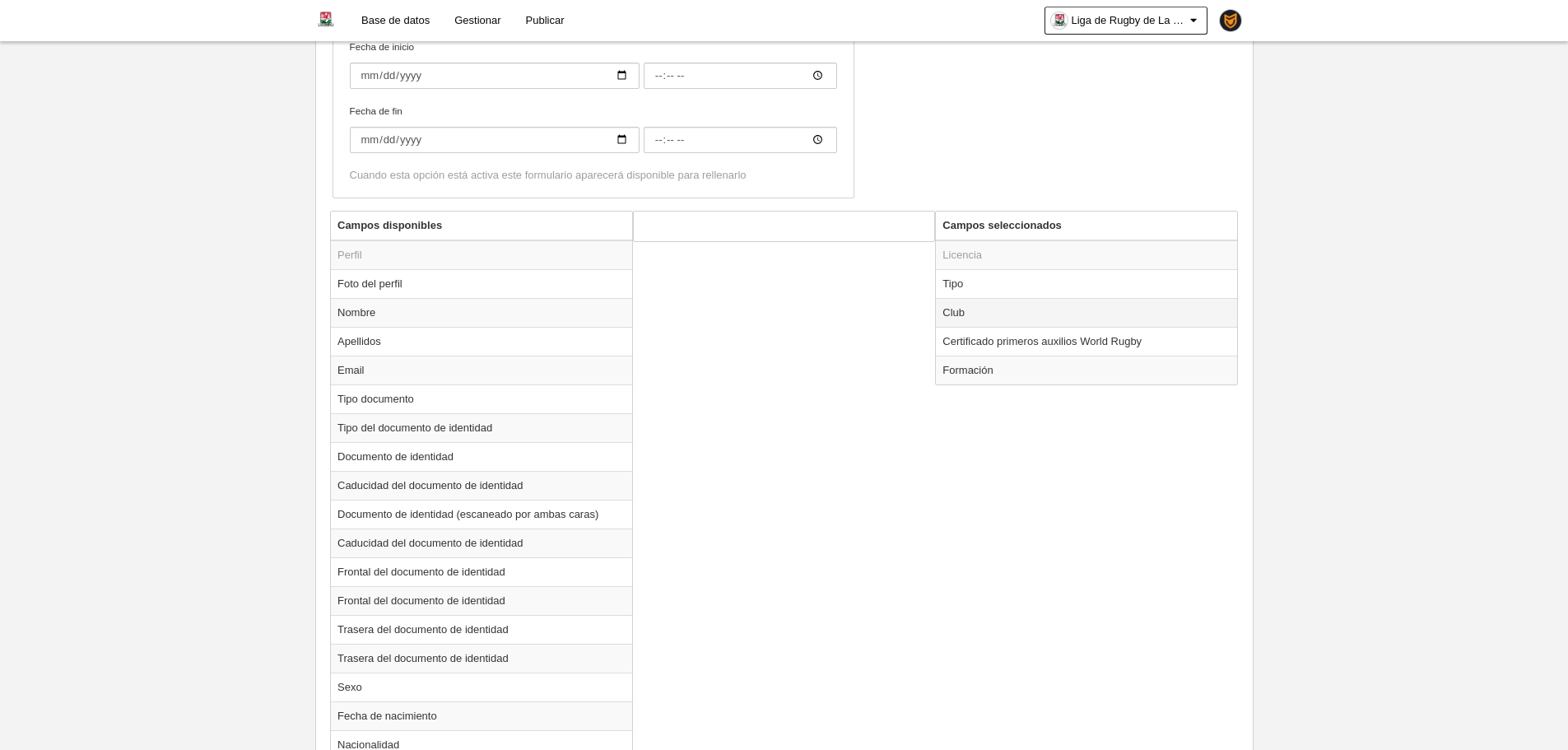
click at [973, 315] on td "Club" at bounding box center [1087, 312] width 301 height 29
radio input "true"
select select
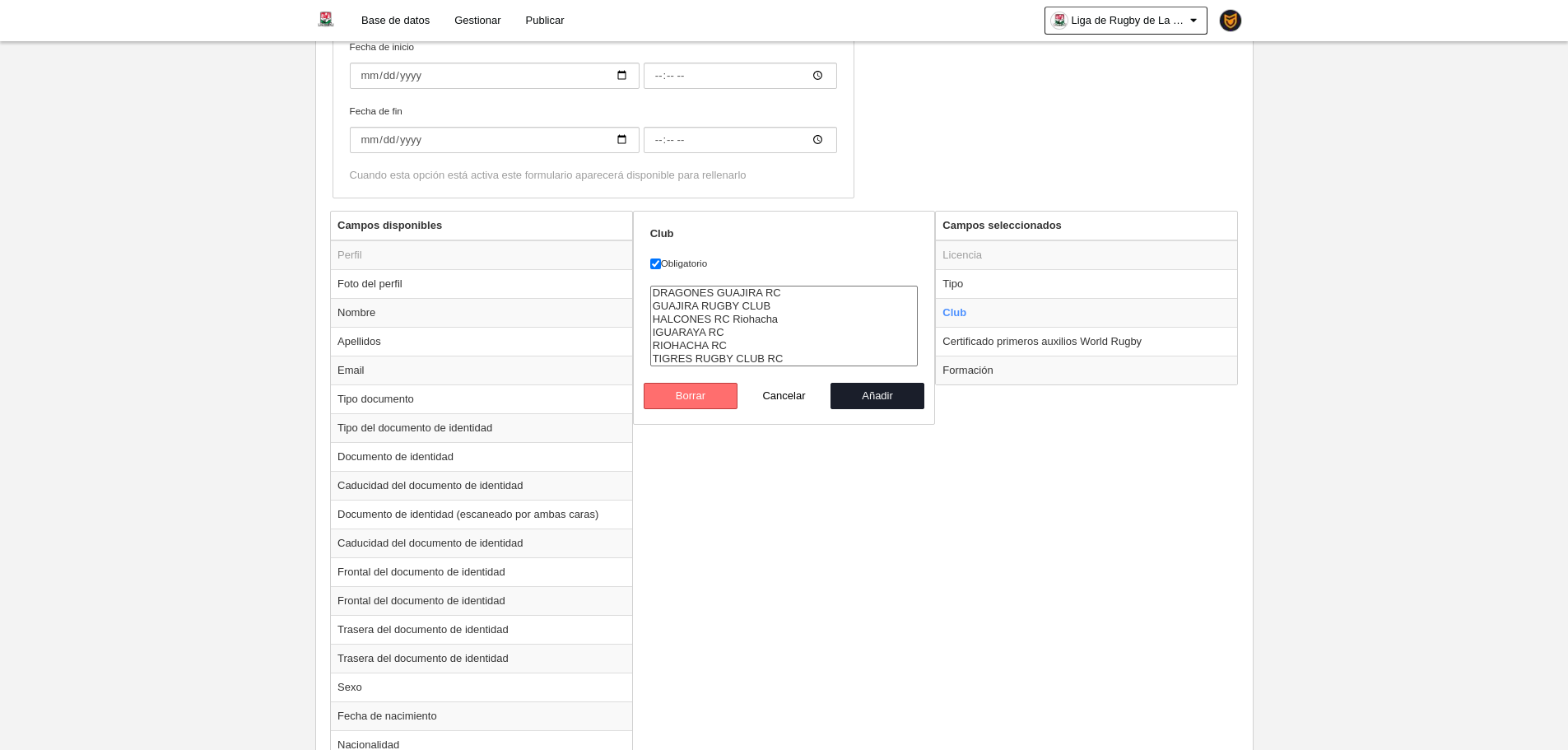
click at [711, 401] on button "Borrar" at bounding box center [690, 396] width 94 height 26
radio input "false"
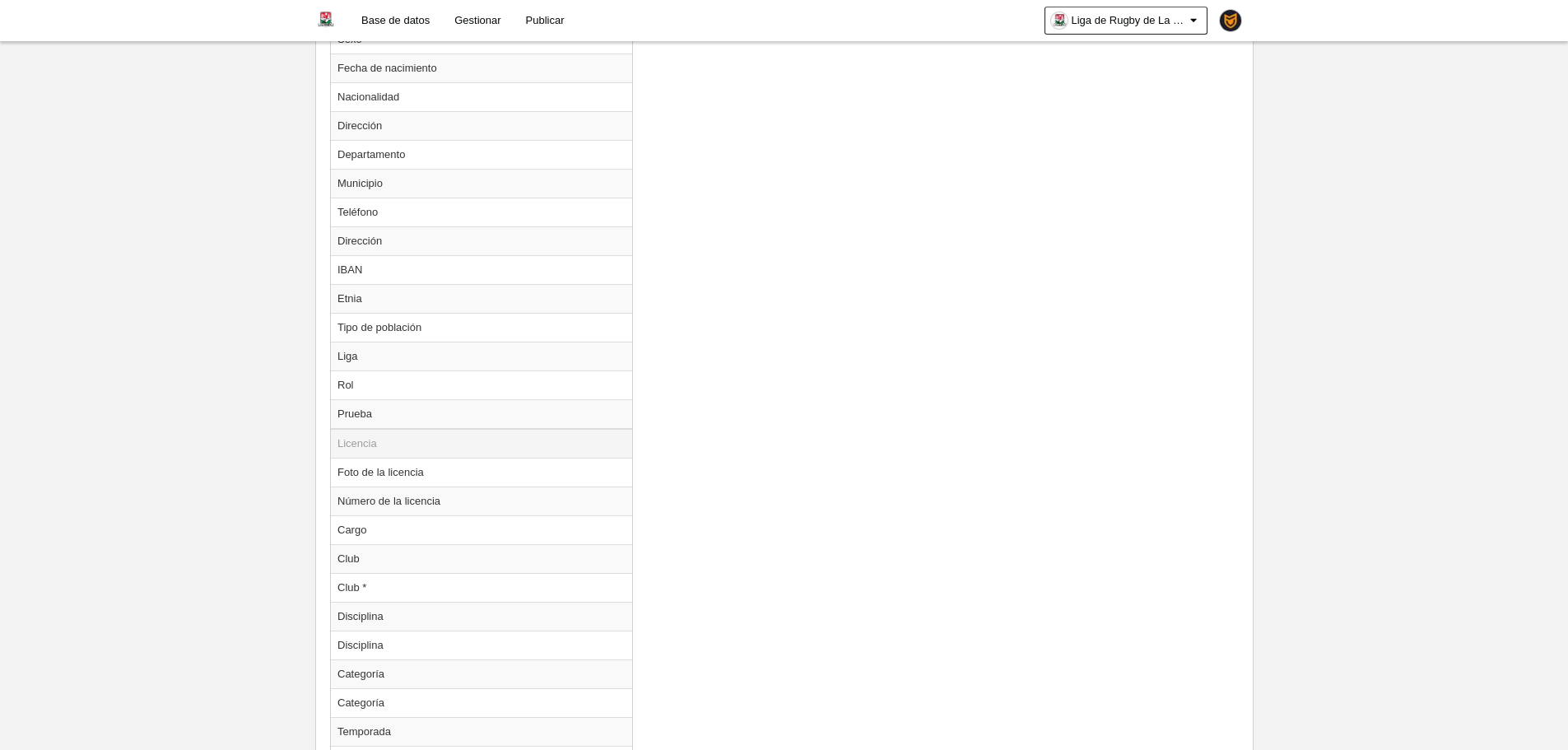
scroll to position [1132, 0]
click at [374, 582] on td "Club *" at bounding box center [481, 577] width 301 height 29
radio input "true"
select select
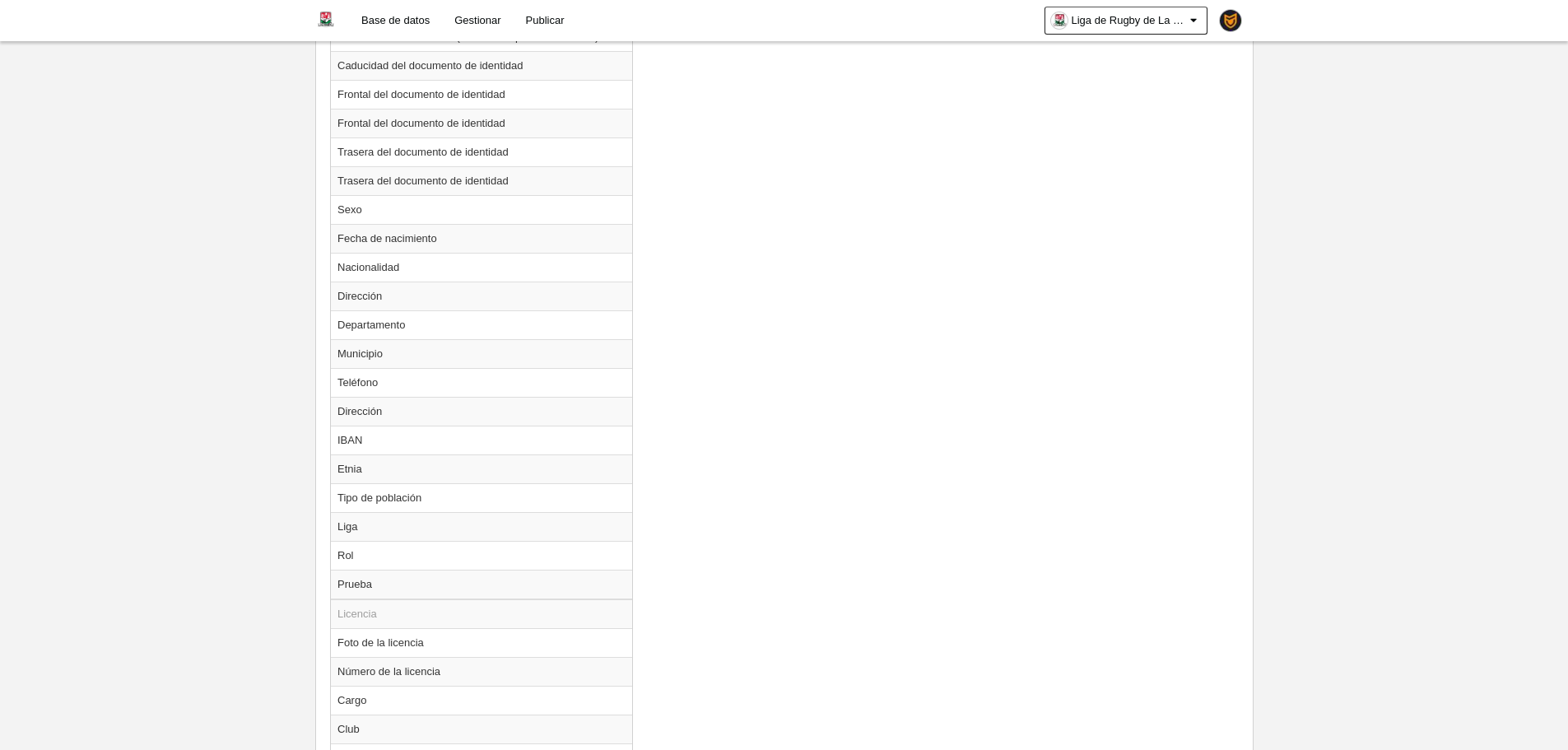
scroll to position [473, 0]
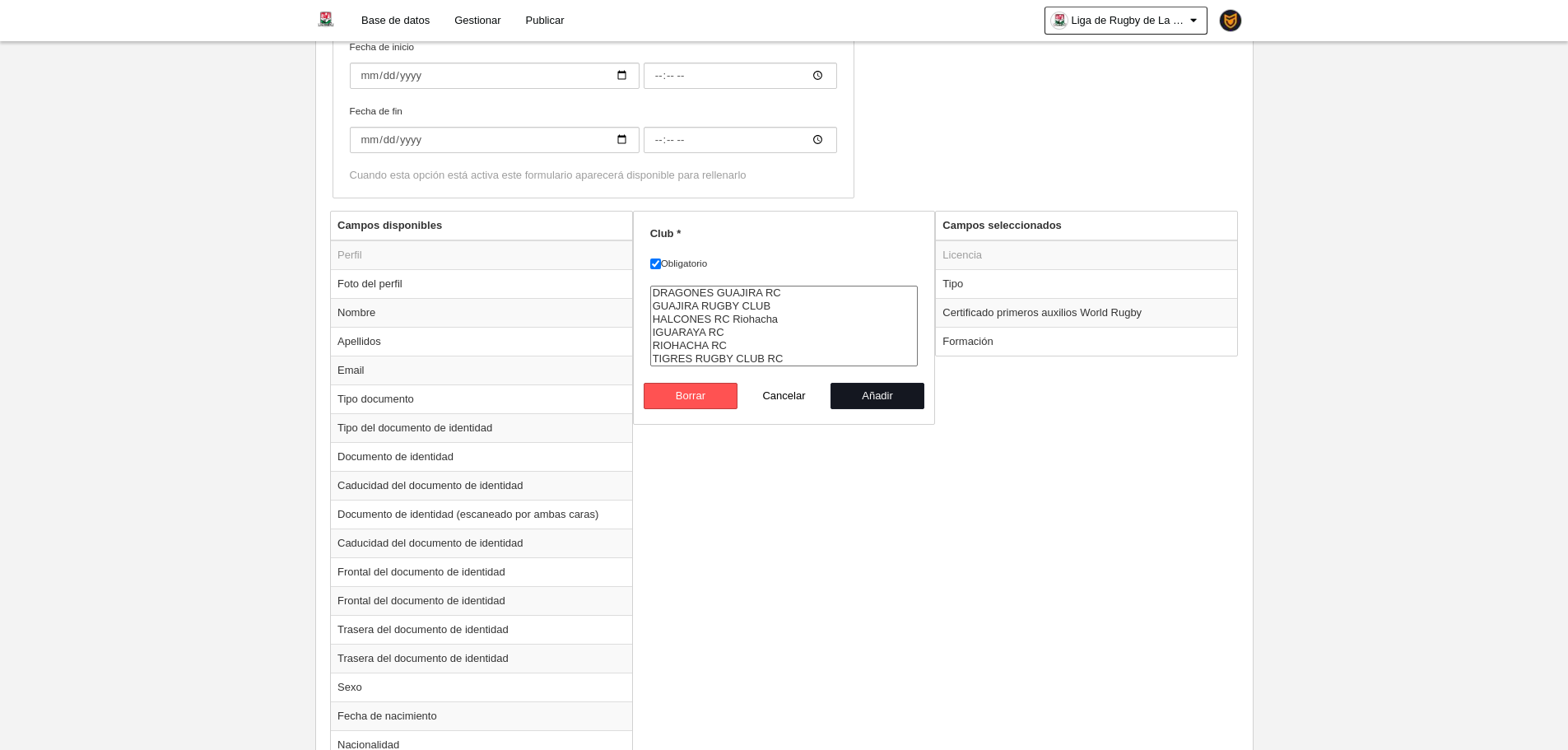
click at [877, 397] on button "Añadir" at bounding box center [877, 396] width 94 height 26
radio input "false"
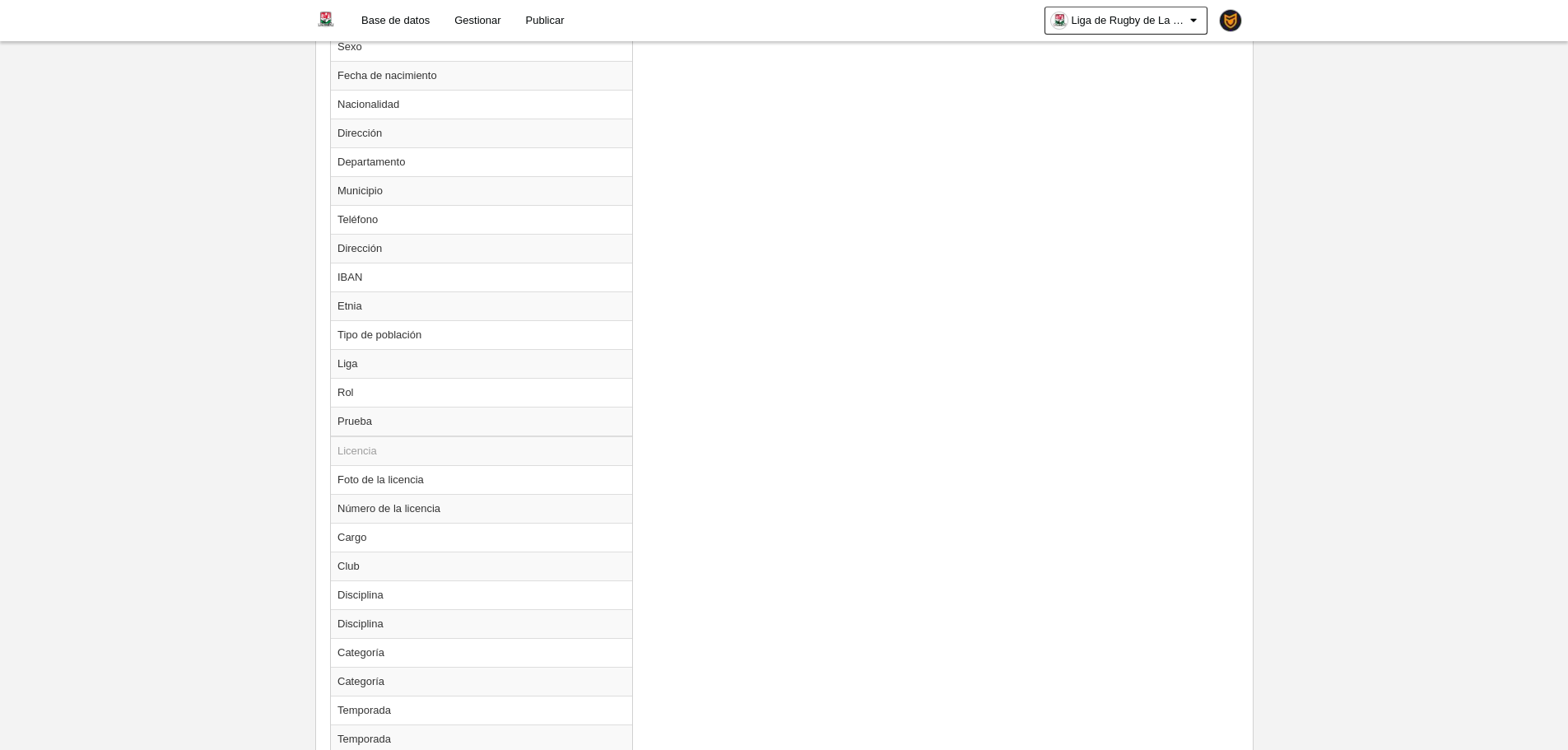
scroll to position [1132, 0]
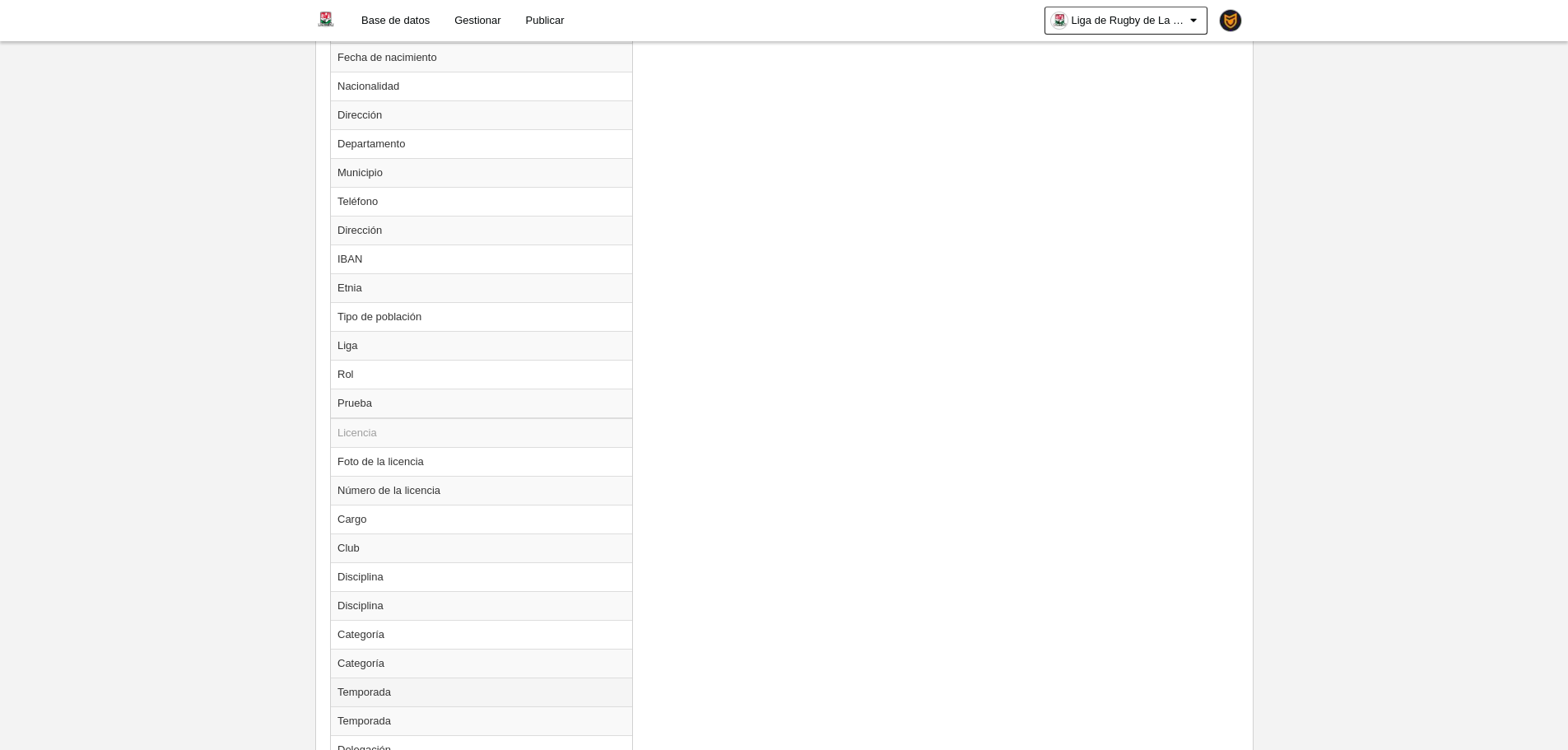
click at [456, 691] on td "Temporada" at bounding box center [481, 692] width 301 height 29
radio input "true"
select select
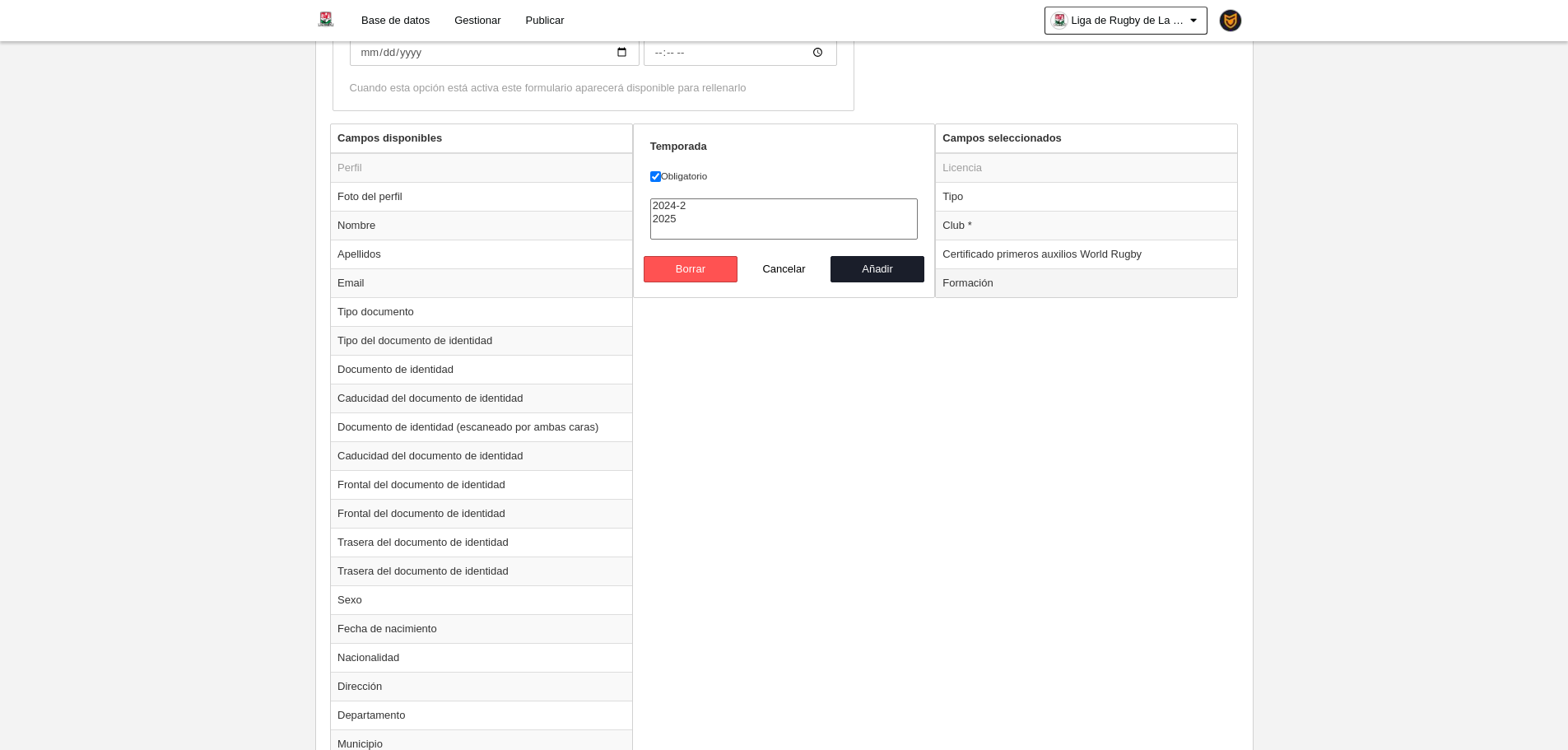
scroll to position [556, 0]
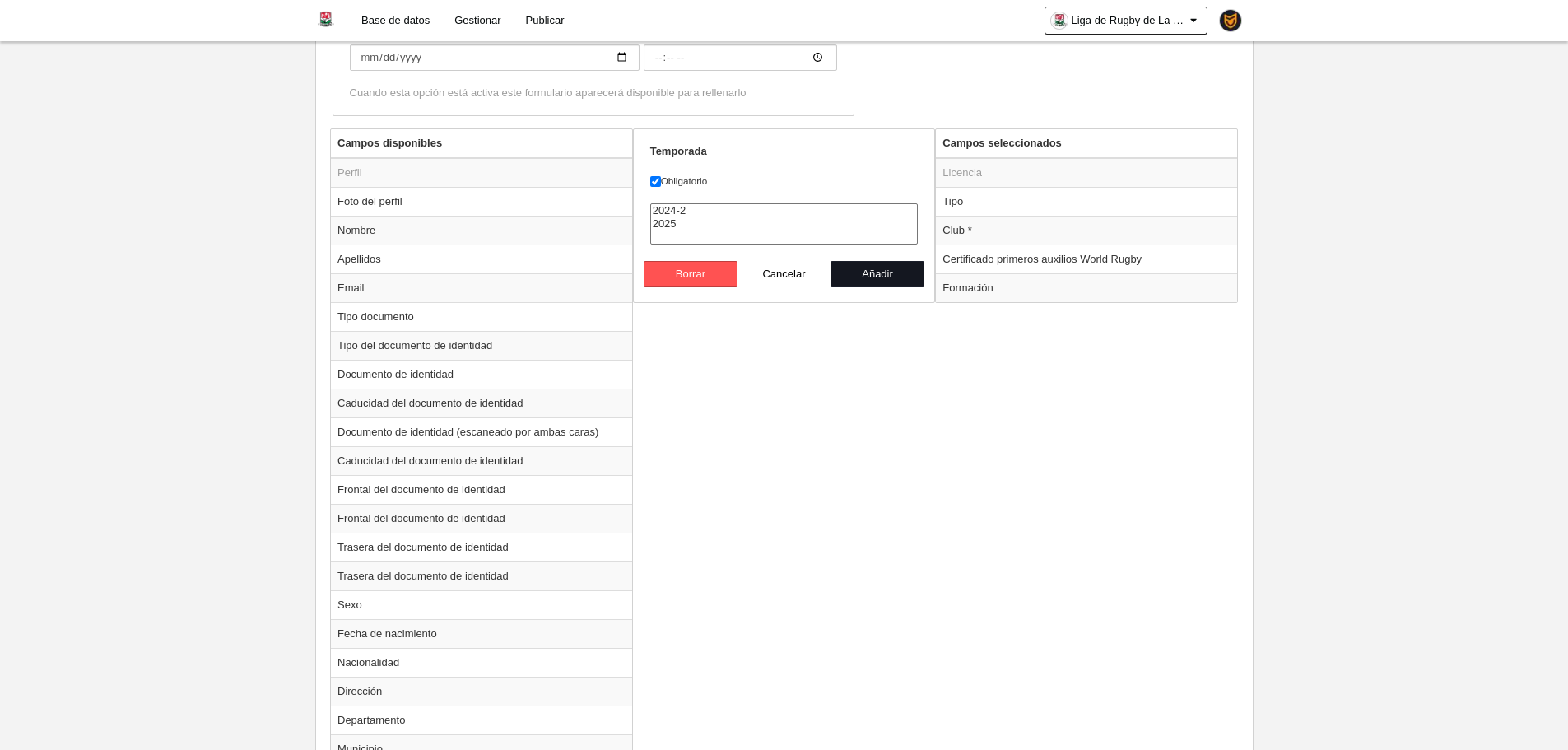
click at [877, 277] on button "Añadir" at bounding box center [877, 273] width 94 height 26
radio input "false"
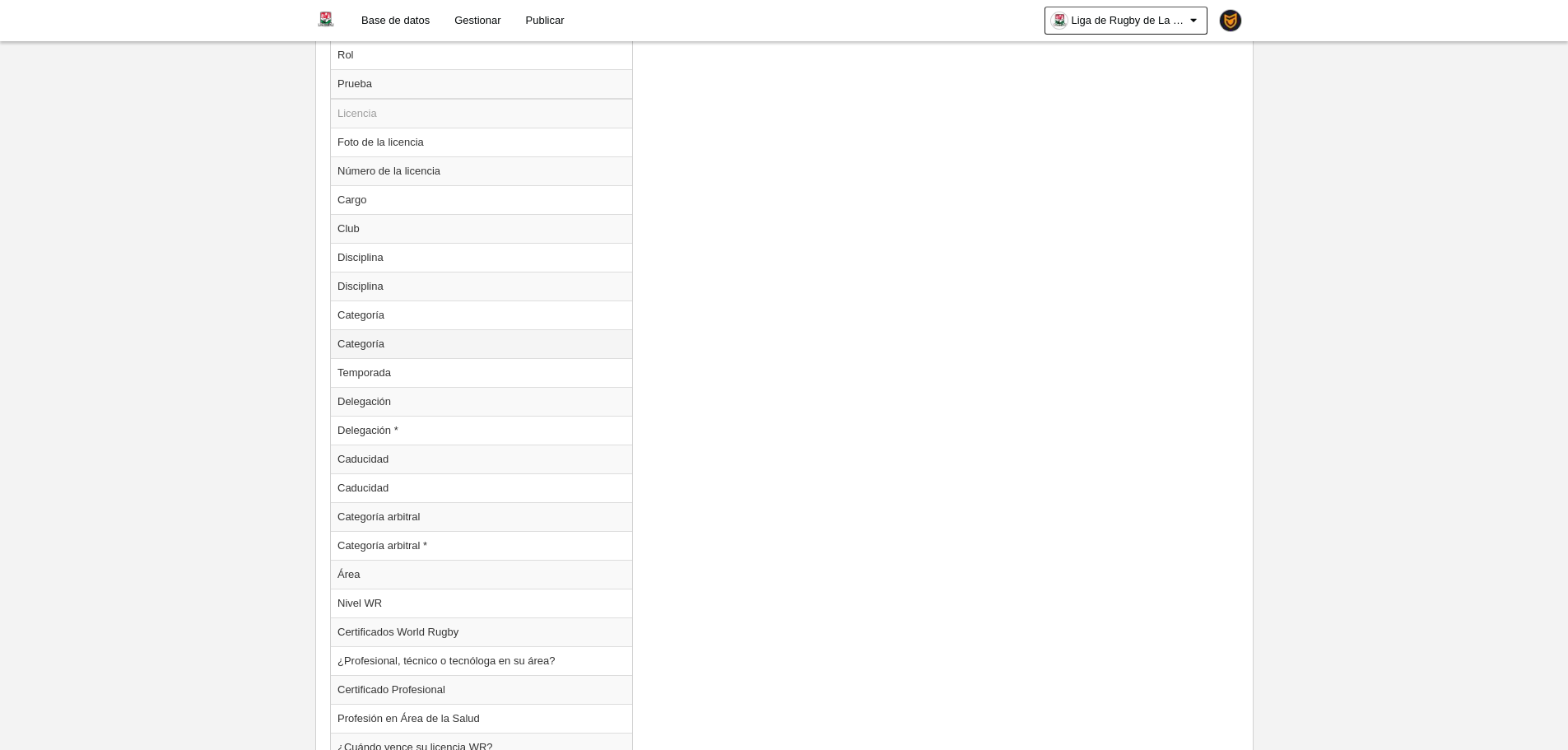
scroll to position [1424, 0]
click at [392, 490] on td "Caducidad" at bounding box center [481, 486] width 301 height 29
radio input "true"
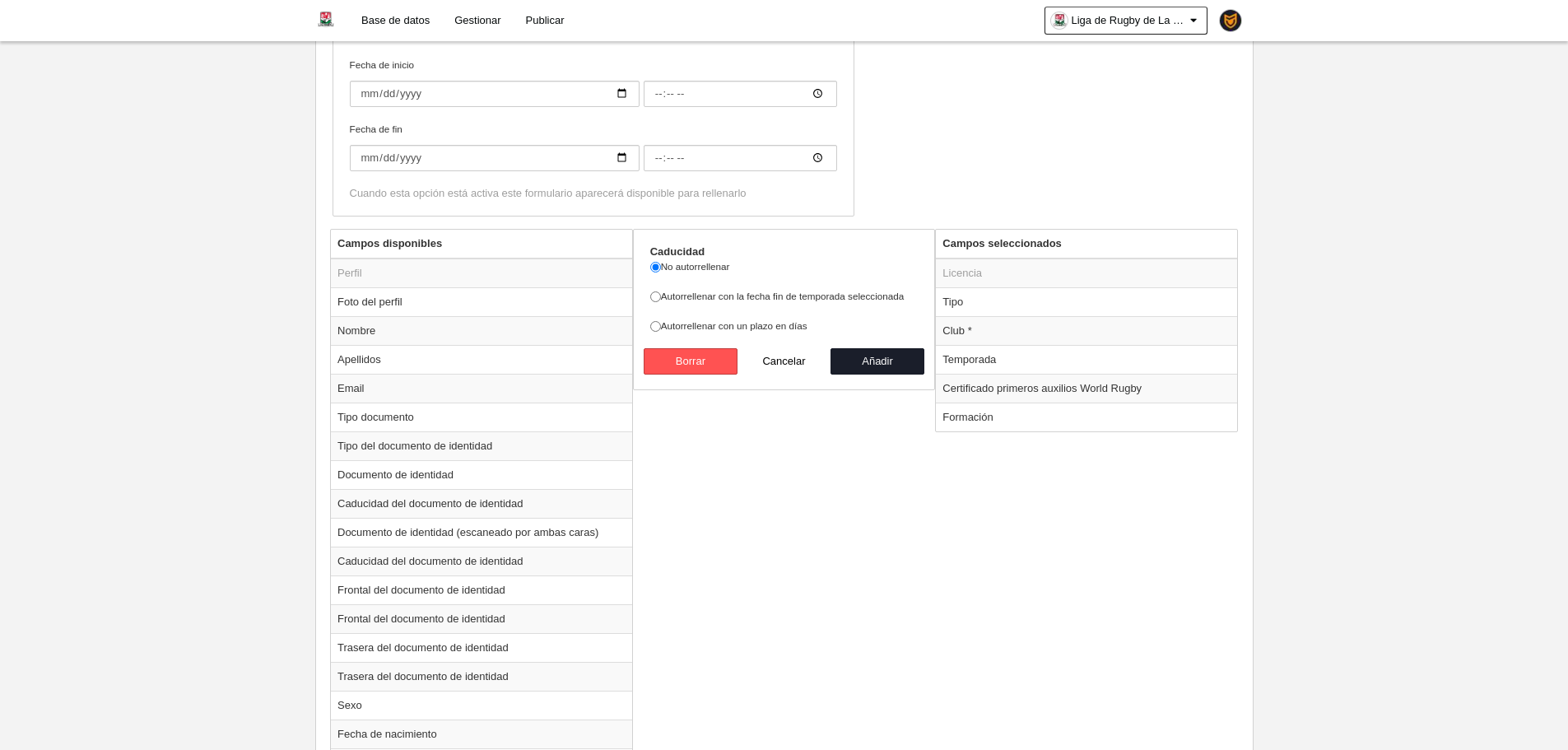
scroll to position [436, 0]
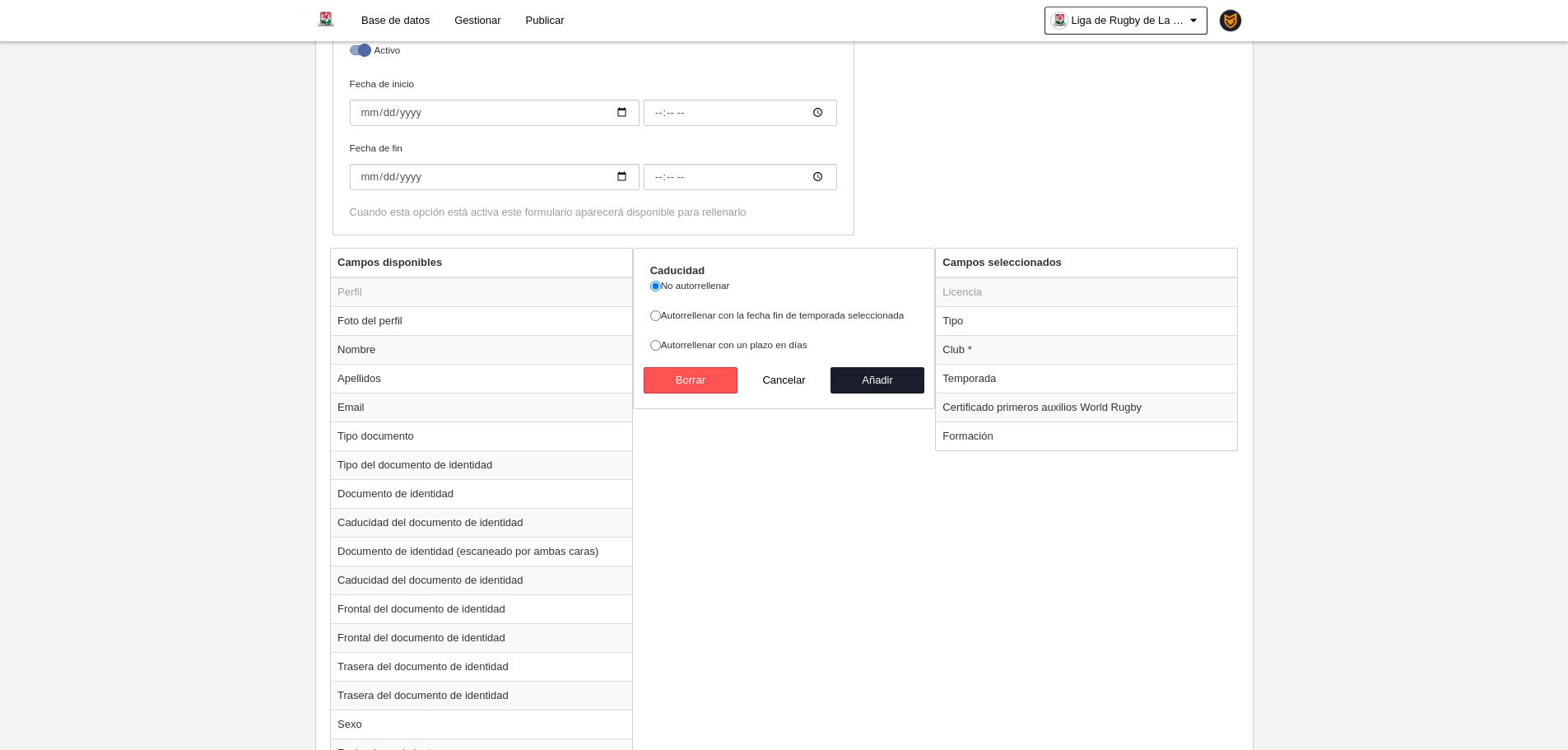
click at [832, 318] on label "Autorrellenar con la fecha fin de temporada seleccionada" at bounding box center [784, 315] width 269 height 15
click at [661, 318] on input "Autorrellenar con la fecha fin de temporada seleccionada" at bounding box center [656, 316] width 11 height 11
radio input "true"
click at [855, 383] on button "Añadir" at bounding box center [877, 380] width 94 height 26
radio input "false"
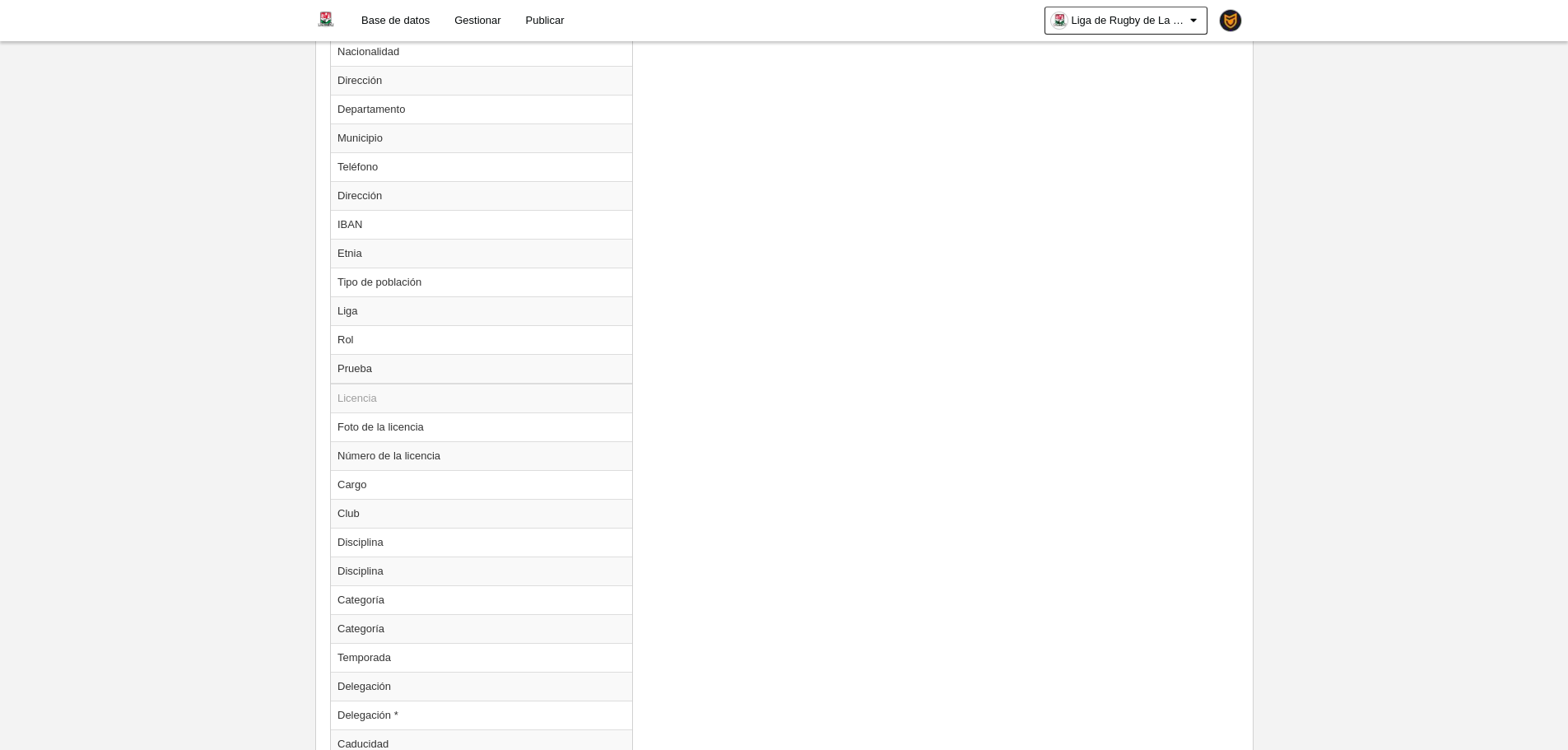
scroll to position [1560, 0]
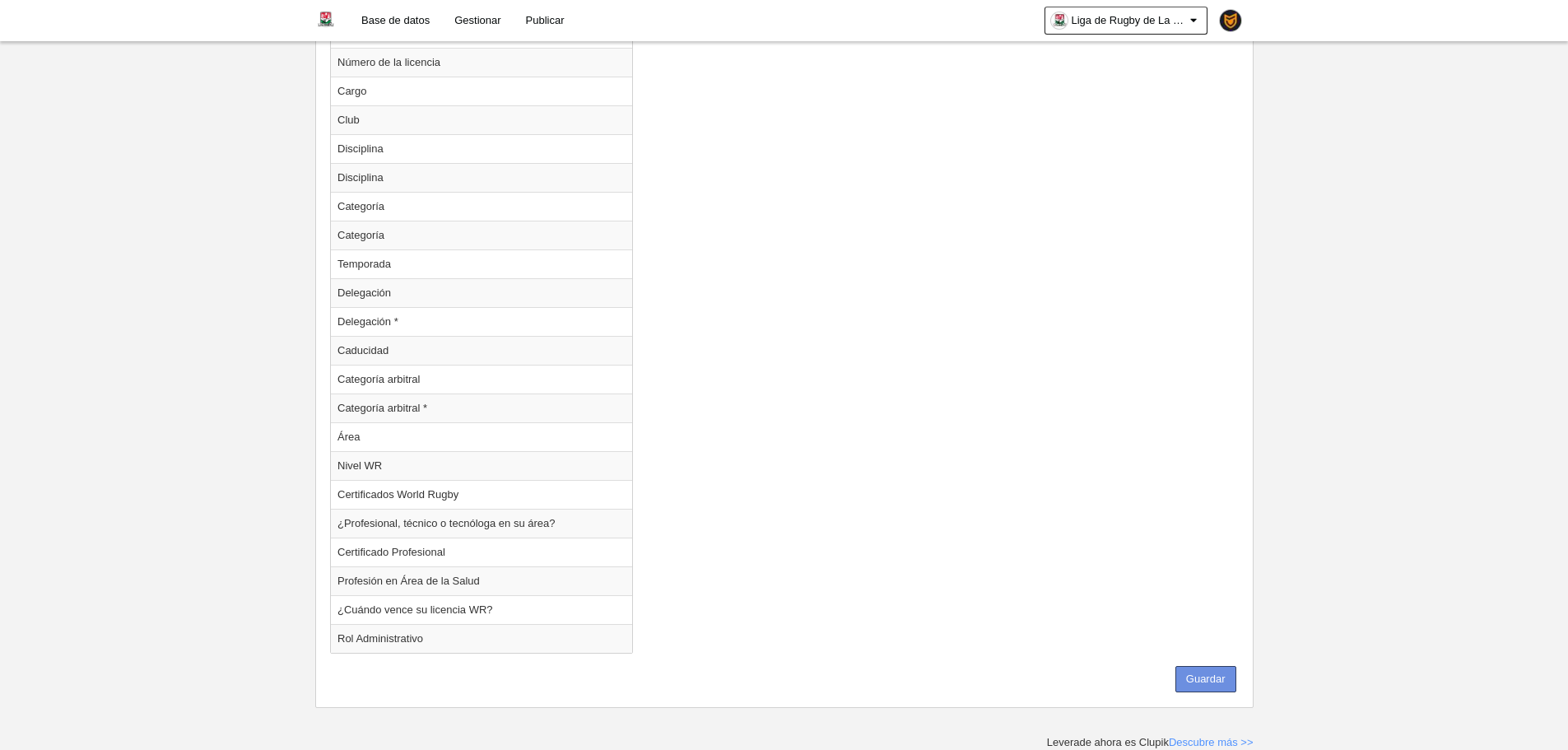
click at [1188, 668] on button "Guardar" at bounding box center [1206, 678] width 61 height 26
